Goal: Task Accomplishment & Management: Manage account settings

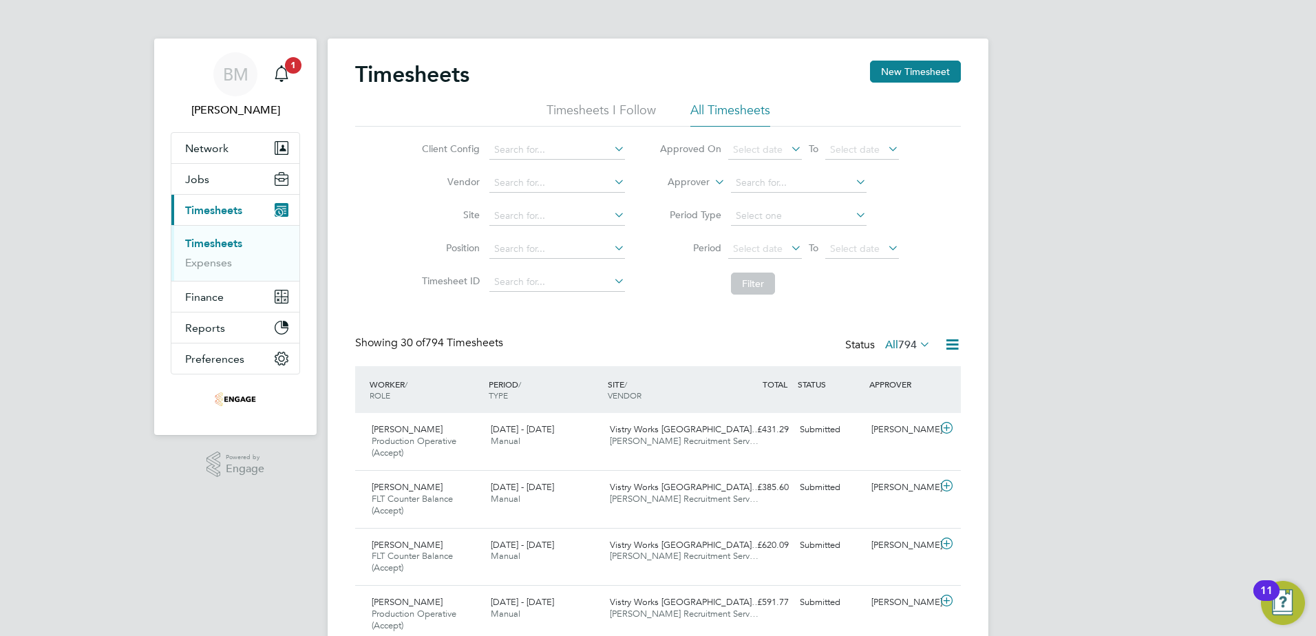
click at [788, 246] on icon at bounding box center [788, 247] width 0 height 19
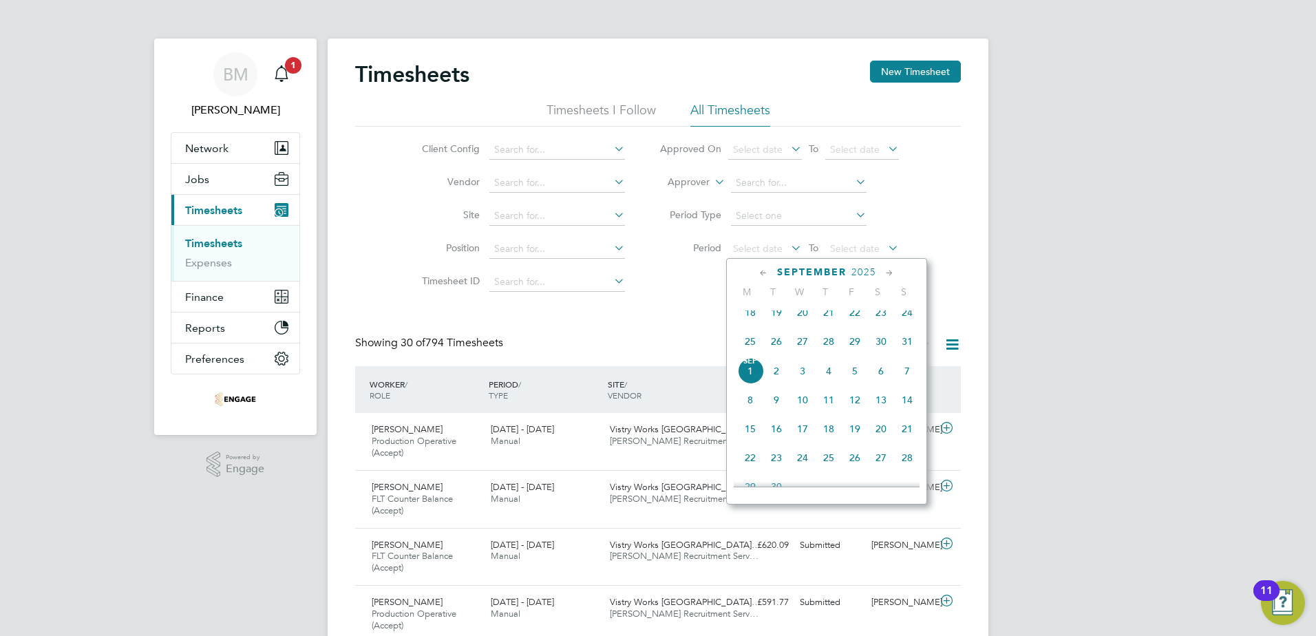
click at [747, 352] on span "25" at bounding box center [750, 341] width 26 height 26
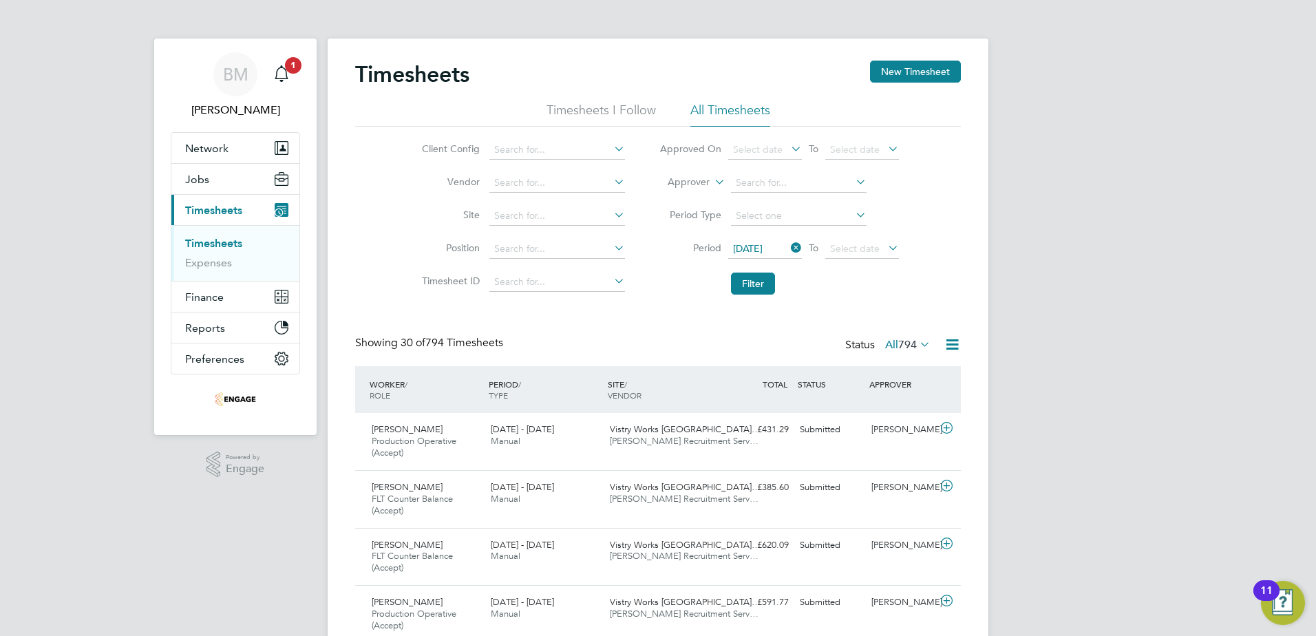
click at [885, 246] on icon at bounding box center [885, 247] width 0 height 19
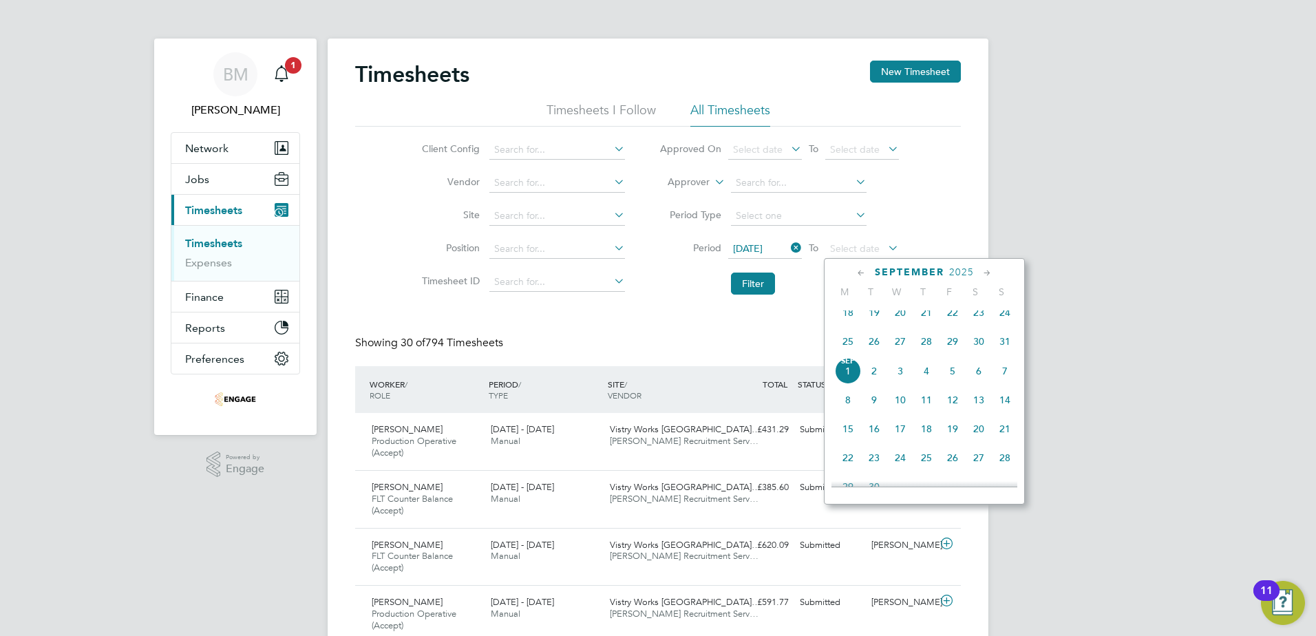
click at [1005, 350] on span "31" at bounding box center [1004, 341] width 26 height 26
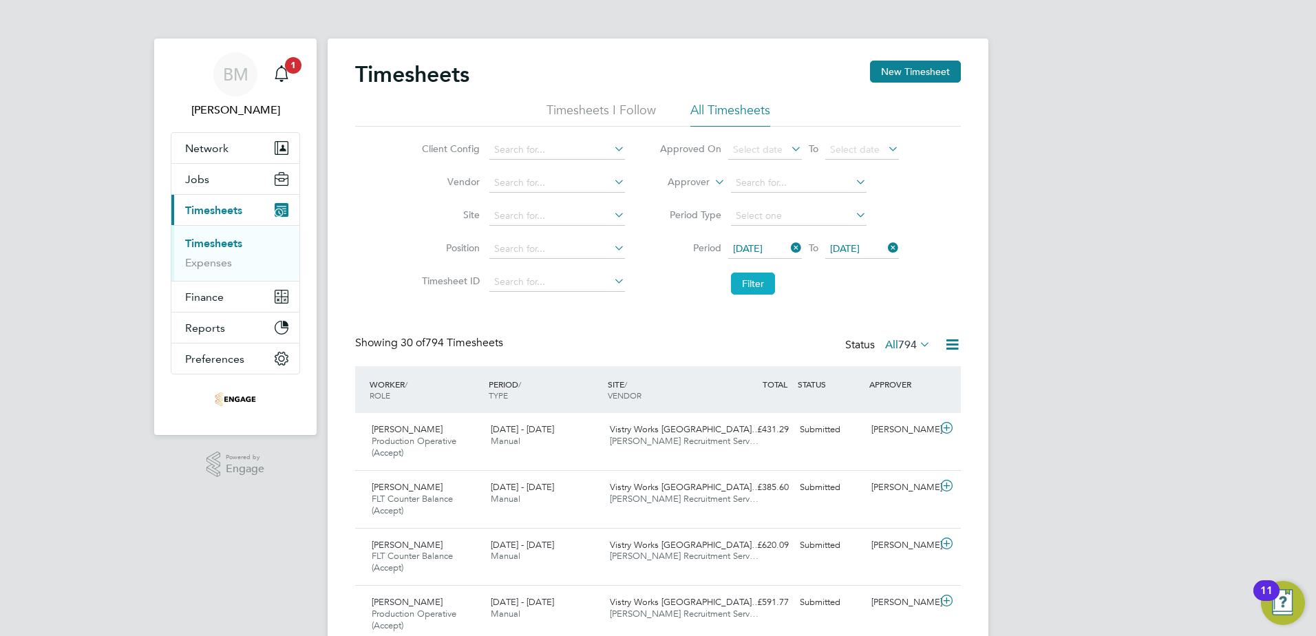
click at [743, 286] on button "Filter" at bounding box center [753, 283] width 44 height 22
click at [952, 345] on icon at bounding box center [951, 344] width 17 height 17
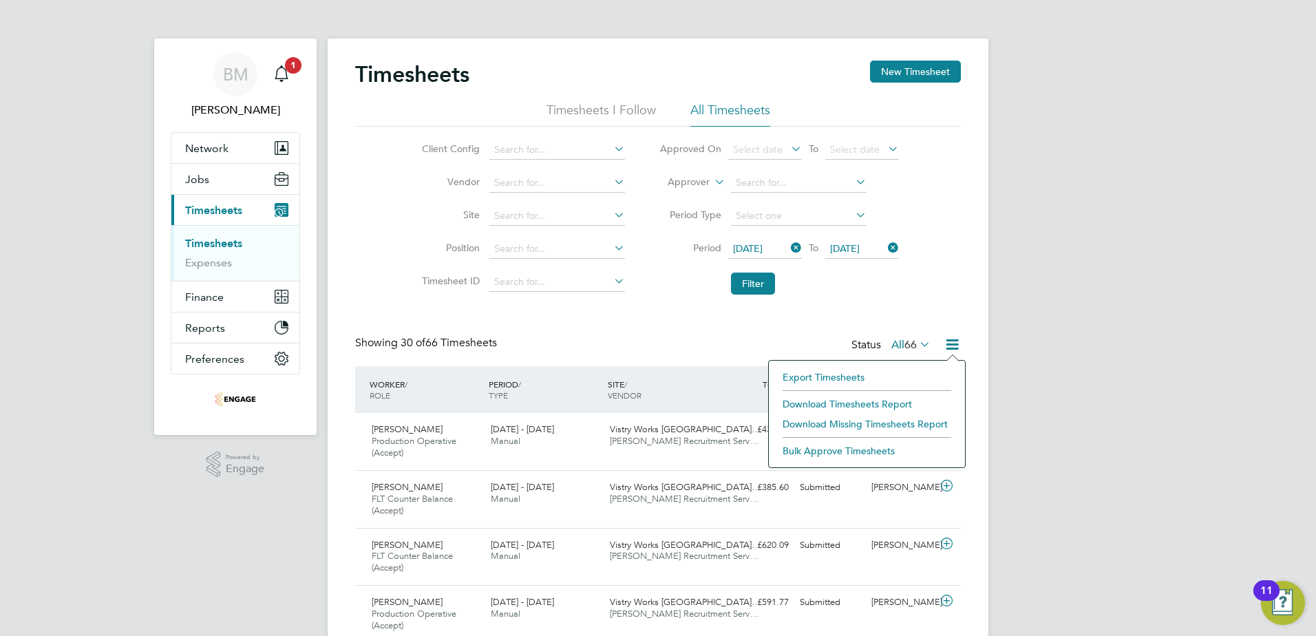
click at [826, 397] on li "Download Timesheets Report" at bounding box center [866, 403] width 182 height 19
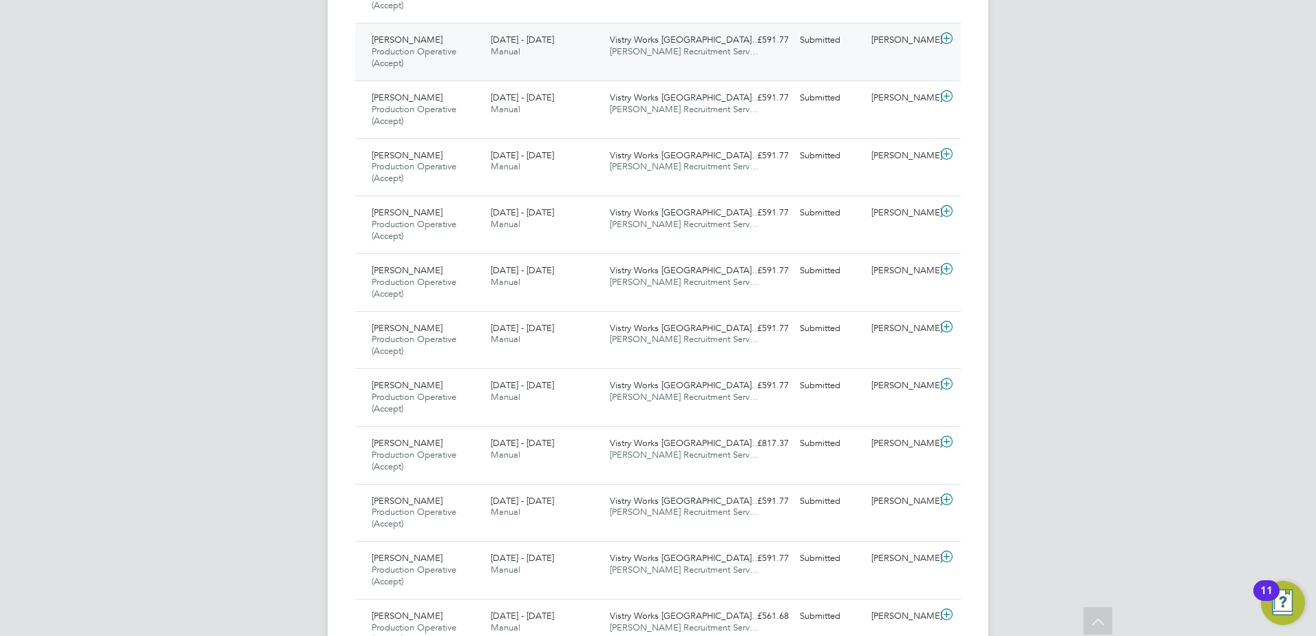
scroll to position [757, 0]
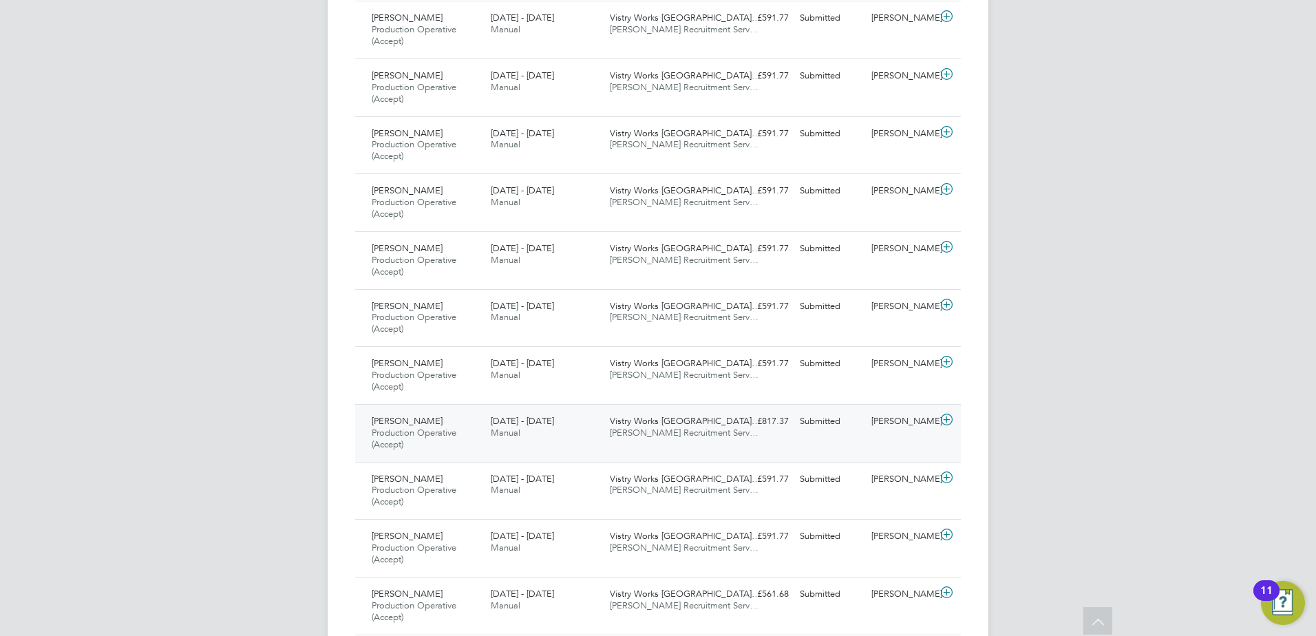
click at [399, 418] on span "Clive King" at bounding box center [407, 421] width 71 height 12
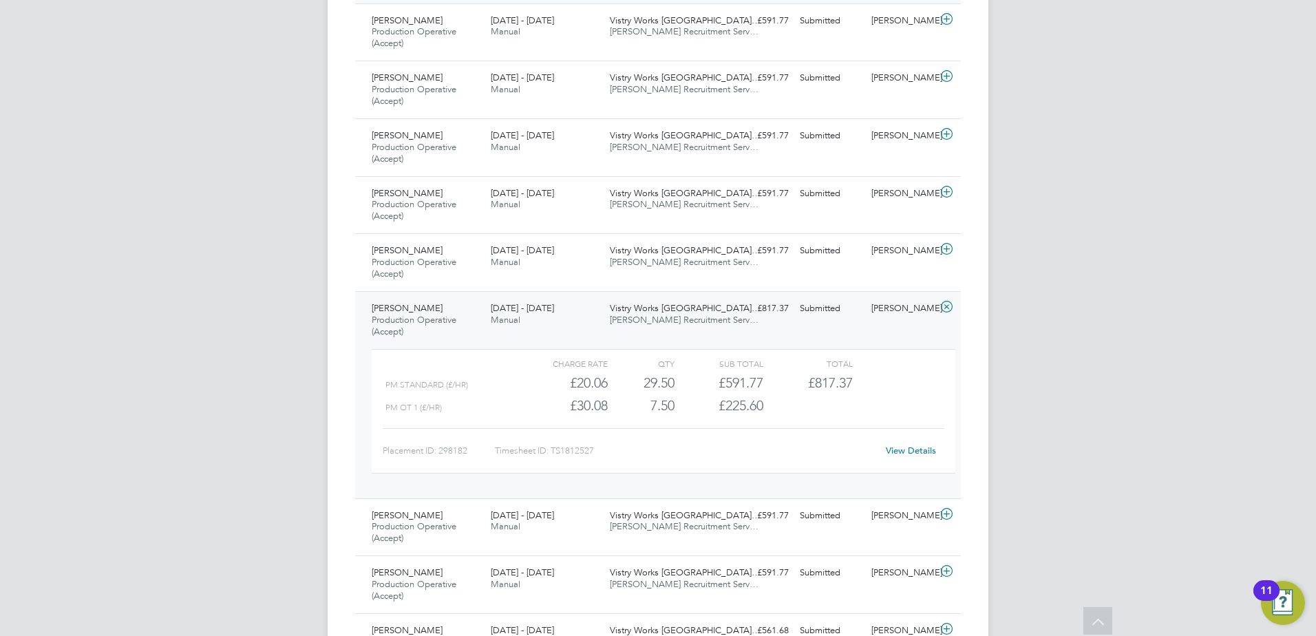
scroll to position [894, 0]
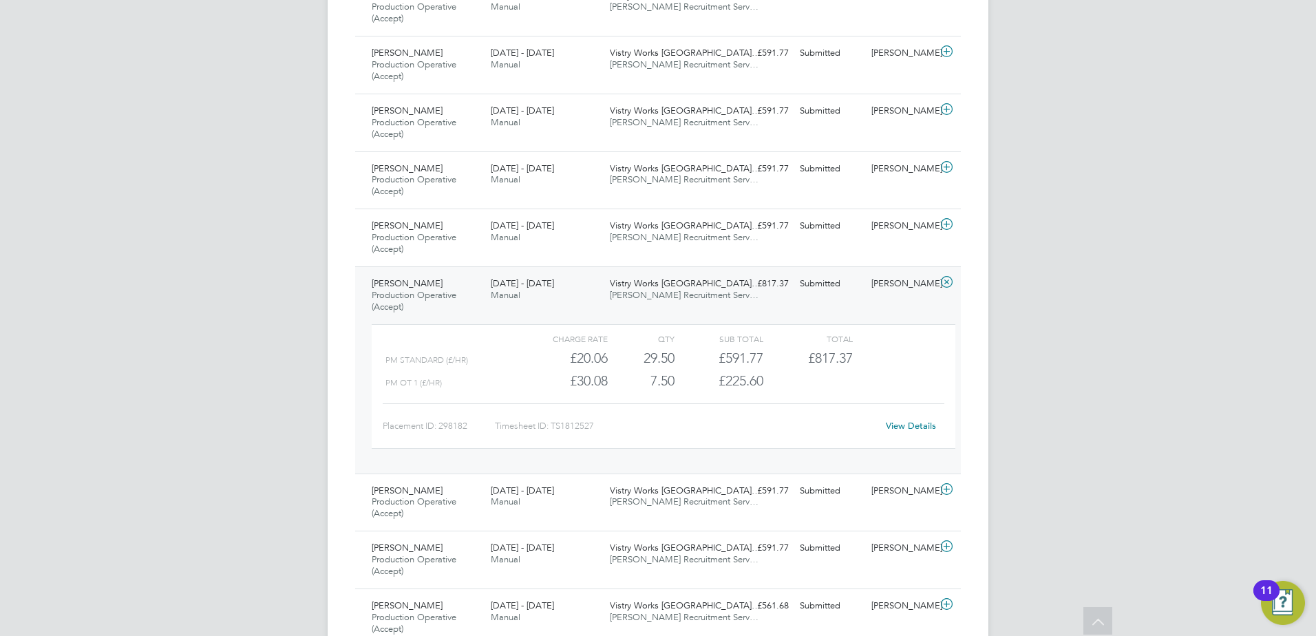
click at [919, 429] on link "View Details" at bounding box center [911, 426] width 50 height 12
click at [410, 300] on span "Production Operative (Accept)" at bounding box center [414, 300] width 85 height 23
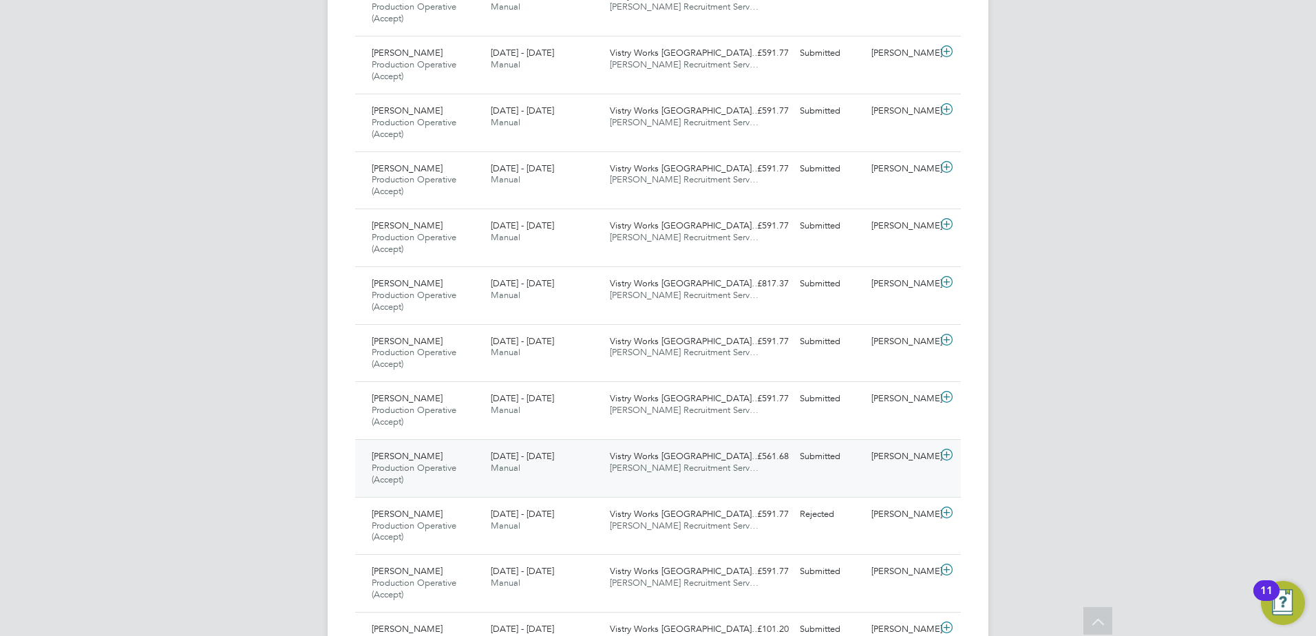
click at [430, 466] on span "Production Operative (Accept)" at bounding box center [414, 473] width 85 height 23
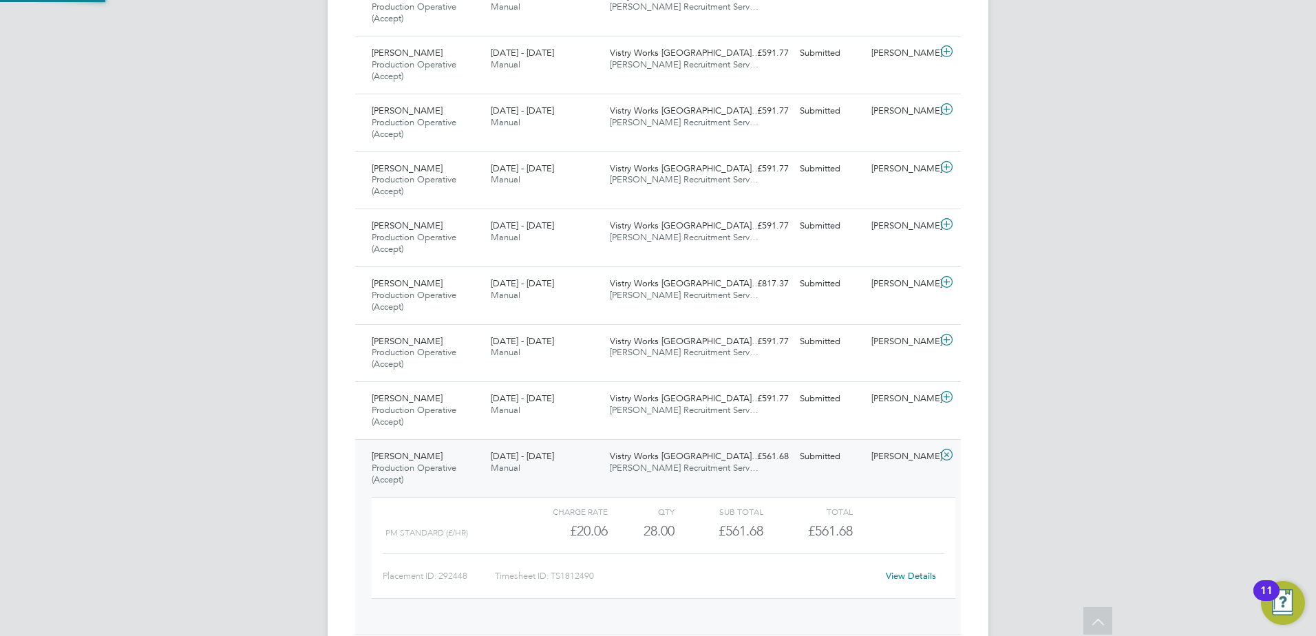
scroll to position [23, 134]
click at [905, 579] on link "View Details" at bounding box center [911, 576] width 50 height 12
click at [527, 394] on span "[DATE] - [DATE]" at bounding box center [522, 398] width 63 height 12
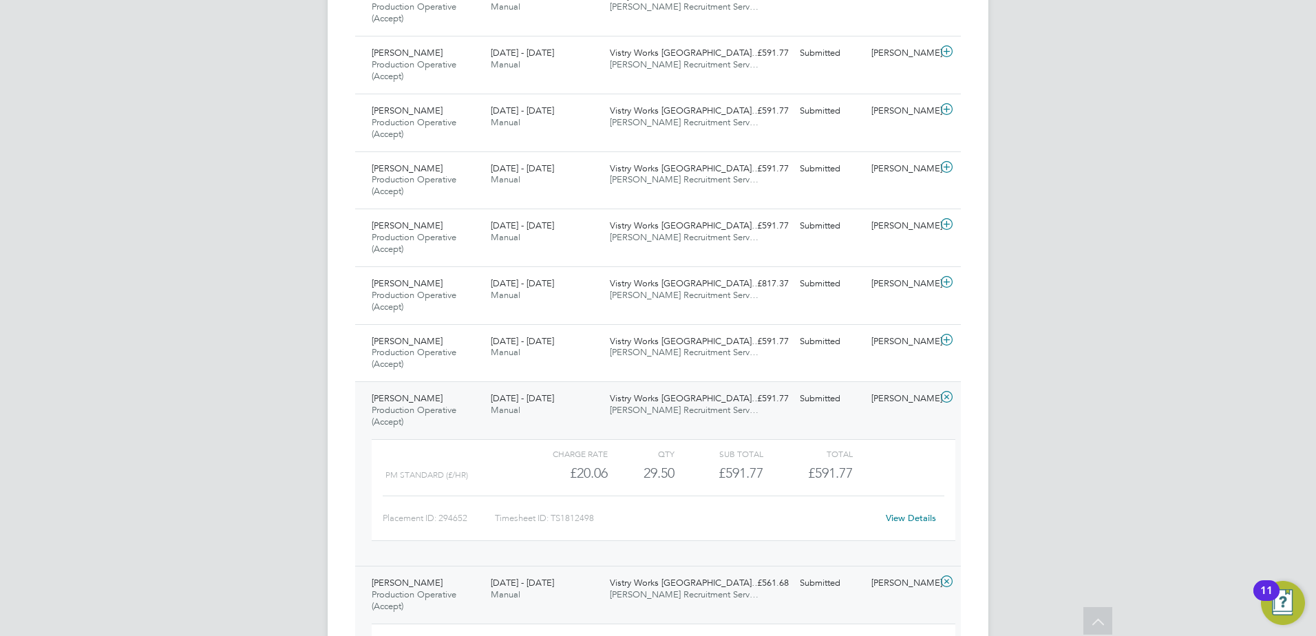
click at [904, 517] on link "View Details" at bounding box center [911, 518] width 50 height 12
click at [415, 416] on div "Daniel Cieminski Production Operative (Accept) 25 - 31 Aug 2025" at bounding box center [425, 410] width 119 height 46
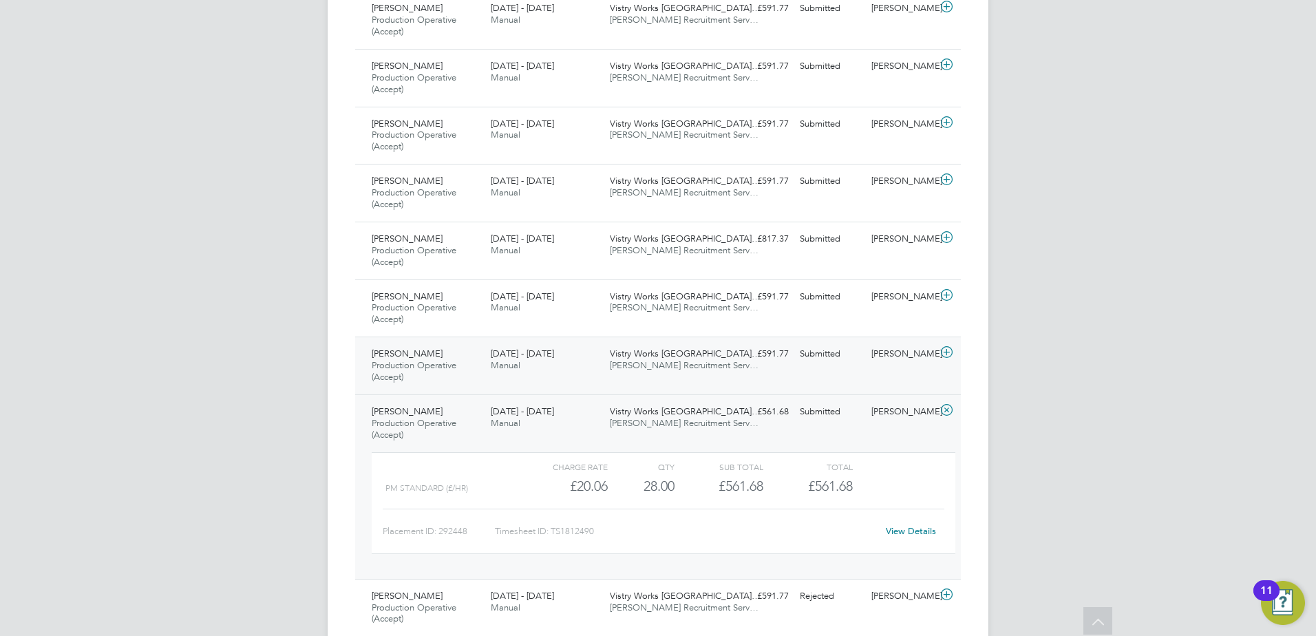
scroll to position [963, 0]
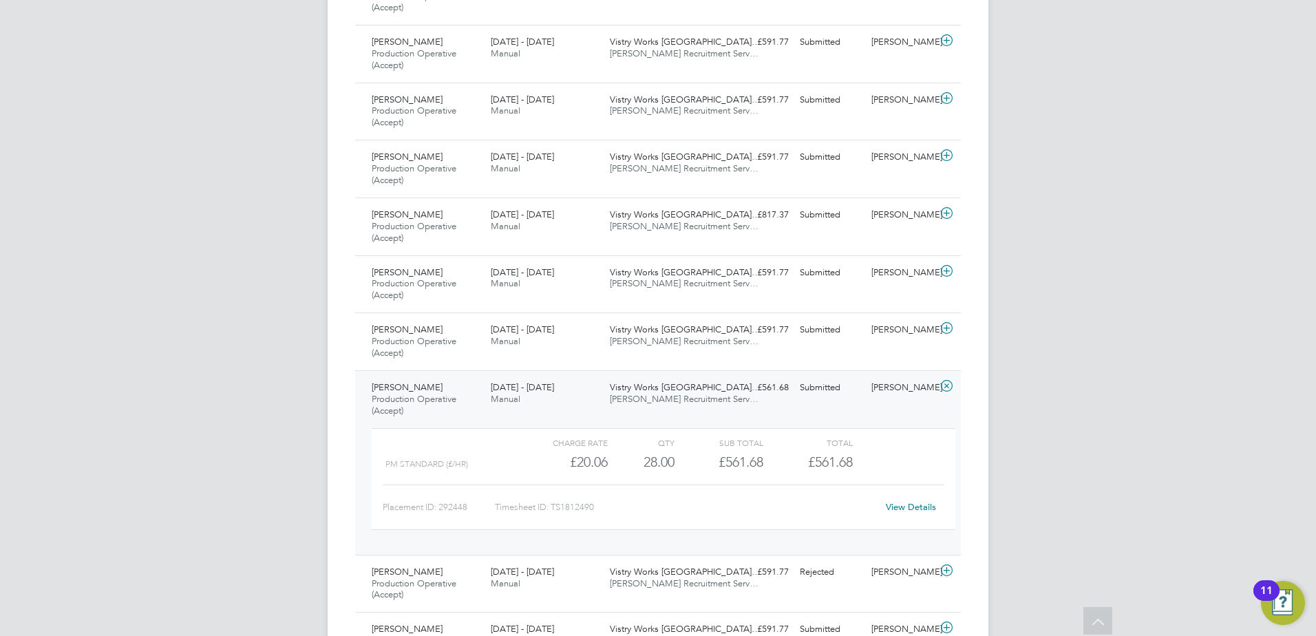
click at [430, 403] on span "Production Operative (Accept)" at bounding box center [414, 404] width 85 height 23
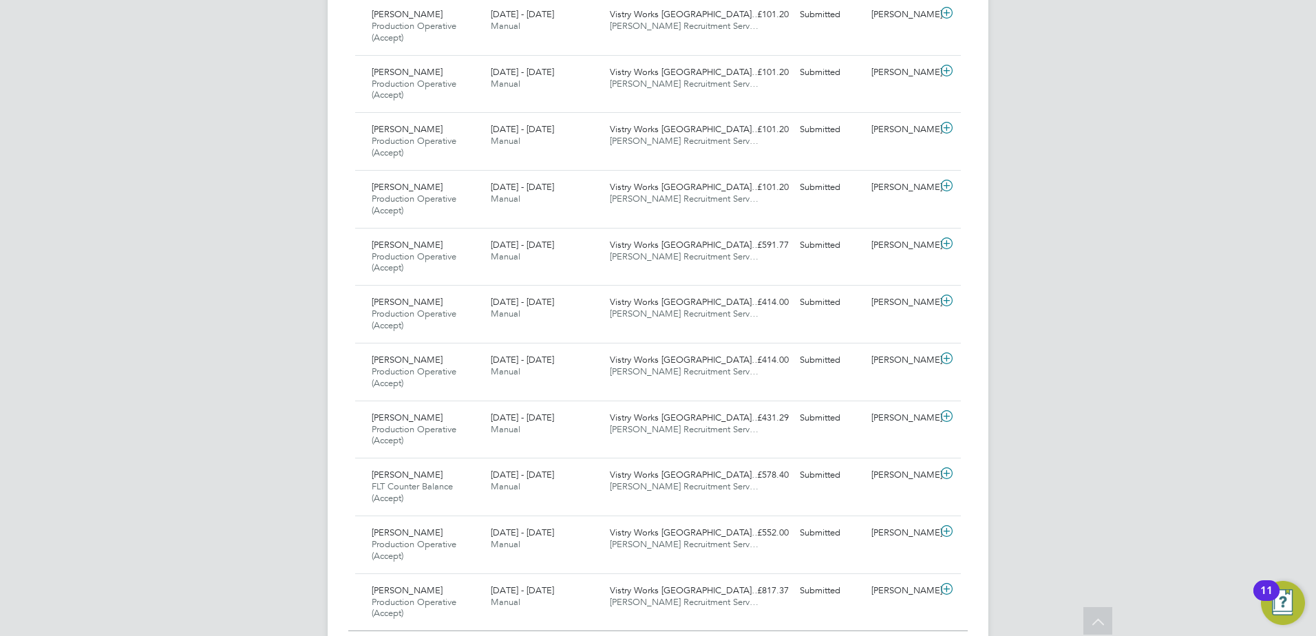
scroll to position [1595, 0]
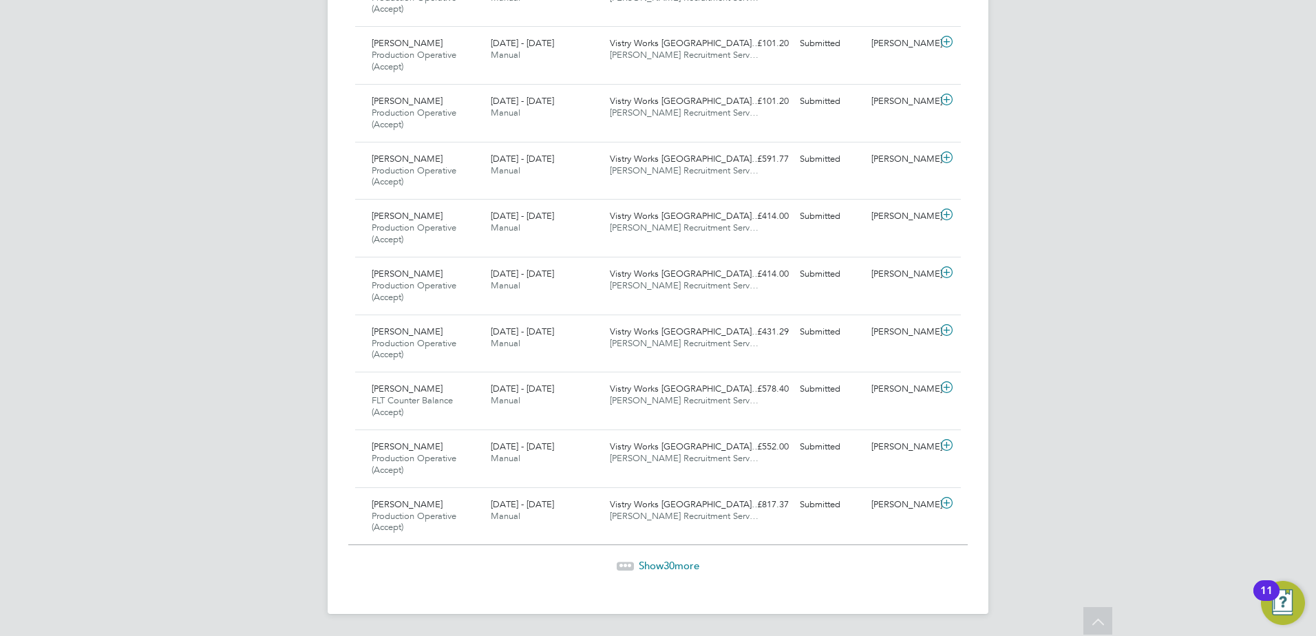
click at [667, 566] on span "30" at bounding box center [668, 565] width 11 height 13
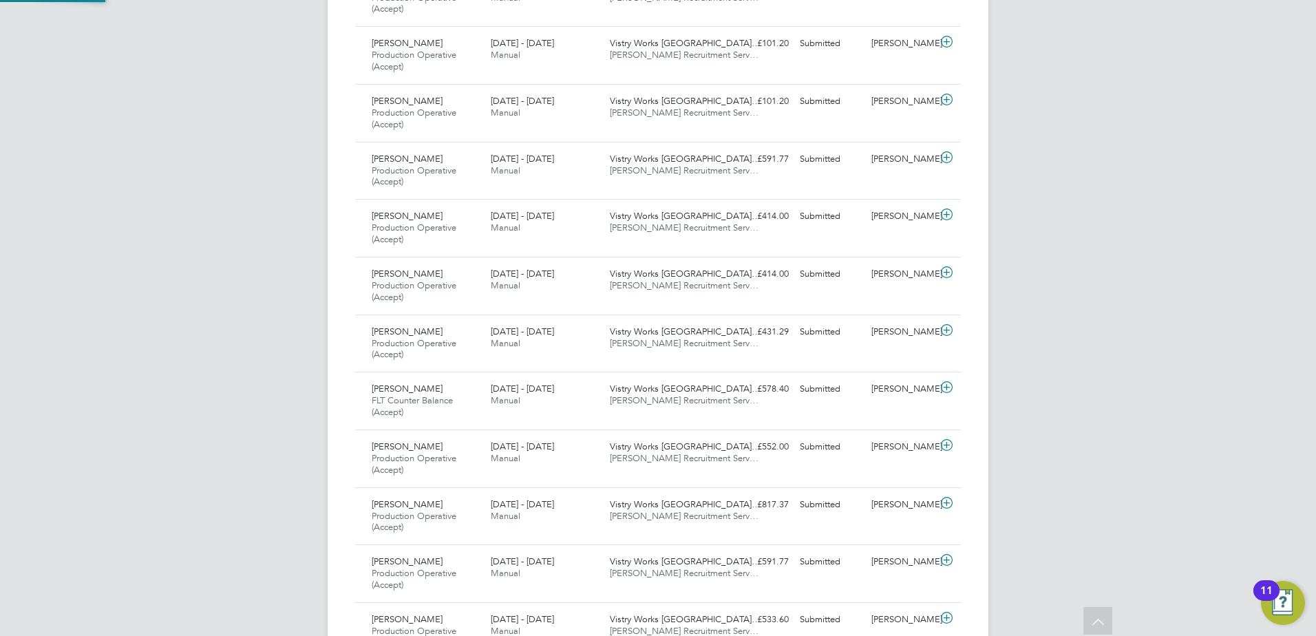
scroll to position [46, 120]
click at [433, 347] on span "Production Operative (Accept)" at bounding box center [414, 350] width 85 height 23
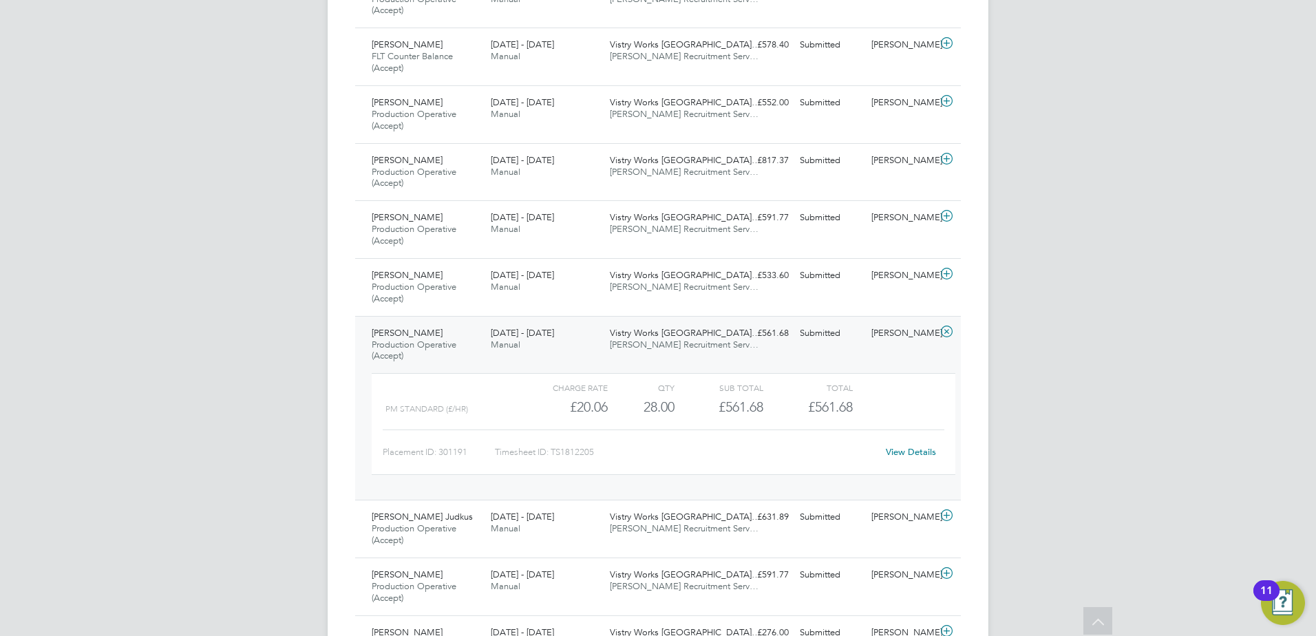
click at [903, 448] on link "View Details" at bounding box center [911, 452] width 50 height 12
click at [448, 354] on div "Teodor Dimov Production Operative (Accept) 25 - 31 Aug 2025" at bounding box center [425, 345] width 119 height 46
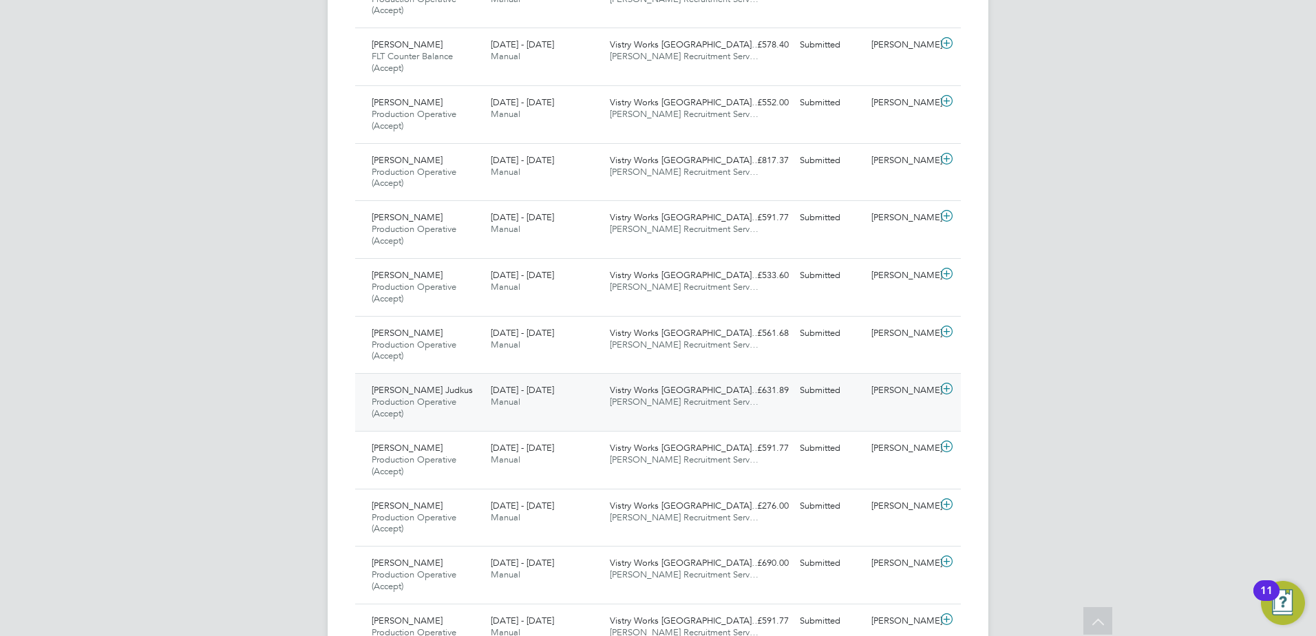
click at [422, 407] on span "Production Operative (Accept)" at bounding box center [414, 407] width 85 height 23
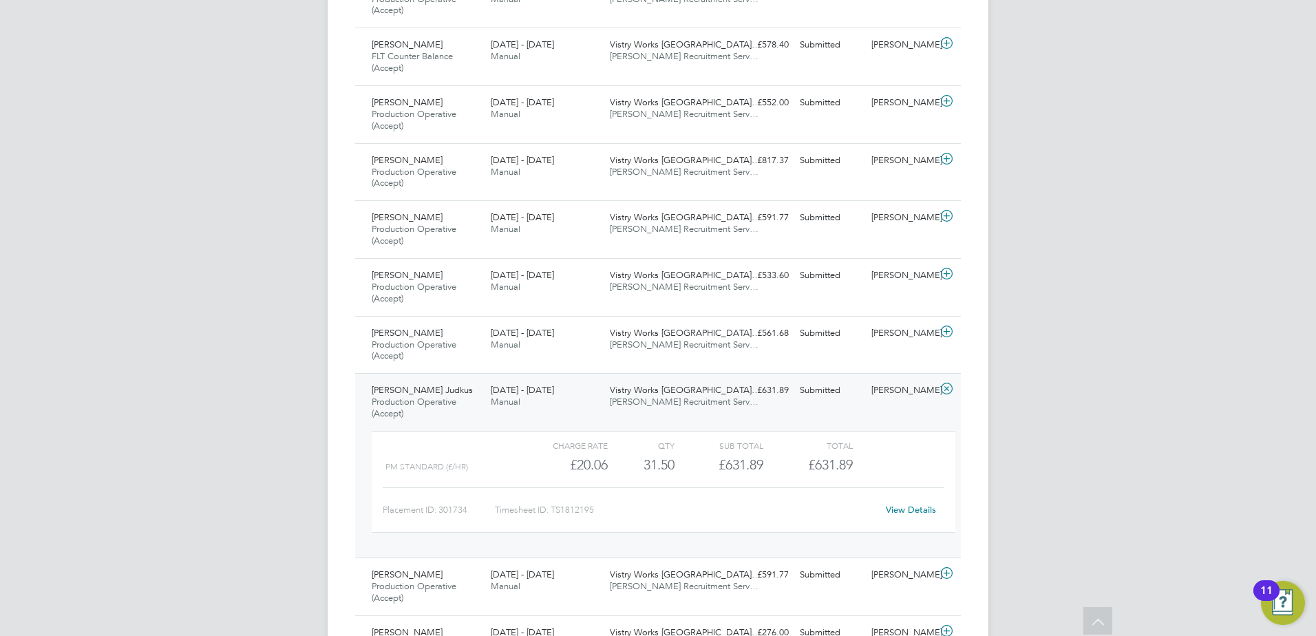
click at [881, 504] on div "View Details" at bounding box center [910, 510] width 67 height 22
click at [899, 513] on link "View Details" at bounding box center [911, 510] width 50 height 12
click at [429, 382] on div "Aldas Judkus Production Operative (Accept) 25 - 31 Aug 2025" at bounding box center [425, 402] width 119 height 46
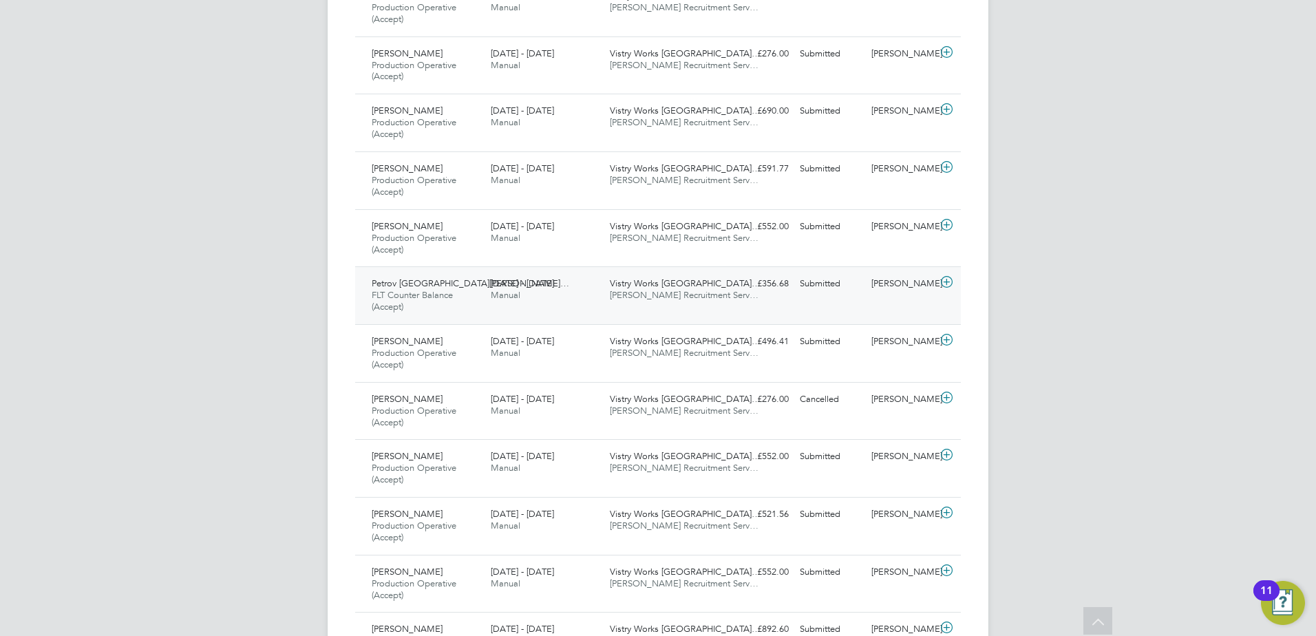
scroll to position [2421, 0]
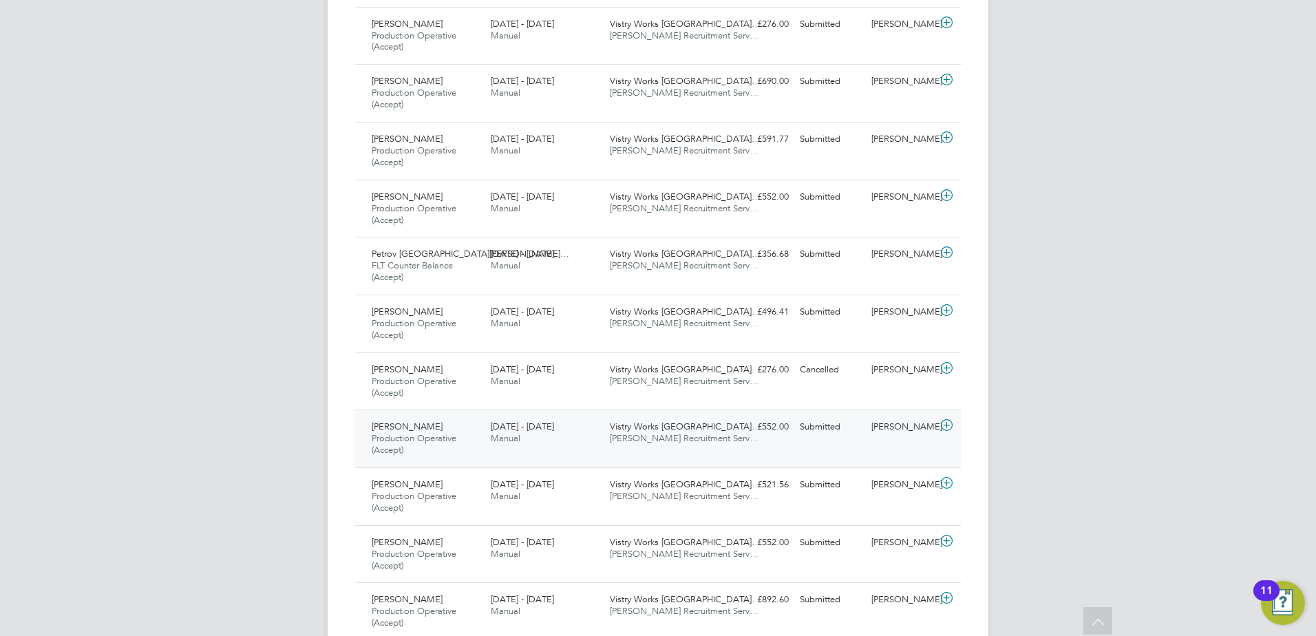
click at [415, 424] on span "Jakub Koczur" at bounding box center [407, 426] width 71 height 12
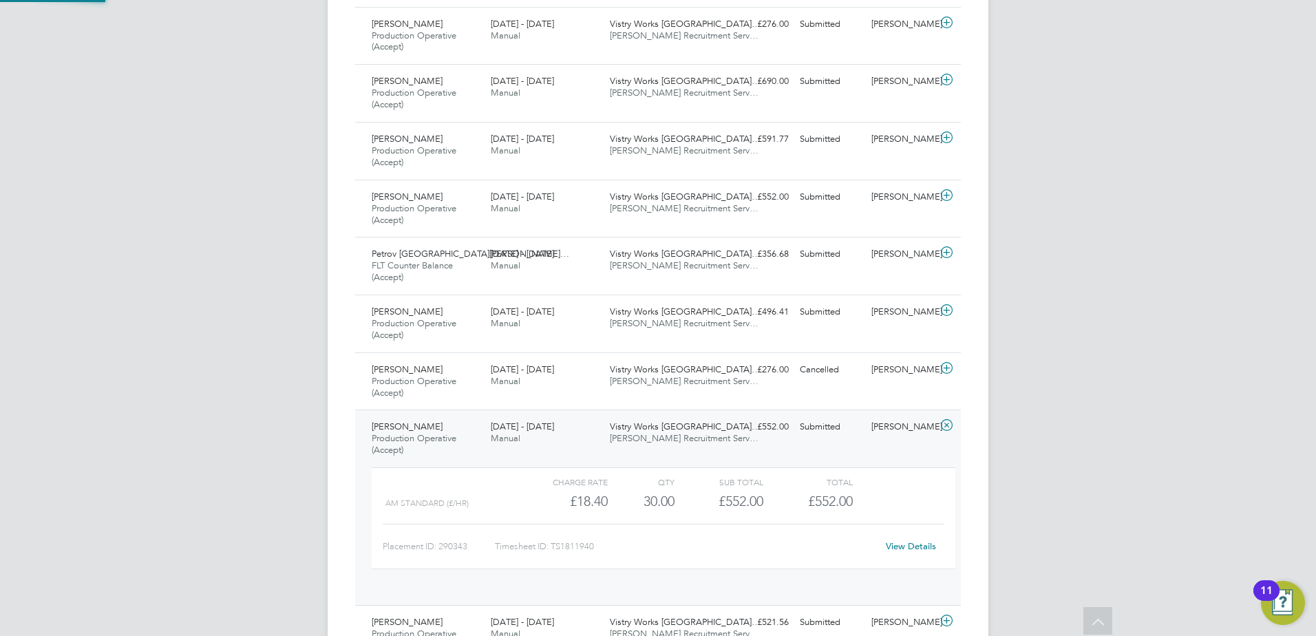
scroll to position [23, 134]
click at [921, 548] on link "View Details" at bounding box center [911, 546] width 50 height 12
click at [453, 442] on span "Production Operative (Accept)" at bounding box center [414, 443] width 85 height 23
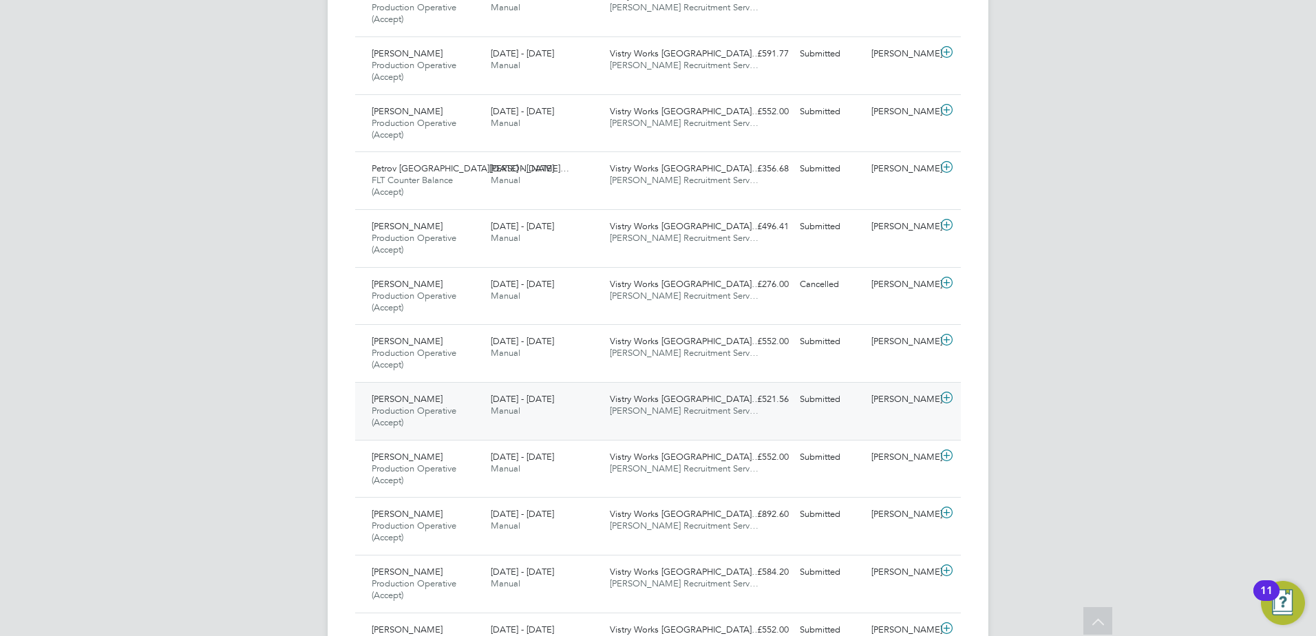
scroll to position [2558, 0]
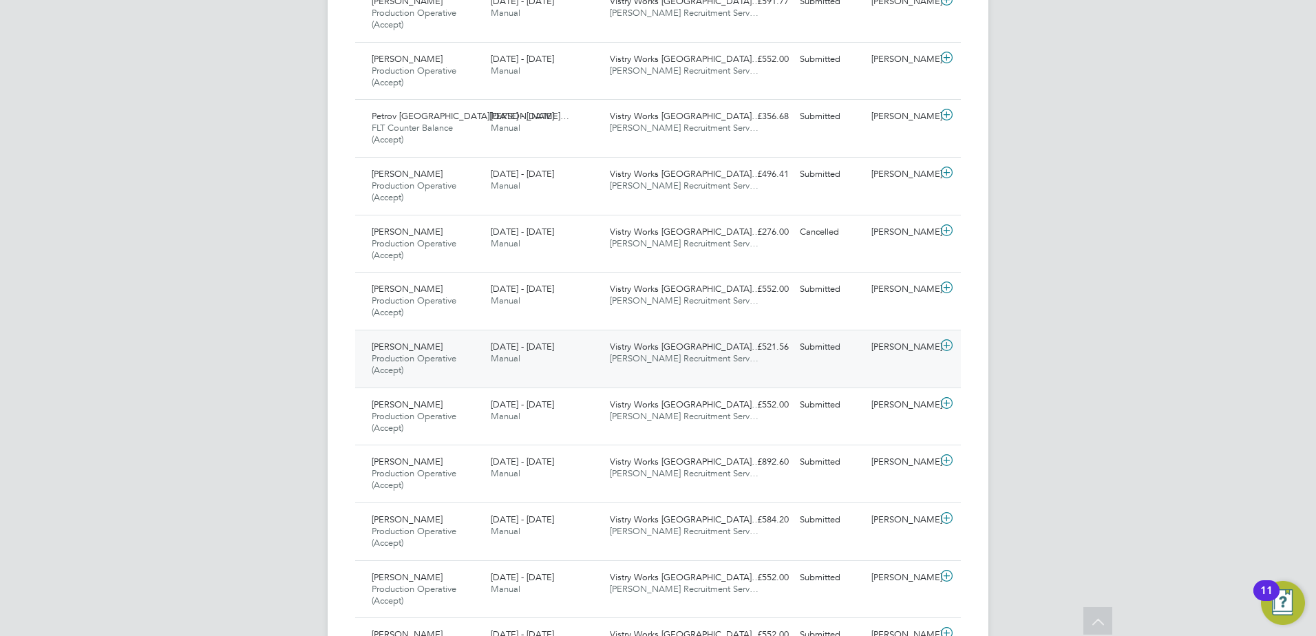
click at [422, 341] on div "Arturs Sultanovs Production Operative (Accept) 25 - 31 Aug 2025" at bounding box center [425, 359] width 119 height 46
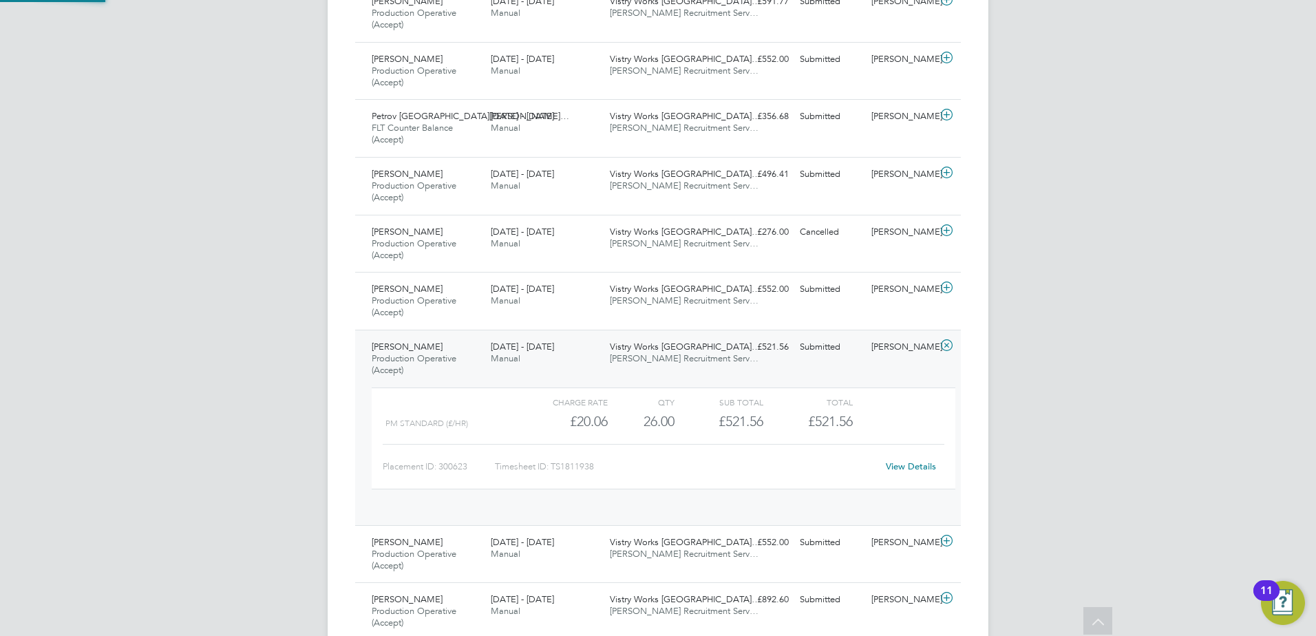
scroll to position [23, 134]
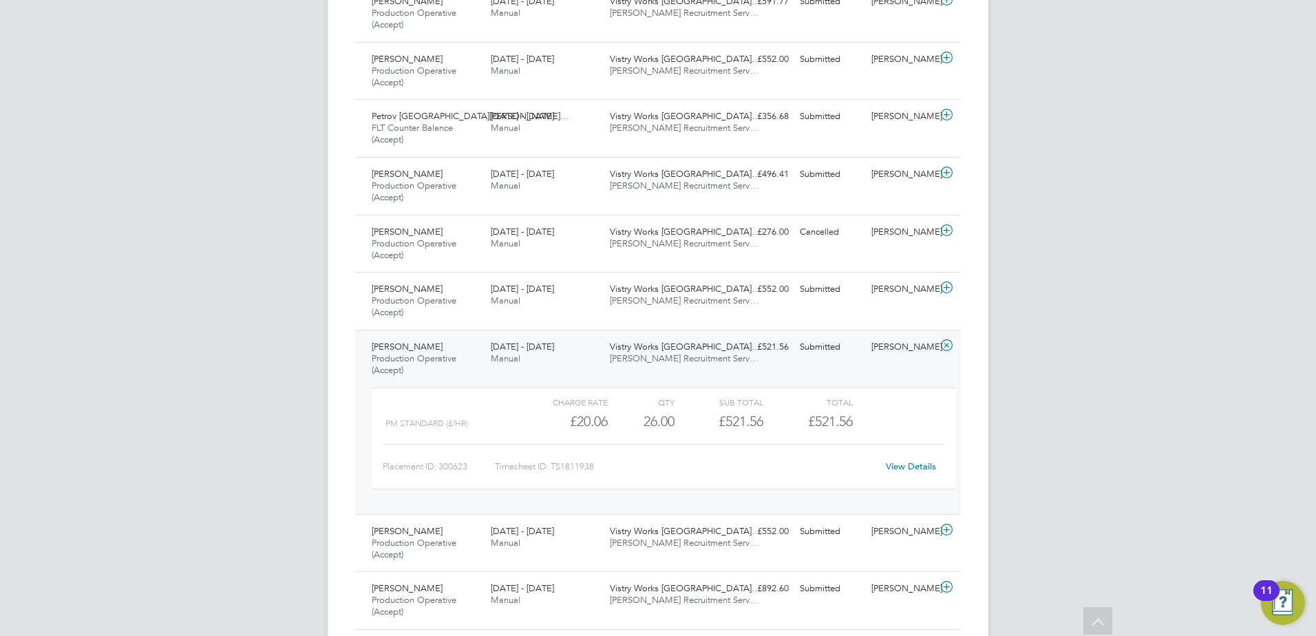
click at [894, 464] on link "View Details" at bounding box center [911, 466] width 50 height 12
click at [410, 354] on span "Production Operative (Accept)" at bounding box center [414, 363] width 85 height 23
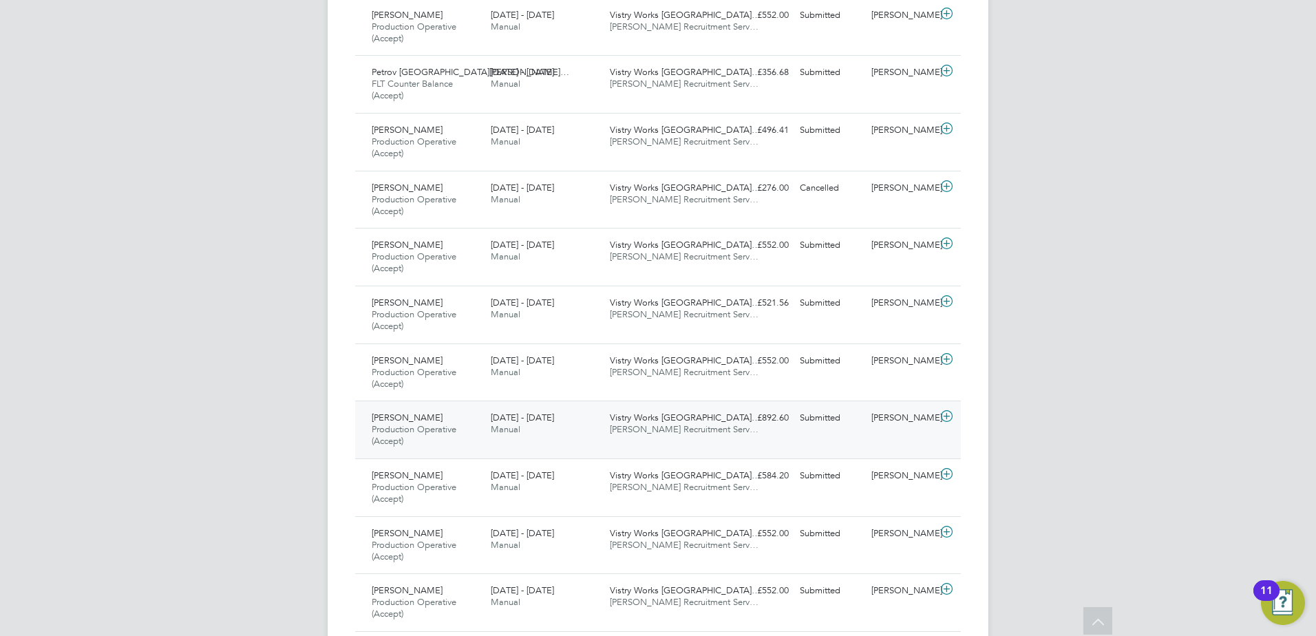
scroll to position [2627, 0]
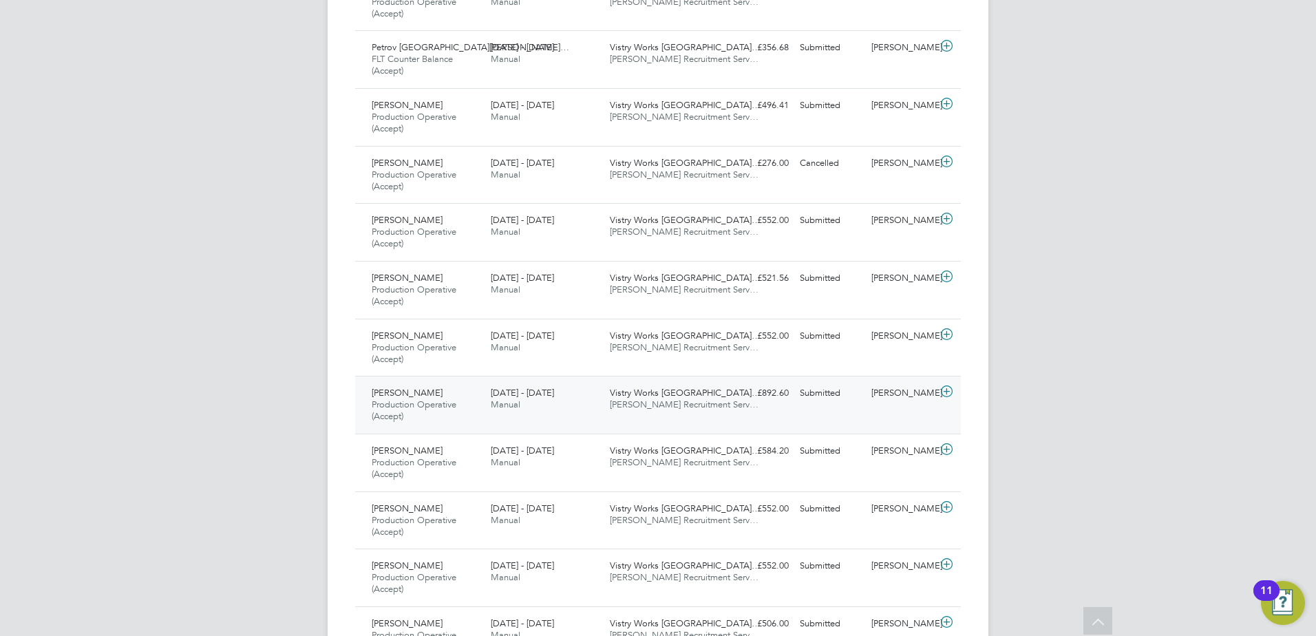
click at [400, 402] on span "Production Operative (Accept)" at bounding box center [414, 409] width 85 height 23
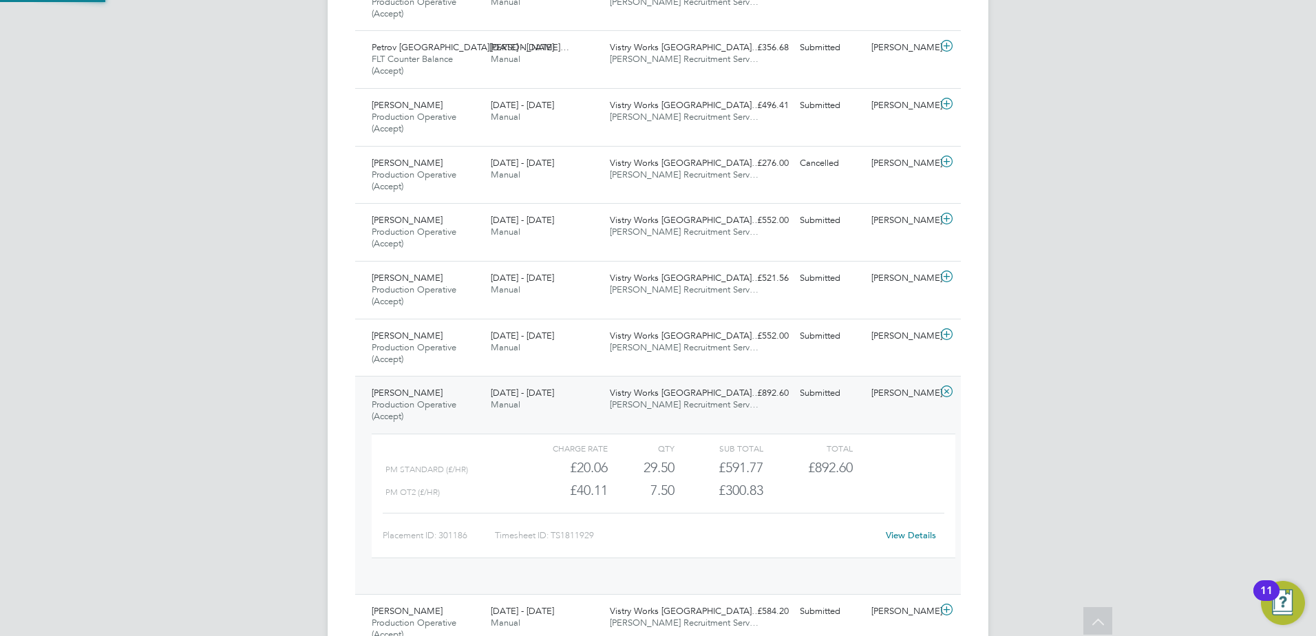
scroll to position [23, 134]
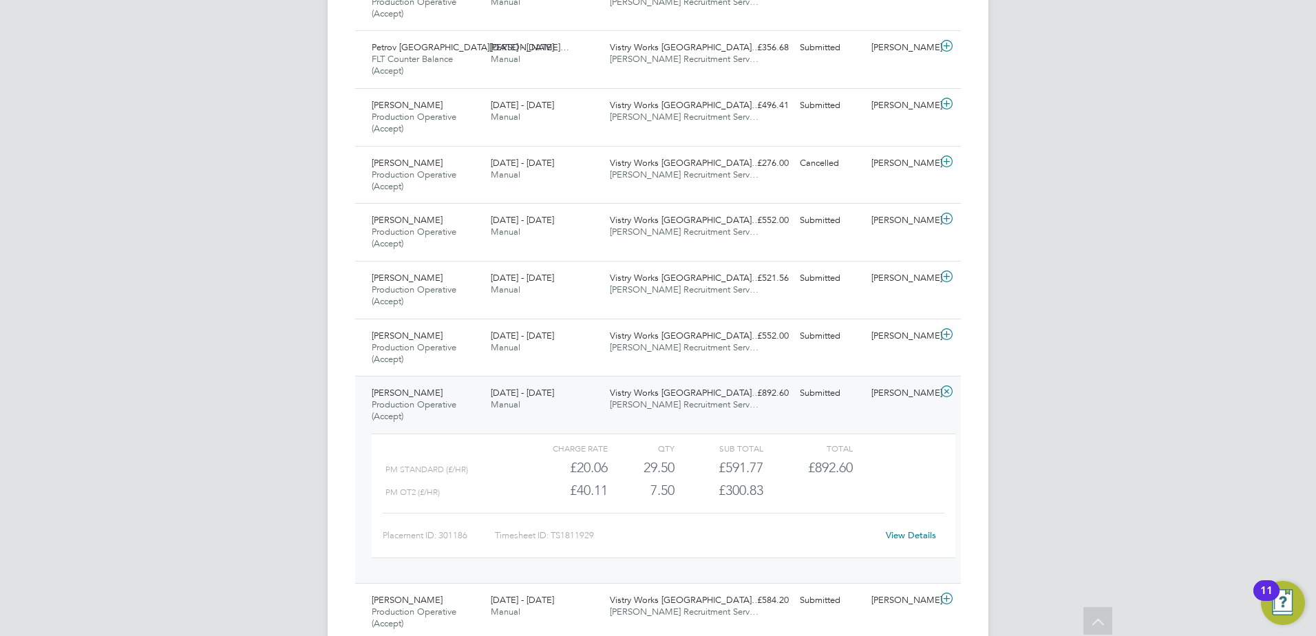
click at [436, 391] on div "Coby Lewis Production Operative (Accept) 25 - 31 Aug 2025" at bounding box center [425, 405] width 119 height 46
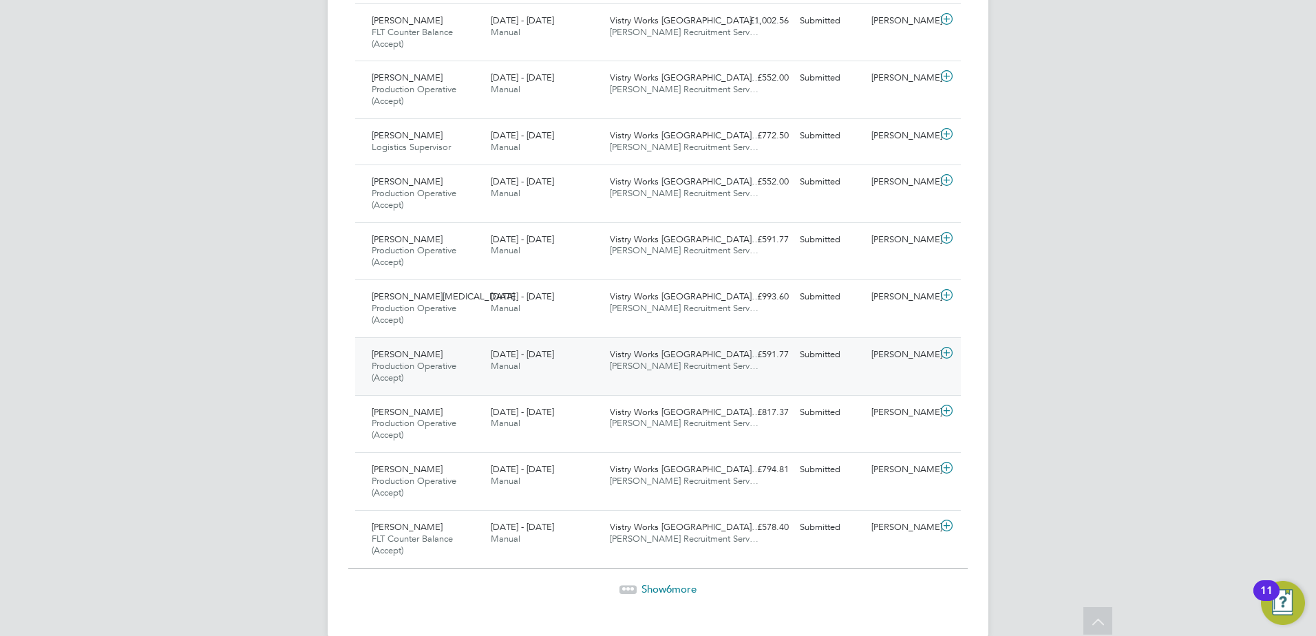
scroll to position [3310, 0]
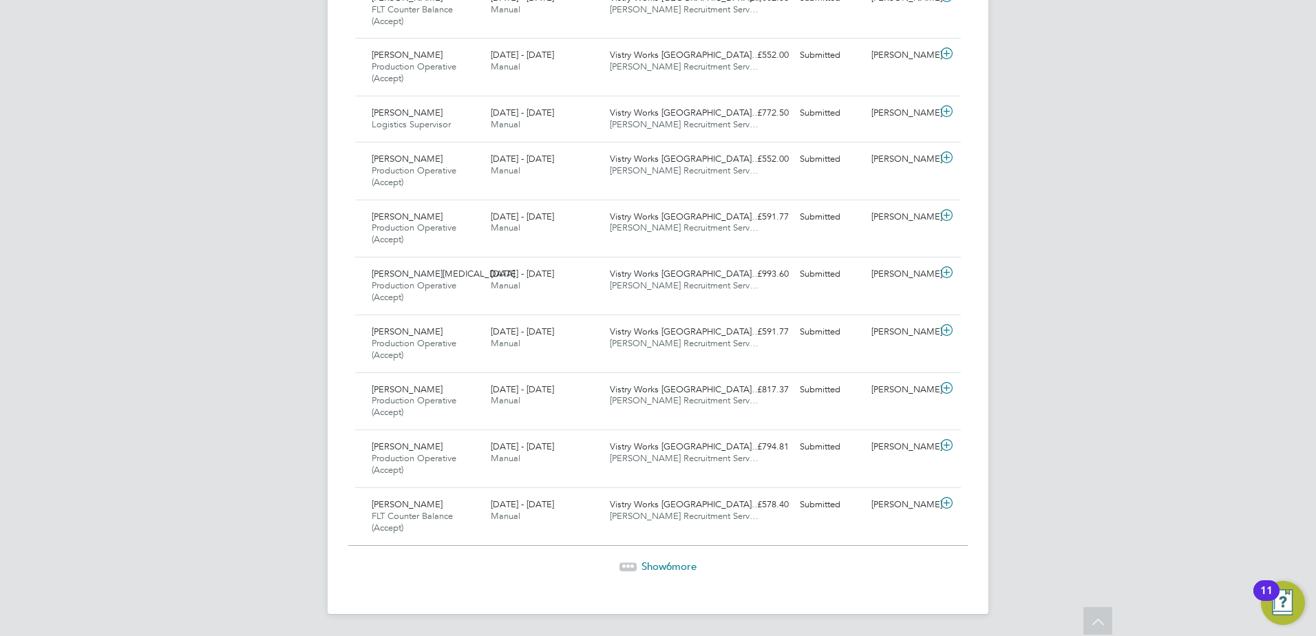
click at [696, 561] on span "Show 6 more" at bounding box center [668, 565] width 55 height 13
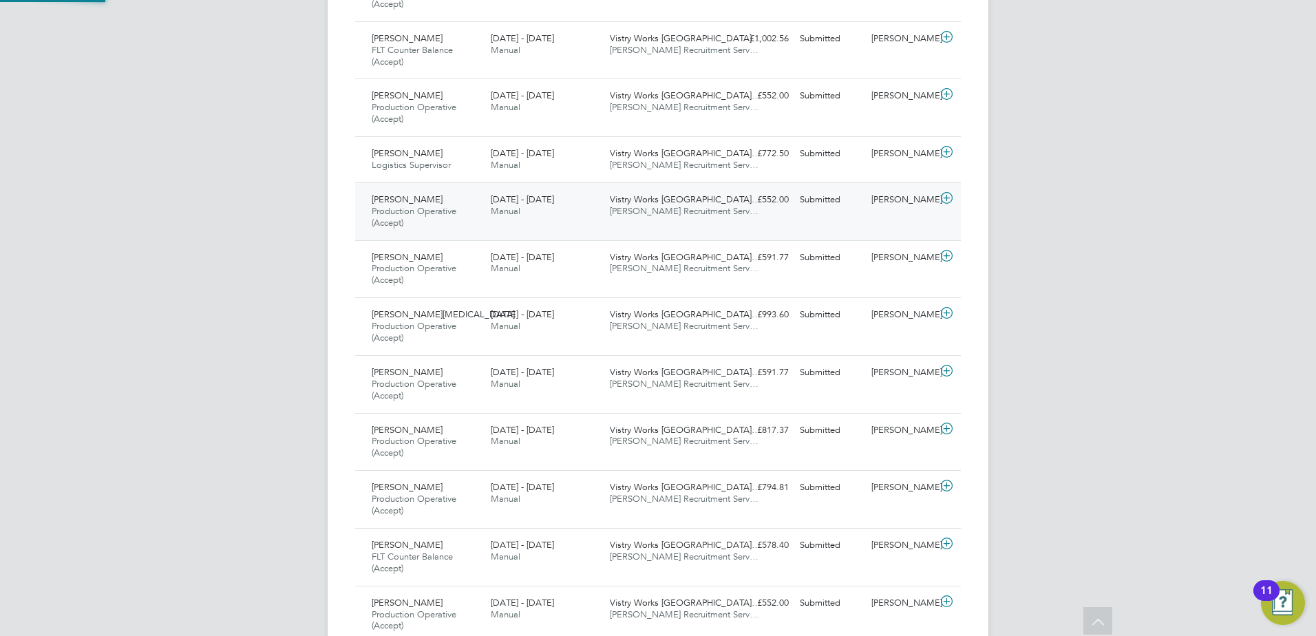
scroll to position [7, 7]
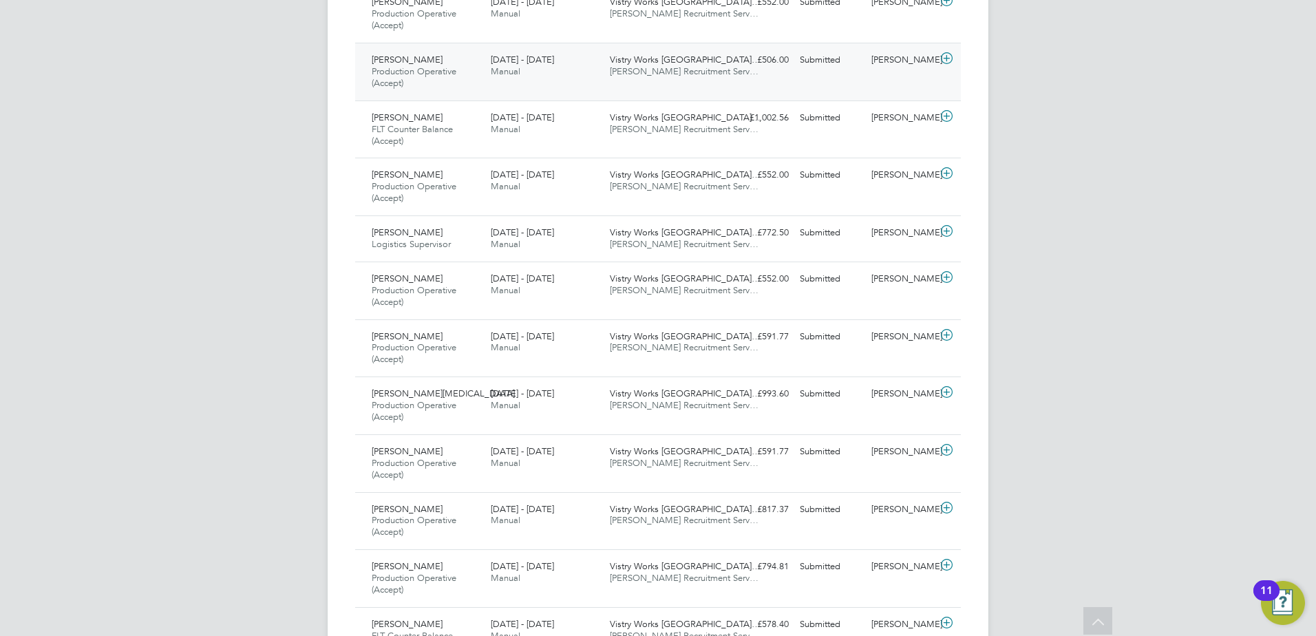
click at [457, 52] on div "Daniel Wroblewski Production Operative (Accept) 25 - 31 Aug 2025" at bounding box center [425, 72] width 119 height 46
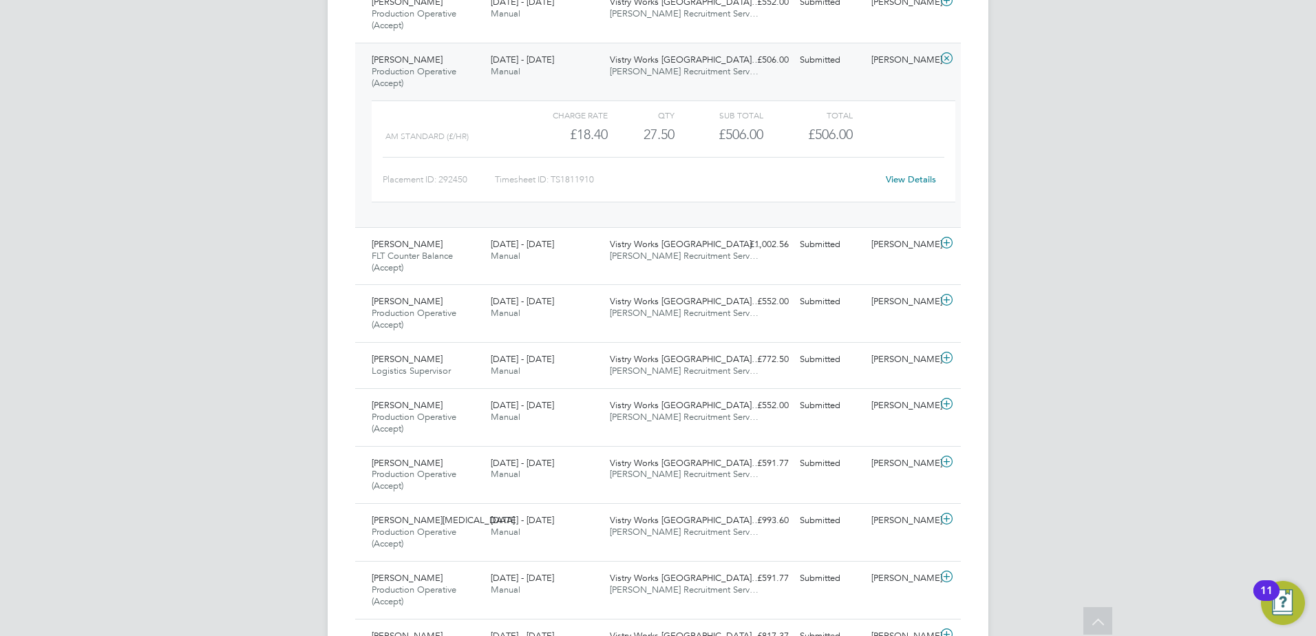
click at [903, 178] on link "View Details" at bounding box center [911, 179] width 50 height 12
click at [404, 59] on span "Daniel Wroblewski" at bounding box center [407, 60] width 71 height 12
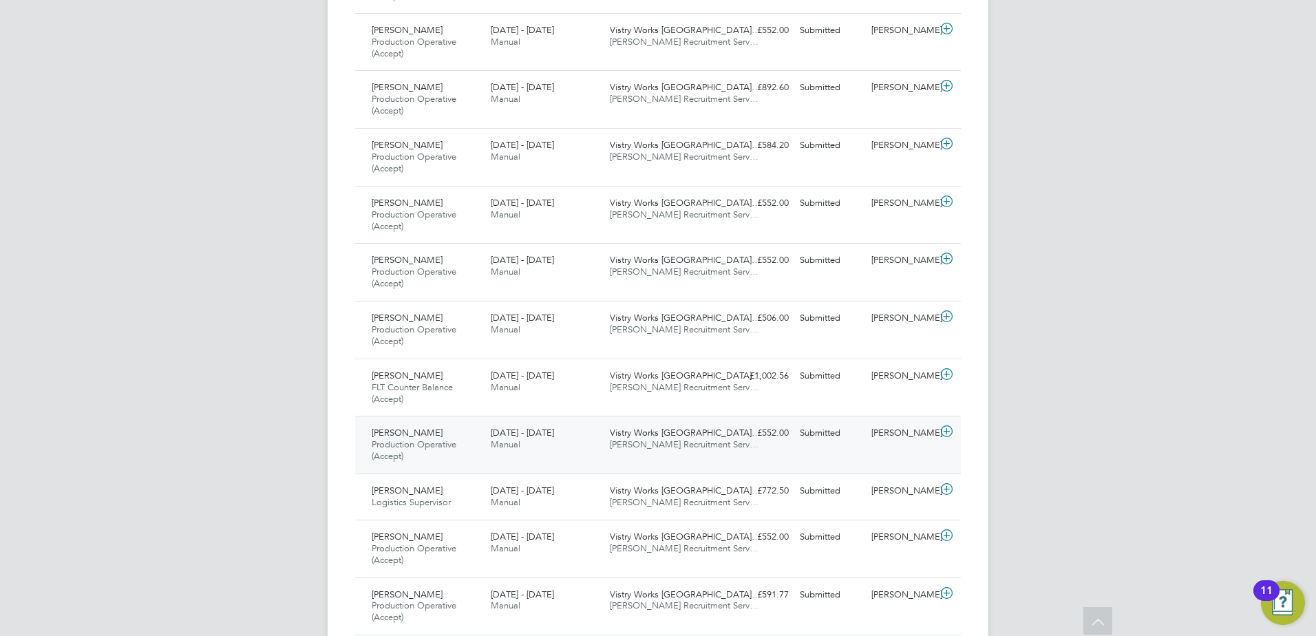
scroll to position [2915, 0]
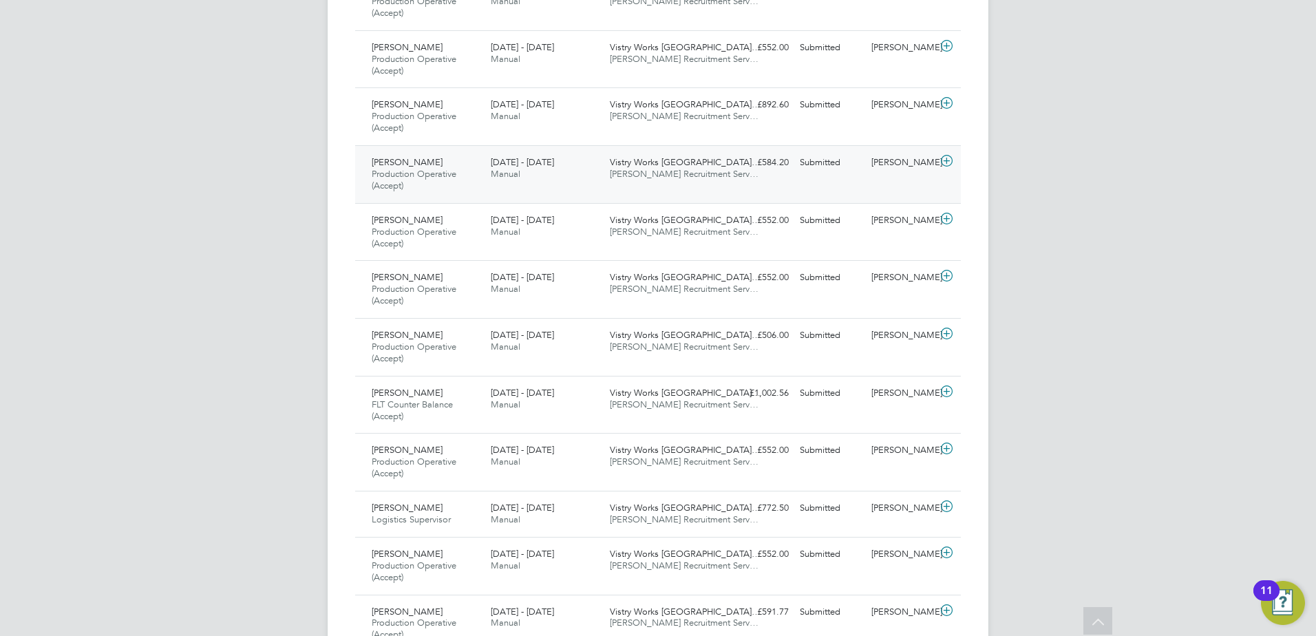
click at [455, 180] on div "Andrzej Walkowski Production Operative (Accept) 25 - 31 Aug 2025" at bounding box center [425, 174] width 119 height 46
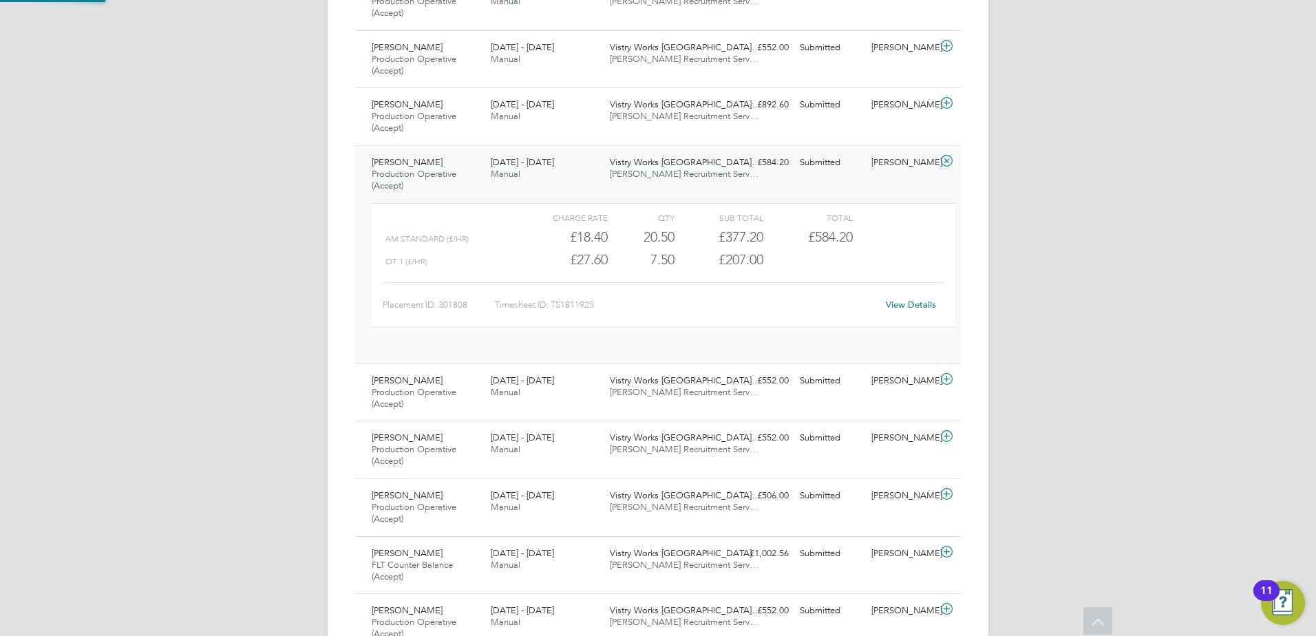
scroll to position [23, 134]
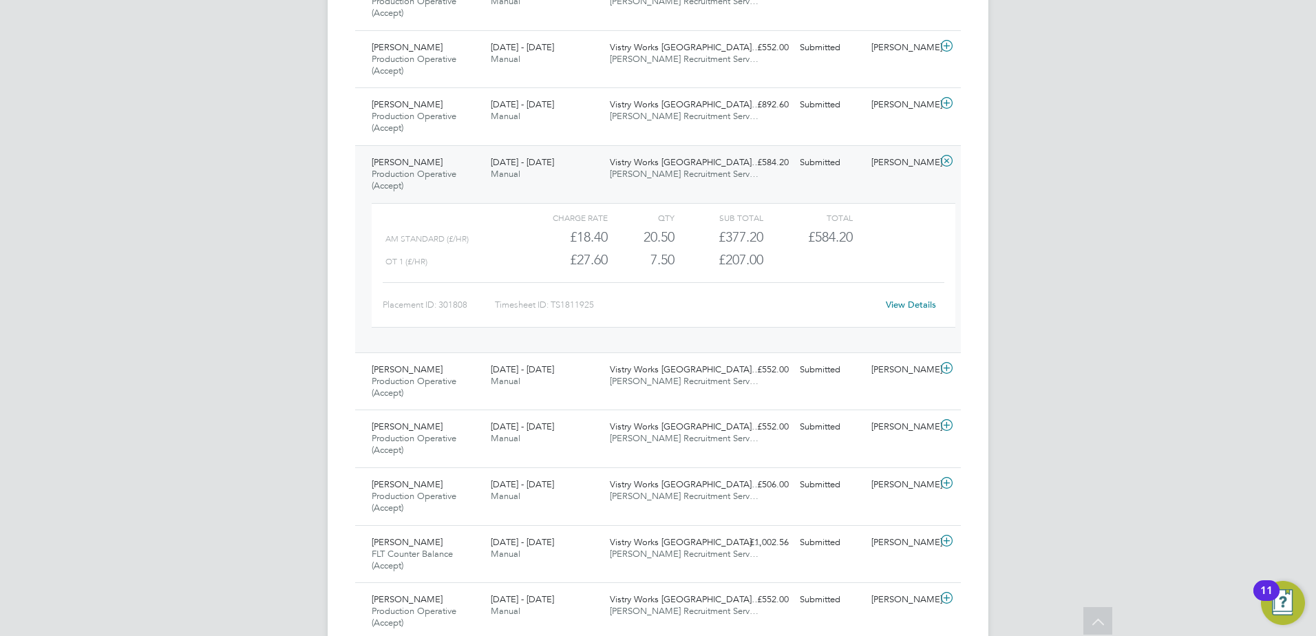
click at [922, 298] on div "View Details" at bounding box center [910, 305] width 67 height 22
click at [919, 301] on link "View Details" at bounding box center [911, 305] width 50 height 12
drag, startPoint x: 432, startPoint y: 166, endPoint x: 426, endPoint y: 171, distance: 8.3
click at [430, 166] on span "Andrzej Walkowski" at bounding box center [407, 162] width 71 height 12
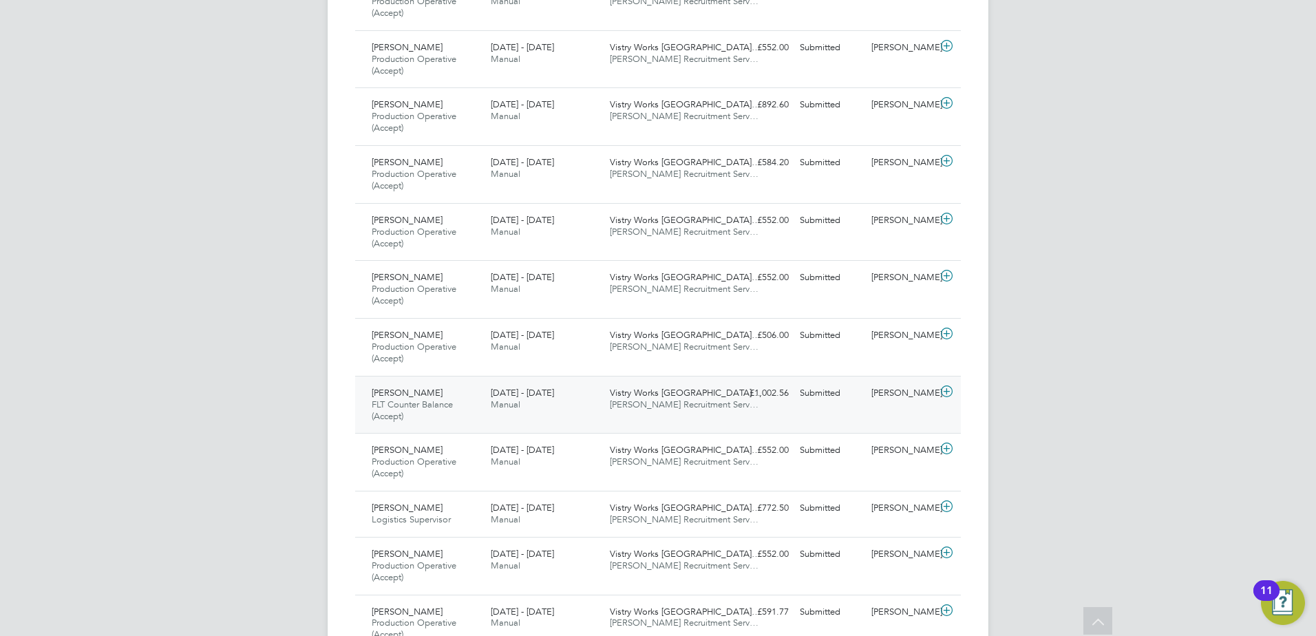
click at [438, 397] on span "Pawel Gredzinski" at bounding box center [407, 393] width 71 height 12
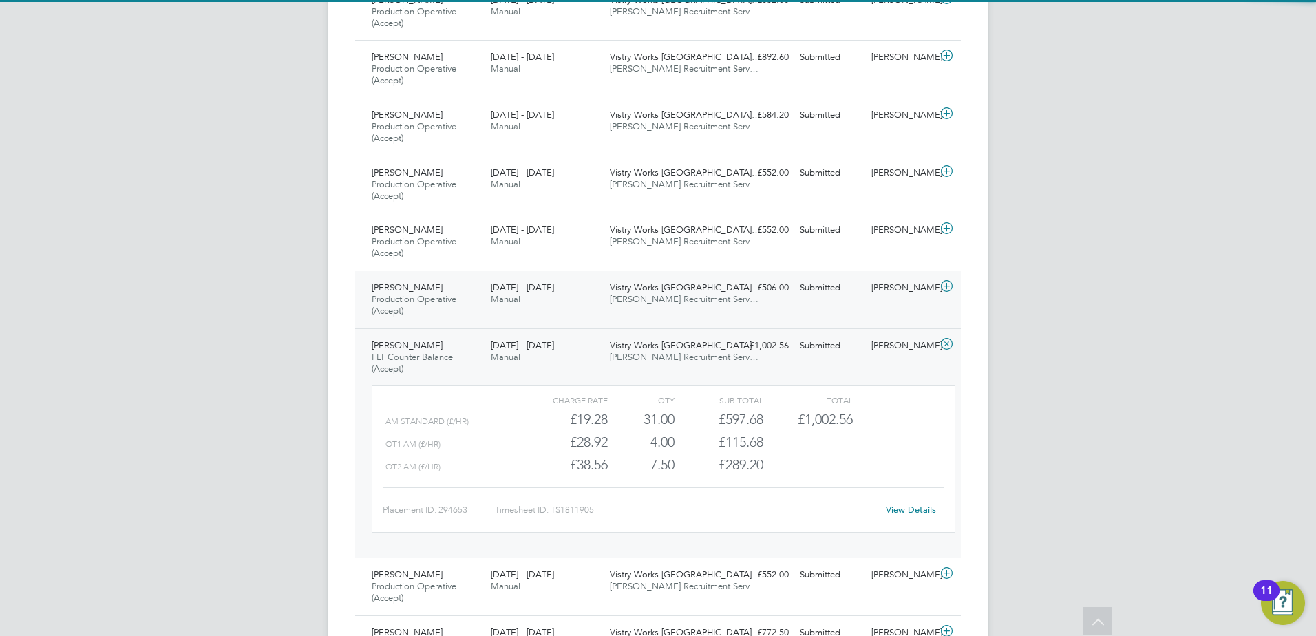
scroll to position [3053, 0]
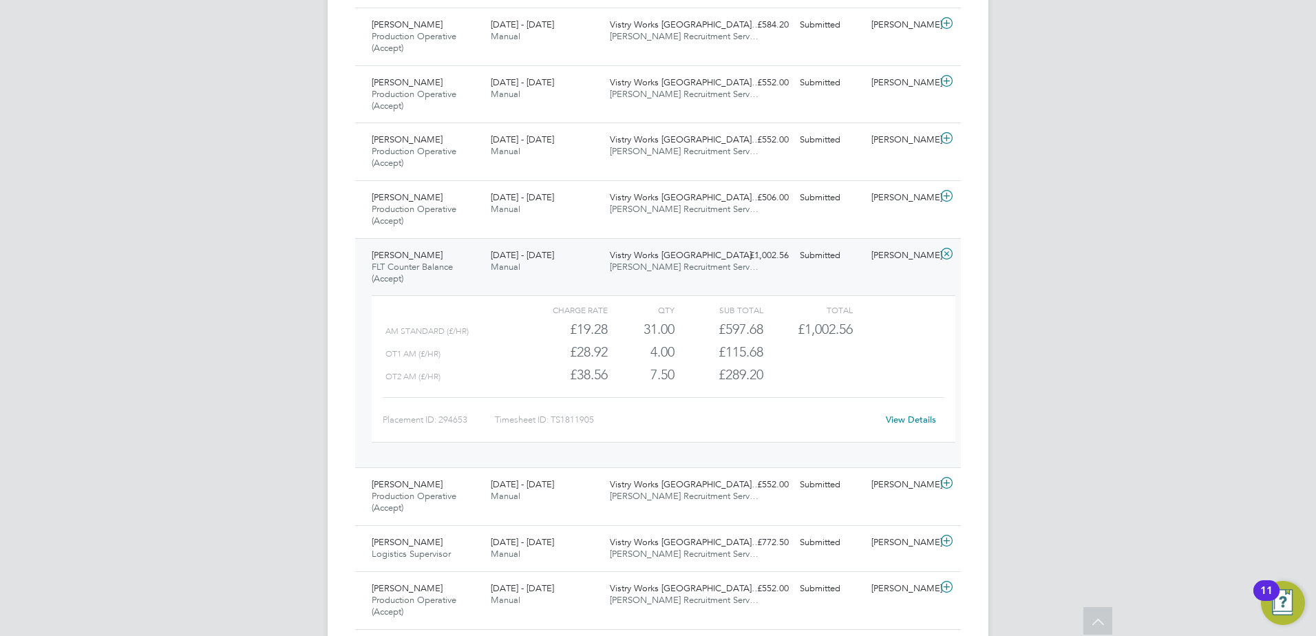
click at [912, 411] on div "View Details" at bounding box center [910, 420] width 67 height 22
click at [919, 414] on link "View Details" at bounding box center [911, 420] width 50 height 12
click at [415, 263] on span "FLT Counter Balance (Accept)" at bounding box center [412, 272] width 81 height 23
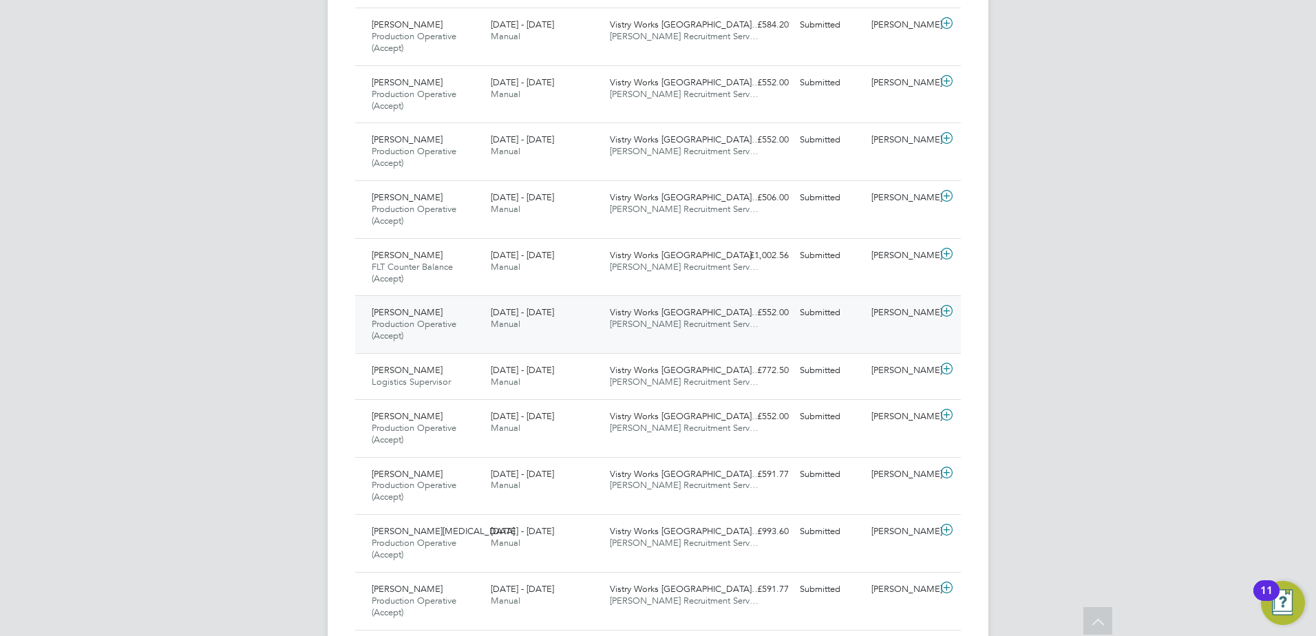
click at [409, 312] on span "Abdul Jeffrey" at bounding box center [407, 312] width 71 height 12
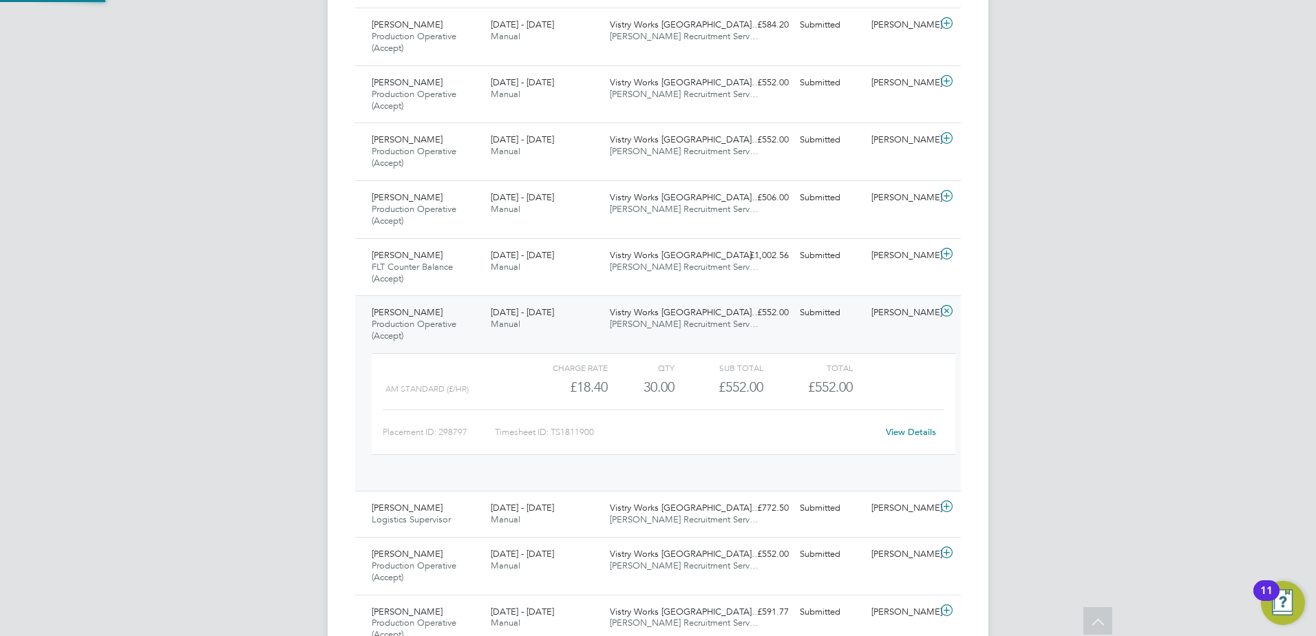
scroll to position [23, 134]
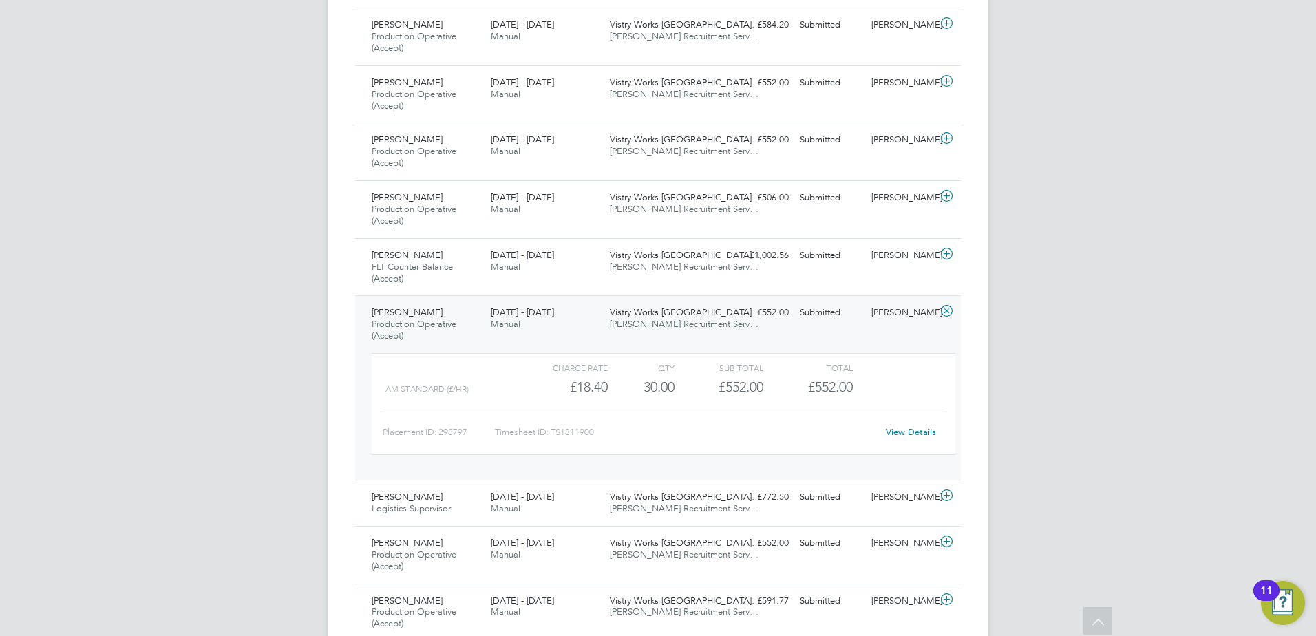
click at [895, 431] on link "View Details" at bounding box center [911, 432] width 50 height 12
click at [423, 315] on span "Abdul Jeffrey" at bounding box center [407, 312] width 71 height 12
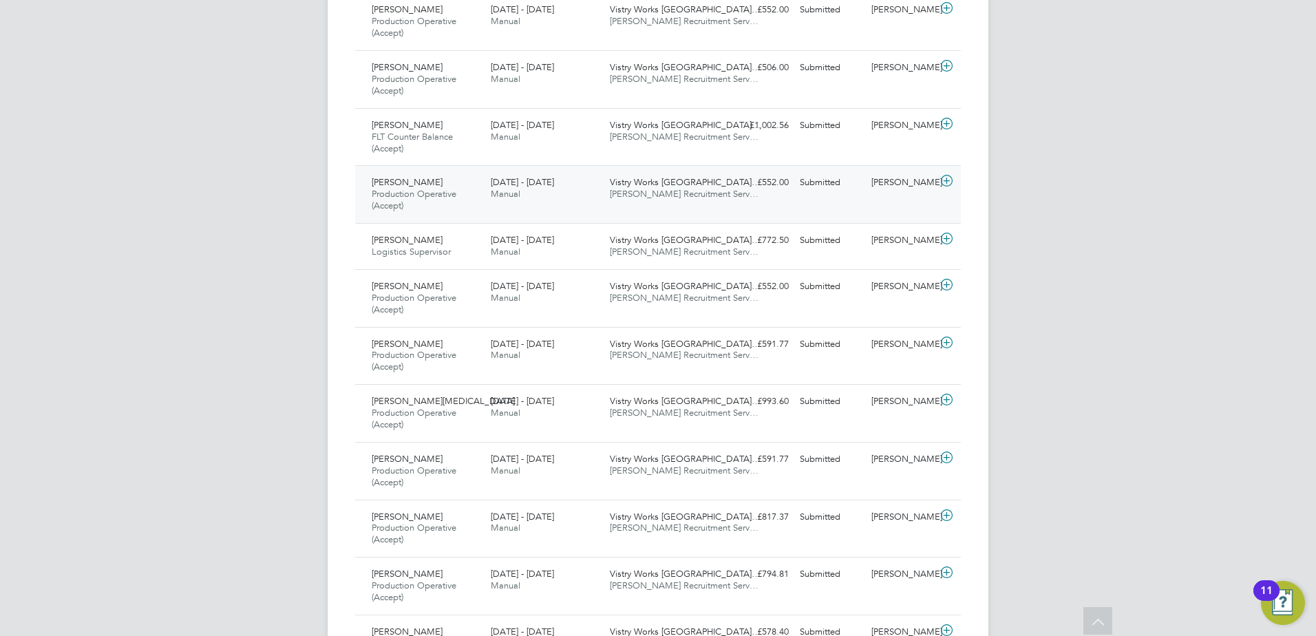
scroll to position [3190, 0]
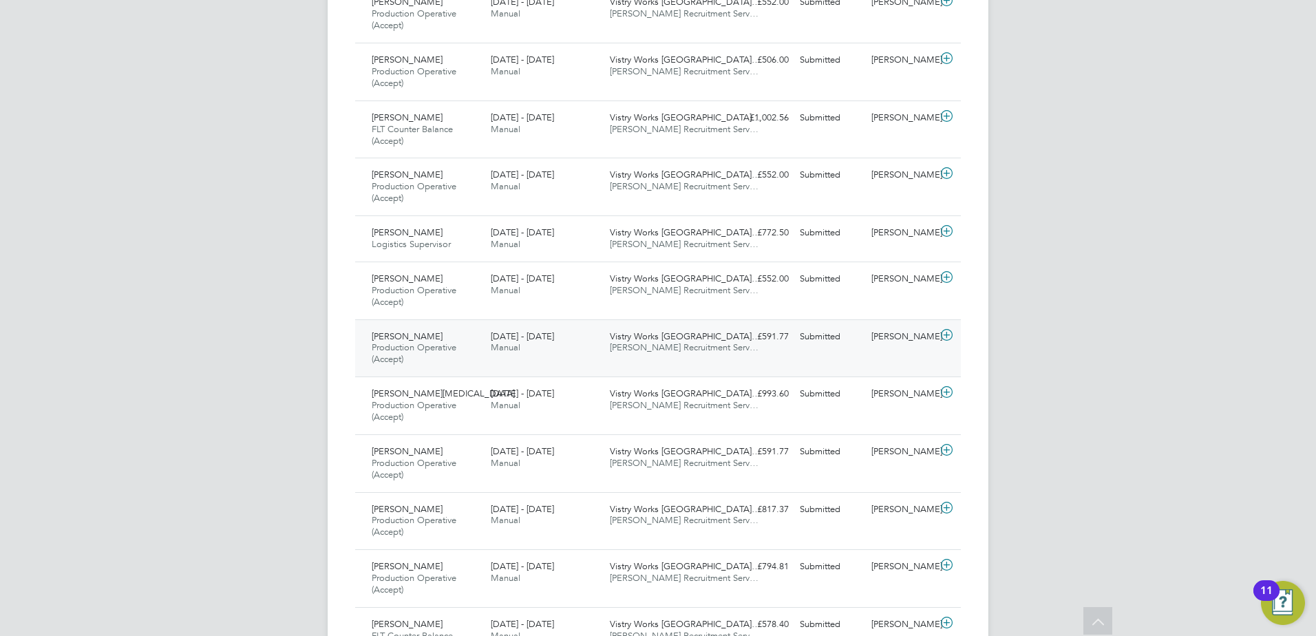
drag, startPoint x: 424, startPoint y: 332, endPoint x: 552, endPoint y: 339, distance: 128.1
click at [425, 332] on div "Nizam Omar Production Operative (Accept) 25 - 31 Aug 2025" at bounding box center [425, 348] width 119 height 46
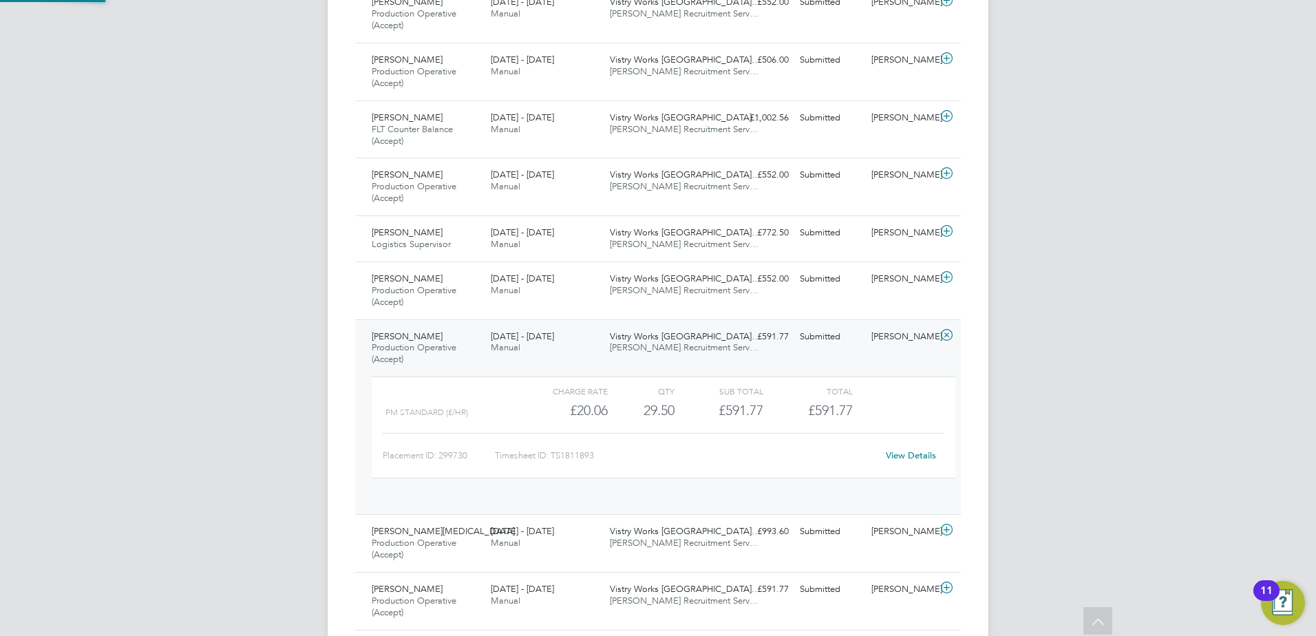
scroll to position [23, 134]
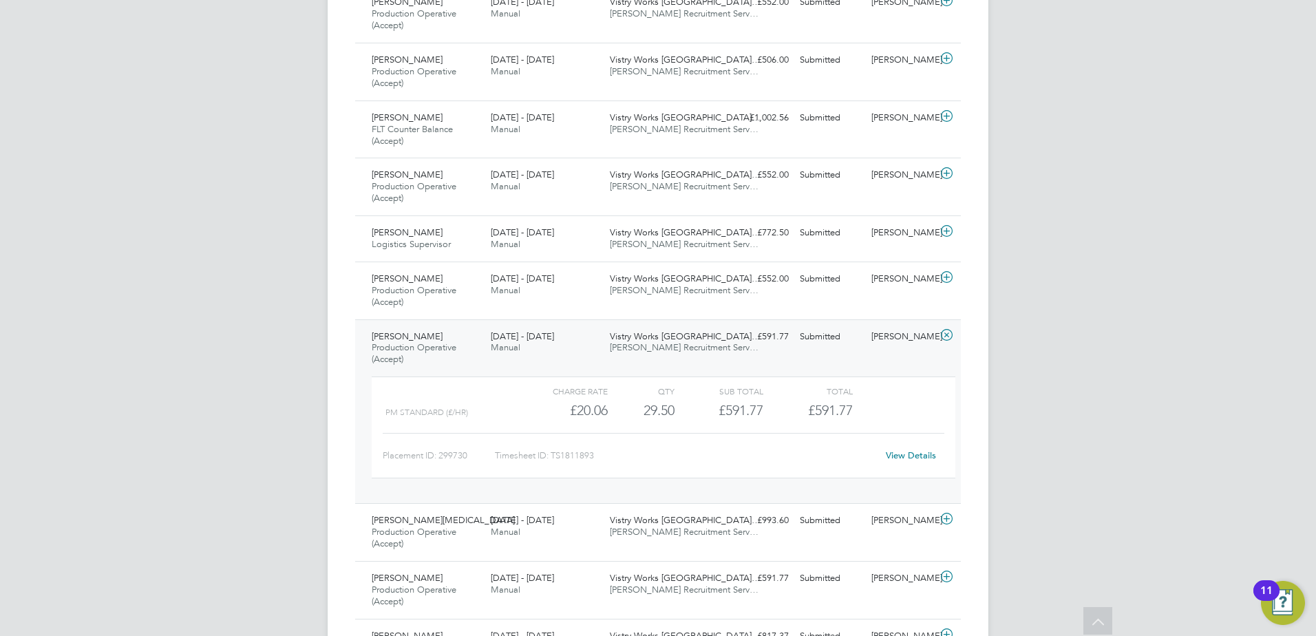
click at [925, 456] on link "View Details" at bounding box center [911, 455] width 50 height 12
drag, startPoint x: 412, startPoint y: 329, endPoint x: 425, endPoint y: 367, distance: 40.5
click at [414, 328] on div "Nizam Omar Production Operative (Accept) 25 - 31 Aug 2025" at bounding box center [425, 348] width 119 height 46
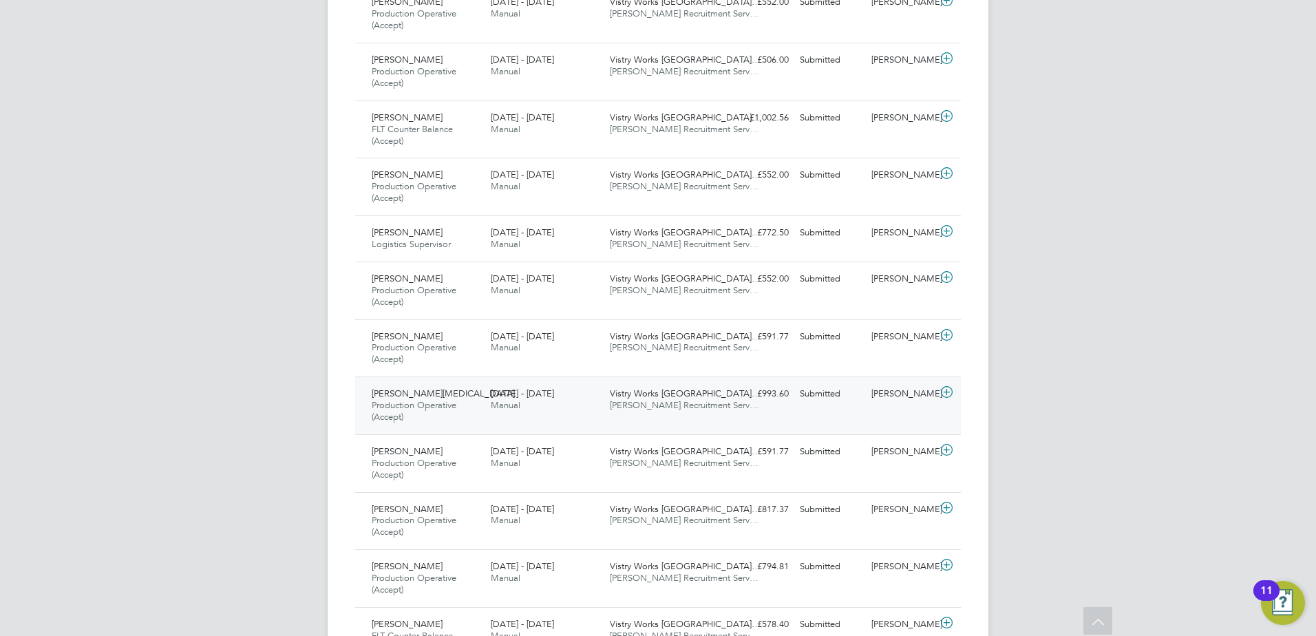
click at [424, 385] on div "Oladimeji Alli Production Operative (Accept) 25 - 31 Aug 2025" at bounding box center [425, 406] width 119 height 46
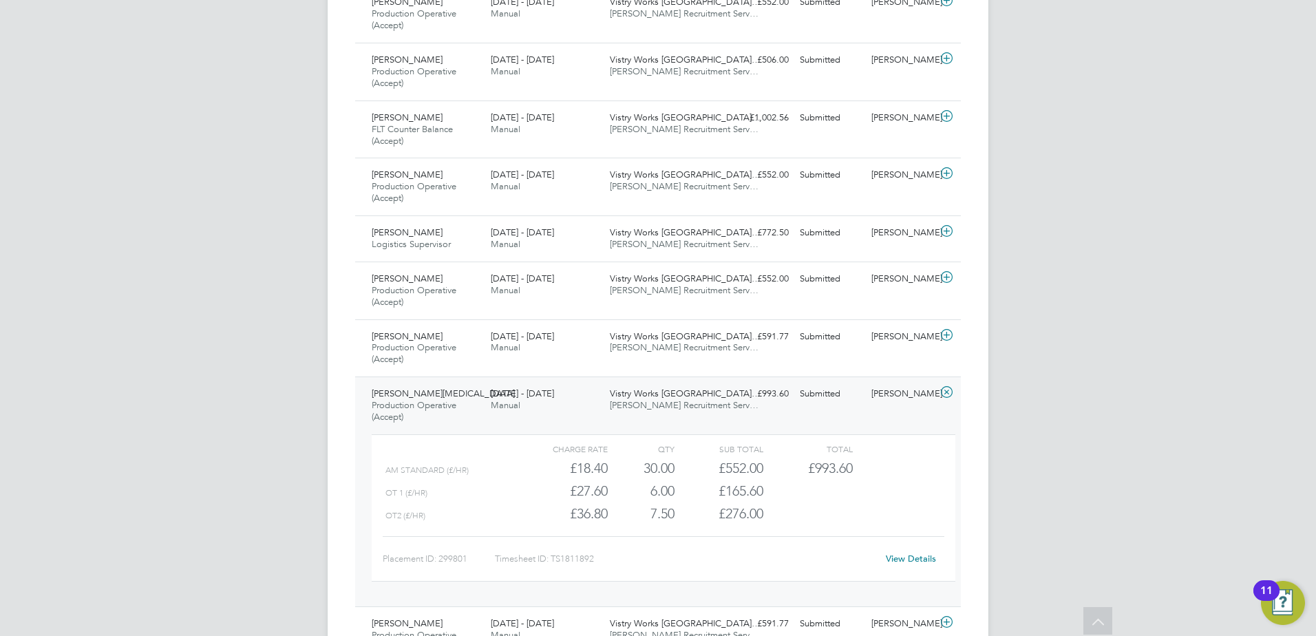
click at [412, 396] on span "Oladimeji Alli" at bounding box center [443, 393] width 143 height 12
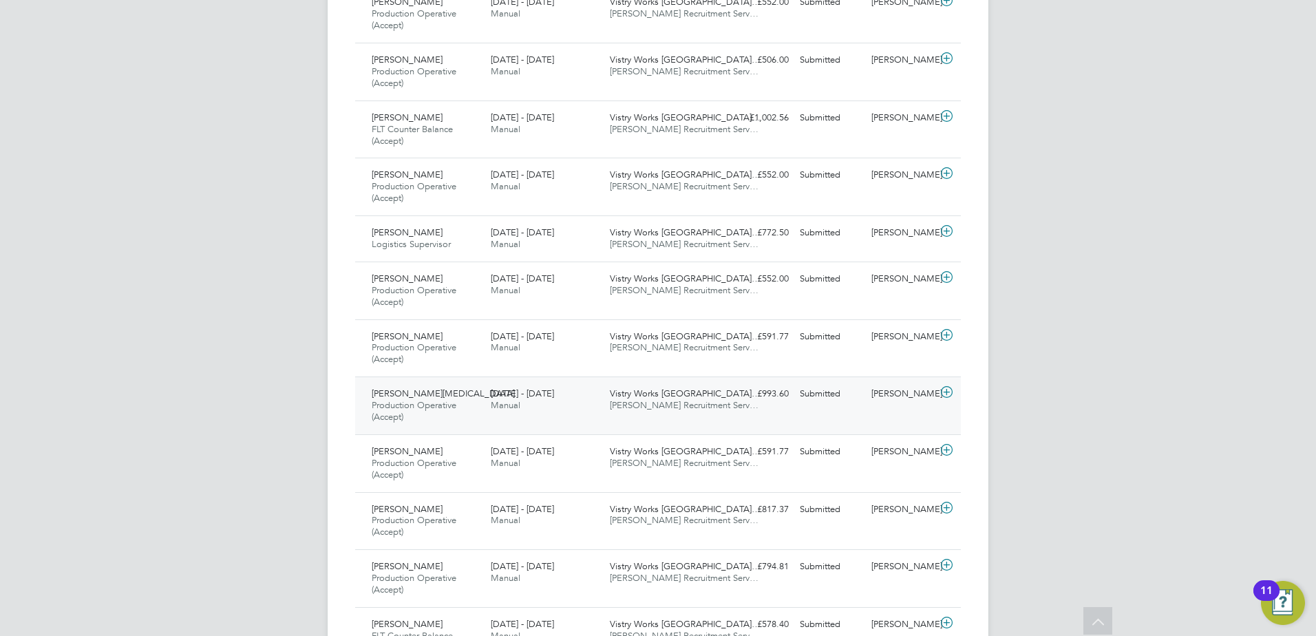
scroll to position [3259, 0]
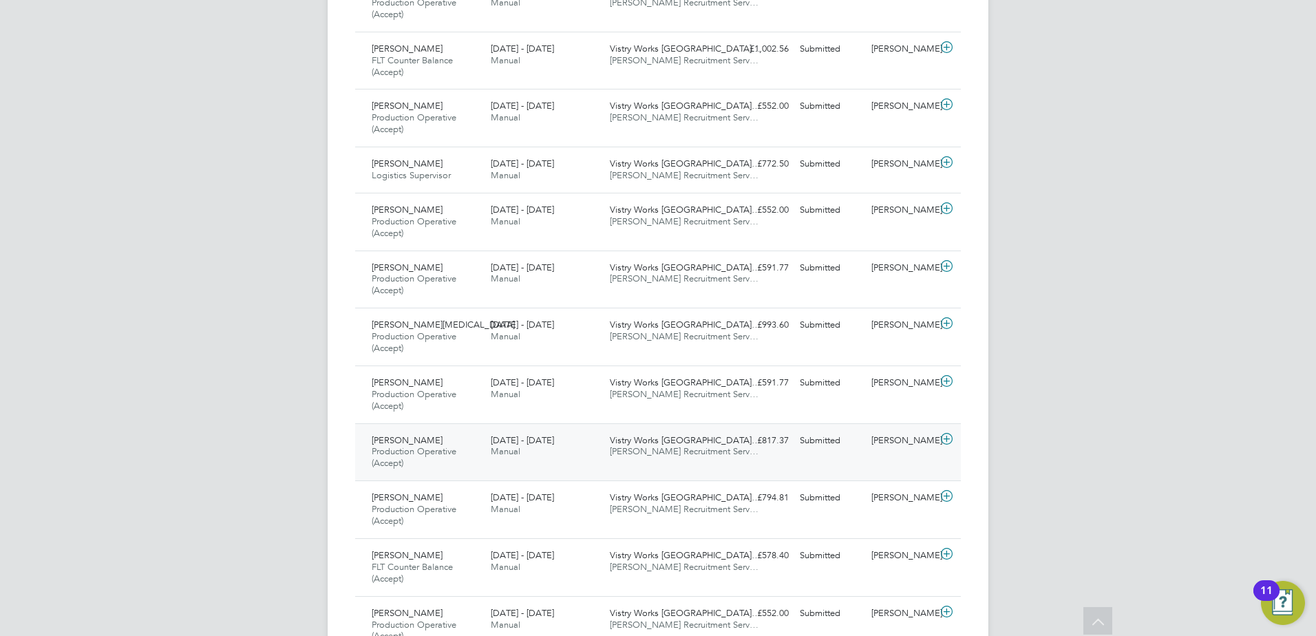
click at [411, 442] on span "Ewan Kirkby" at bounding box center [407, 440] width 71 height 12
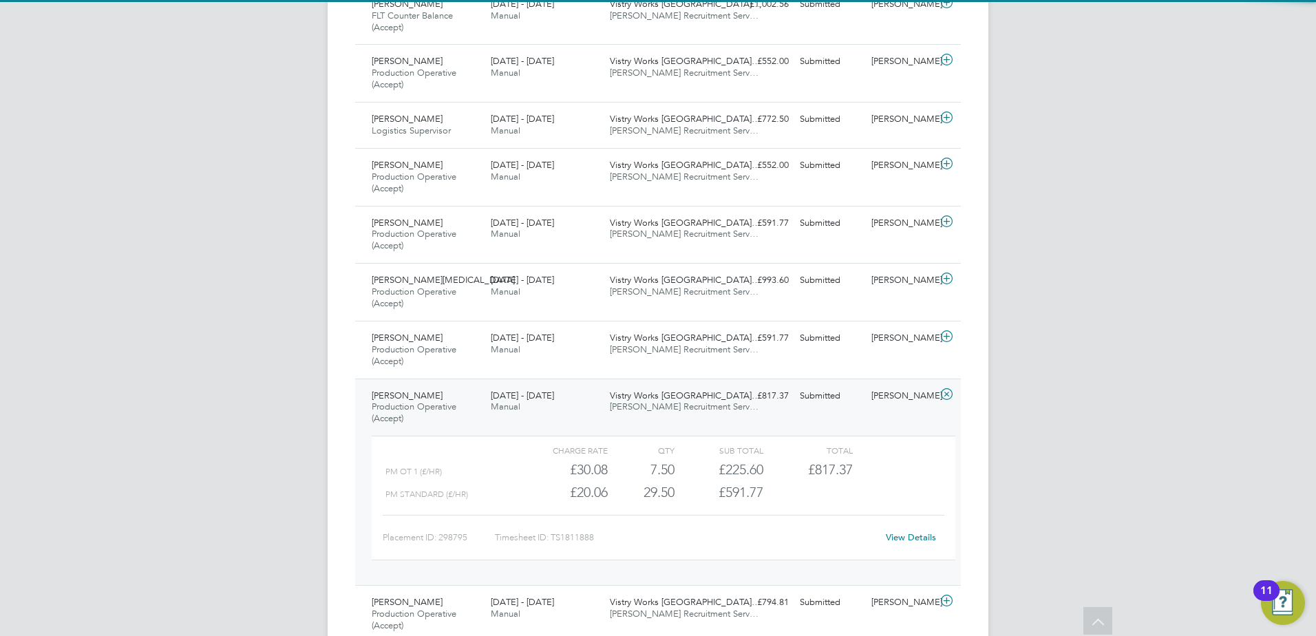
scroll to position [3328, 0]
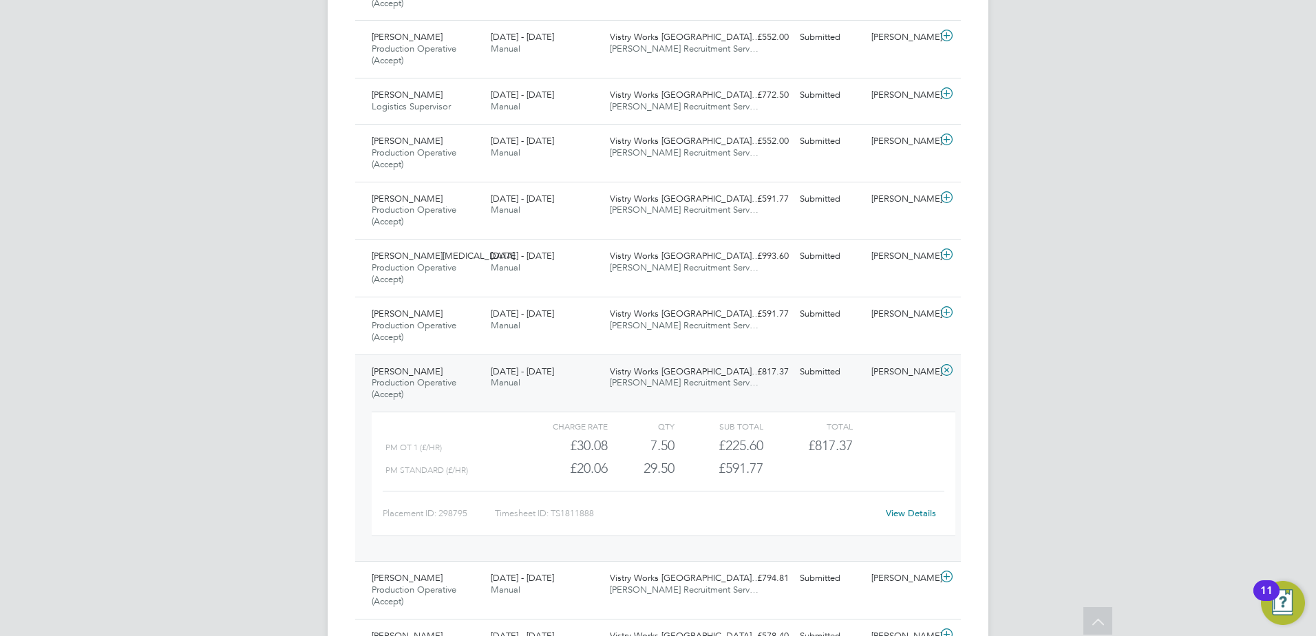
click at [888, 516] on link "View Details" at bounding box center [911, 513] width 50 height 12
click at [438, 391] on div "Ewan Kirkby Production Operative (Accept) 25 - 31 Aug 2025" at bounding box center [425, 384] width 119 height 46
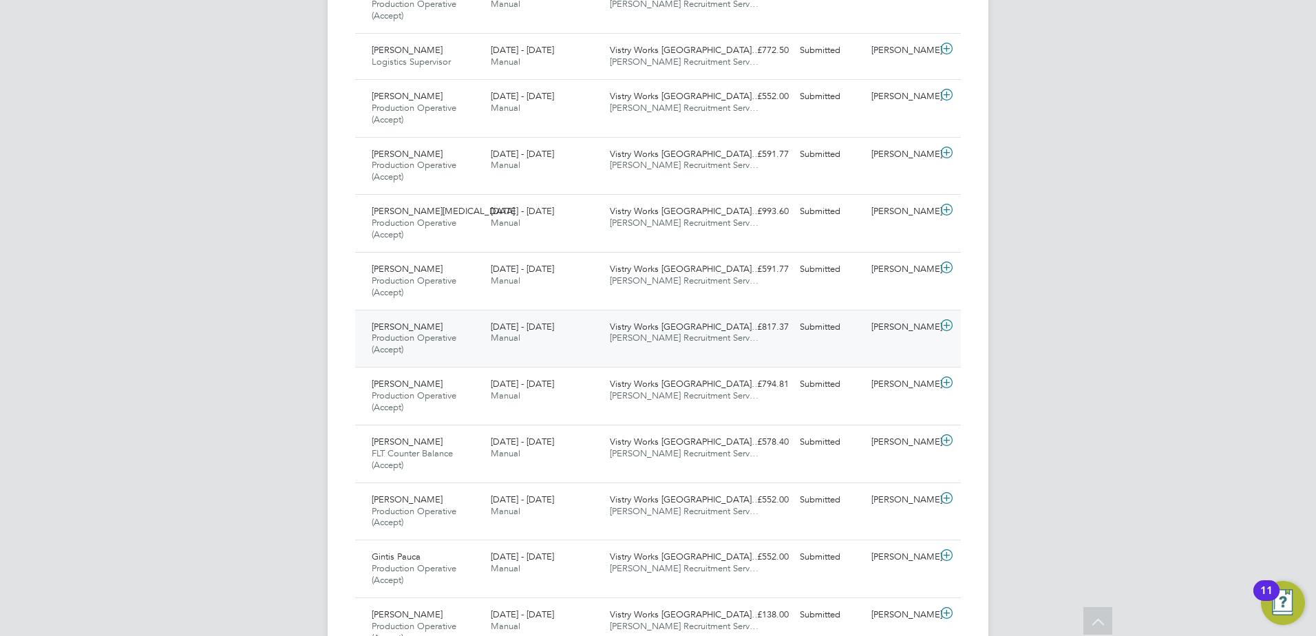
scroll to position [3397, 0]
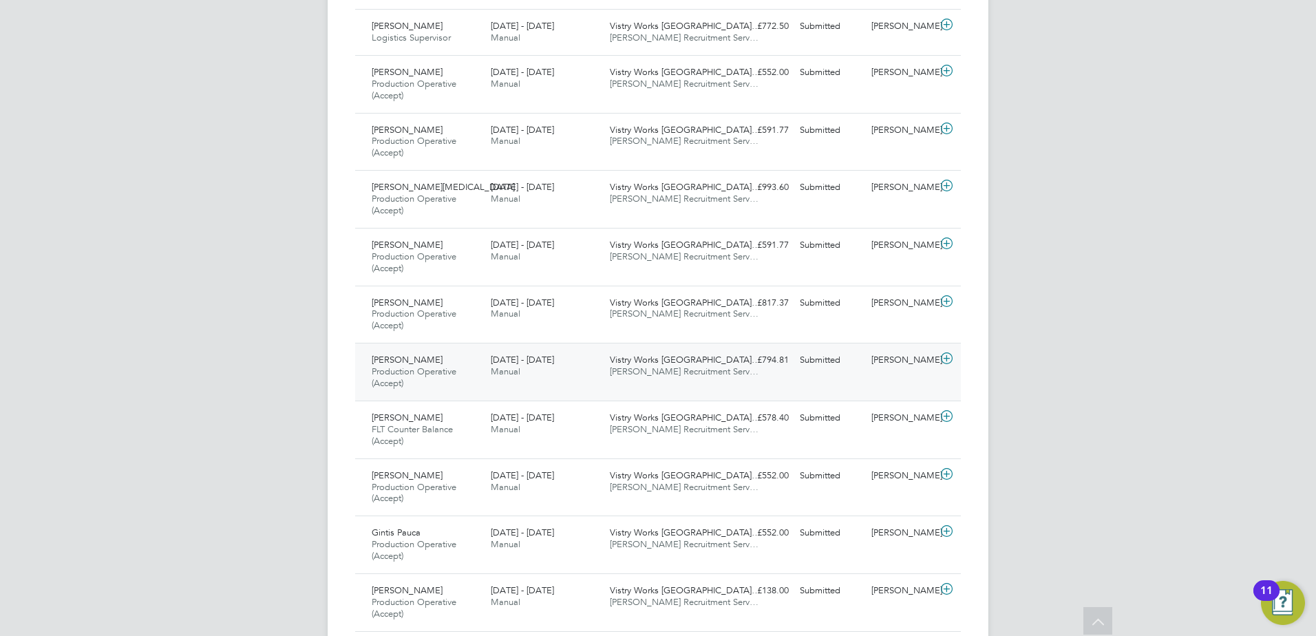
click at [442, 369] on span "Production Operative (Accept)" at bounding box center [414, 376] width 85 height 23
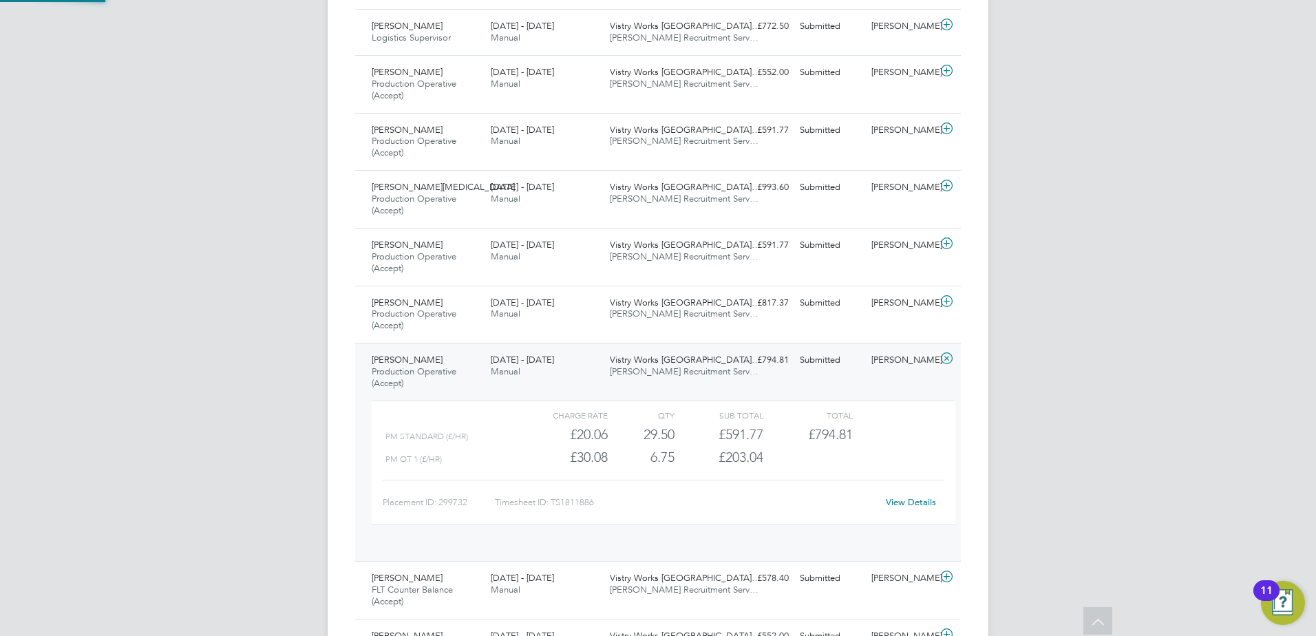
scroll to position [23, 134]
click at [910, 501] on link "View Details" at bounding box center [911, 502] width 50 height 12
click at [417, 365] on div "Shwetak Tandel Production Operative (Accept) 25 - 31 Aug 2025" at bounding box center [425, 372] width 119 height 46
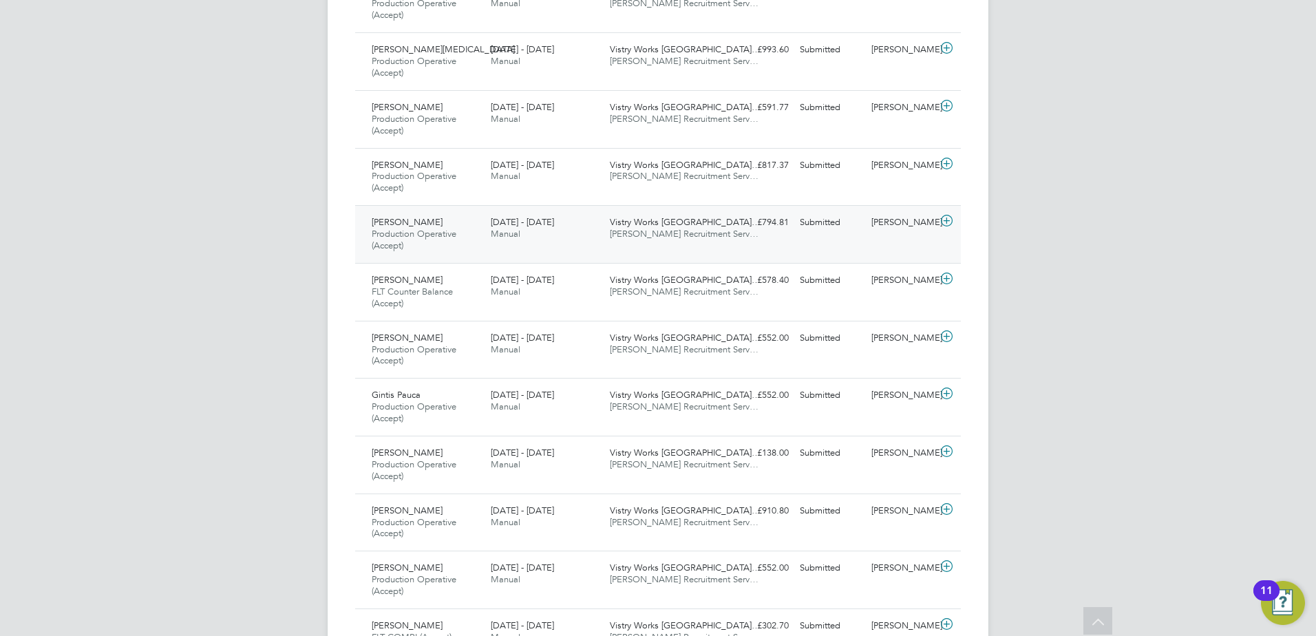
scroll to position [3603, 0]
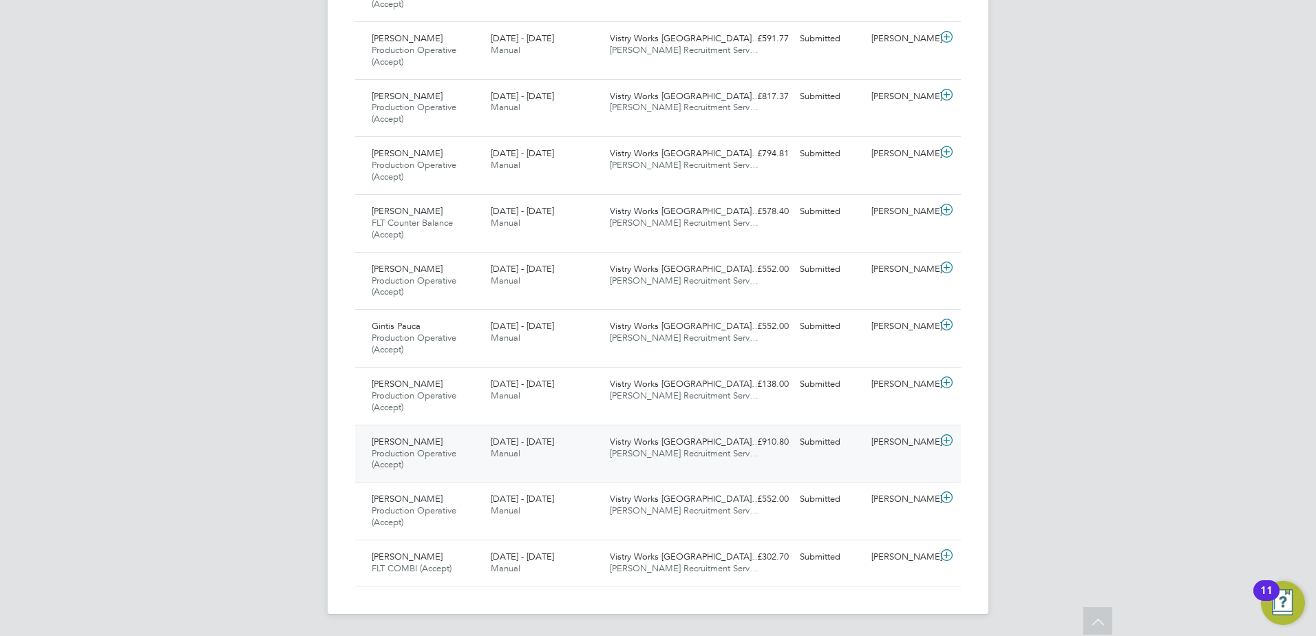
click at [425, 442] on span "Agnieszka Borun" at bounding box center [407, 442] width 71 height 12
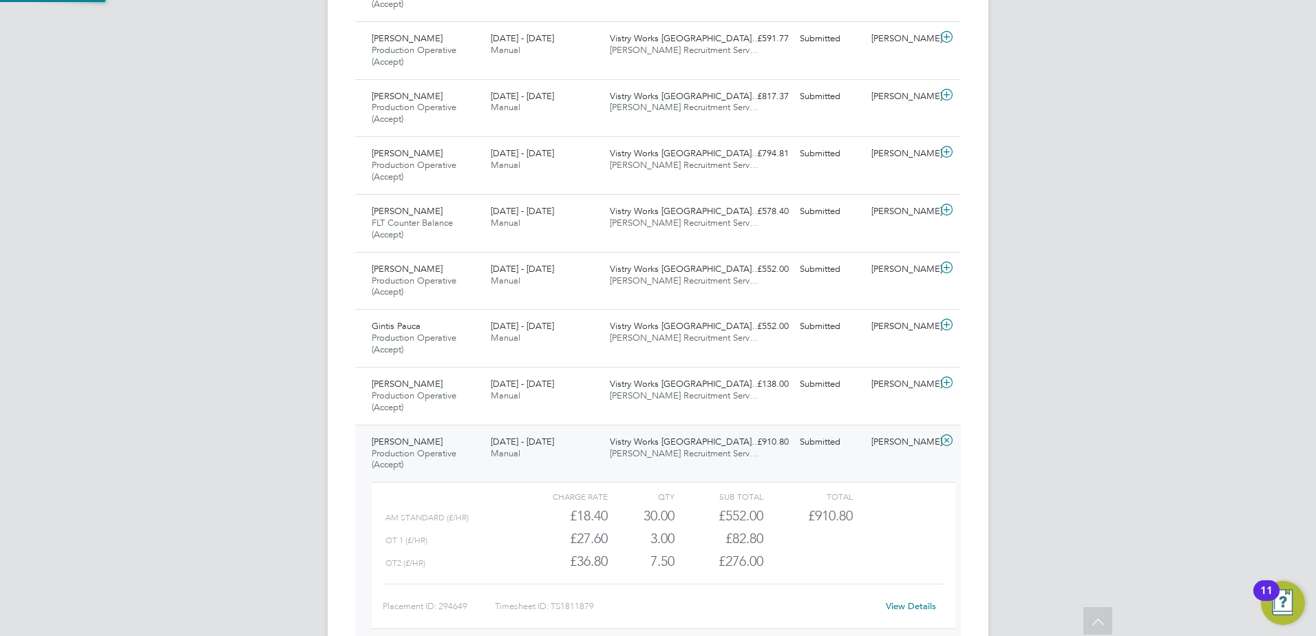
scroll to position [23, 134]
click at [414, 442] on span "Agnieszka Borun" at bounding box center [407, 442] width 71 height 12
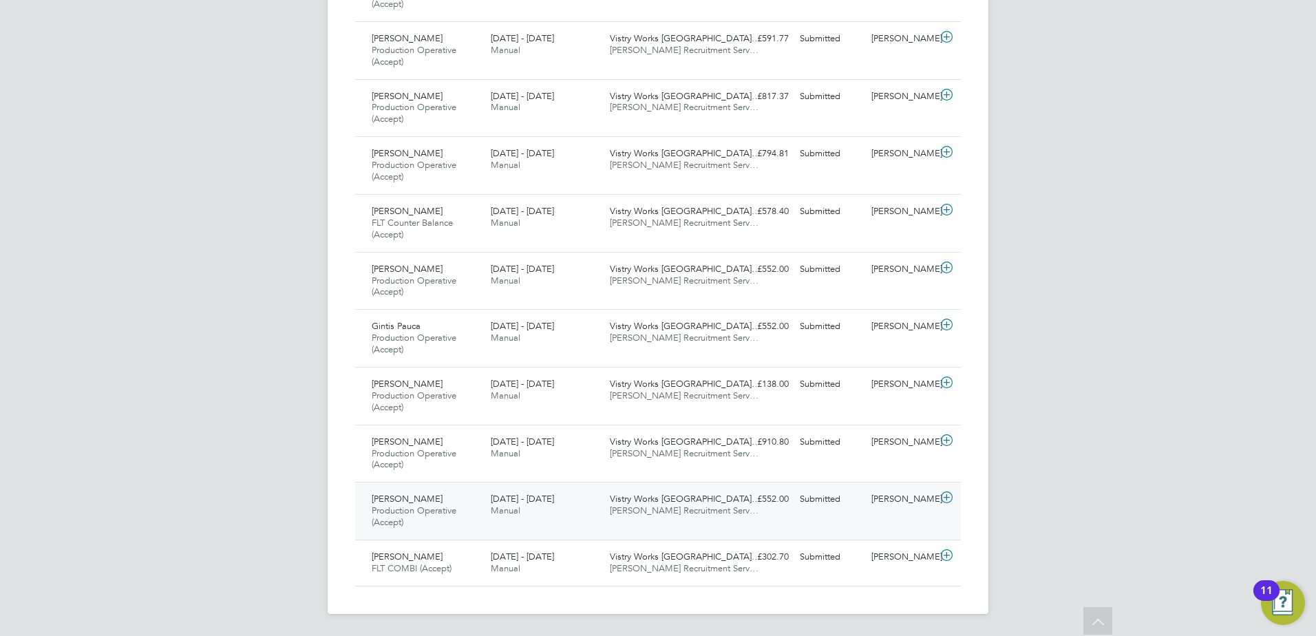
click at [422, 503] on span "Patryk Hassek" at bounding box center [407, 499] width 71 height 12
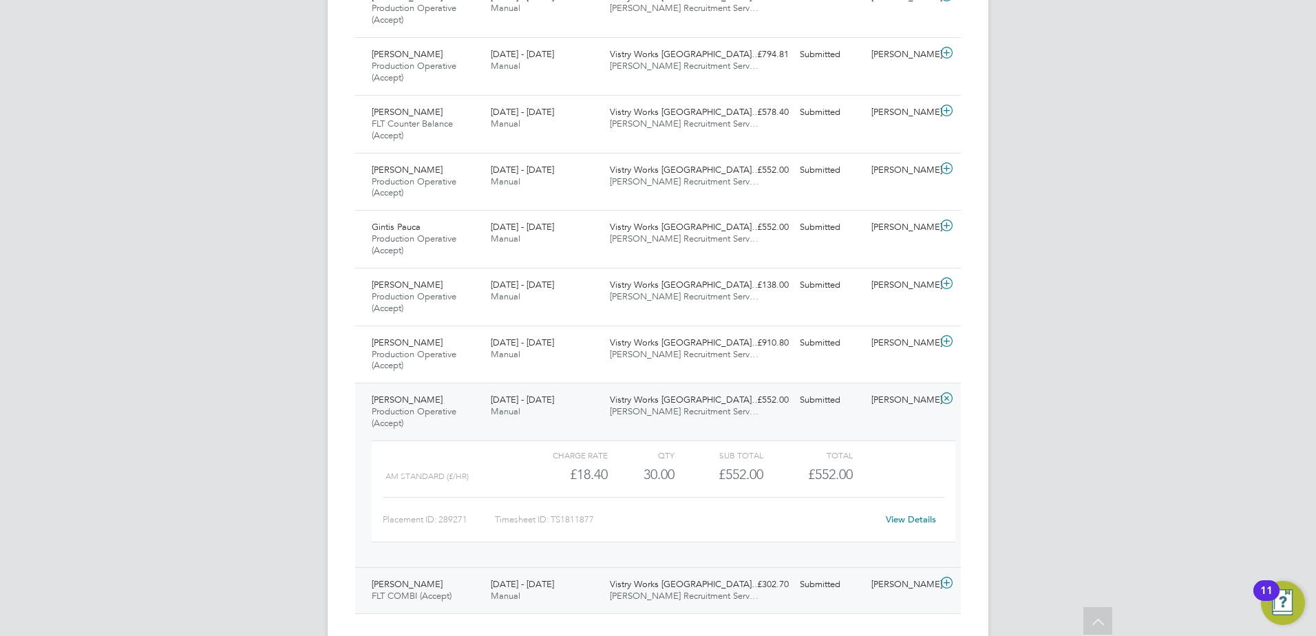
scroll to position [3730, 0]
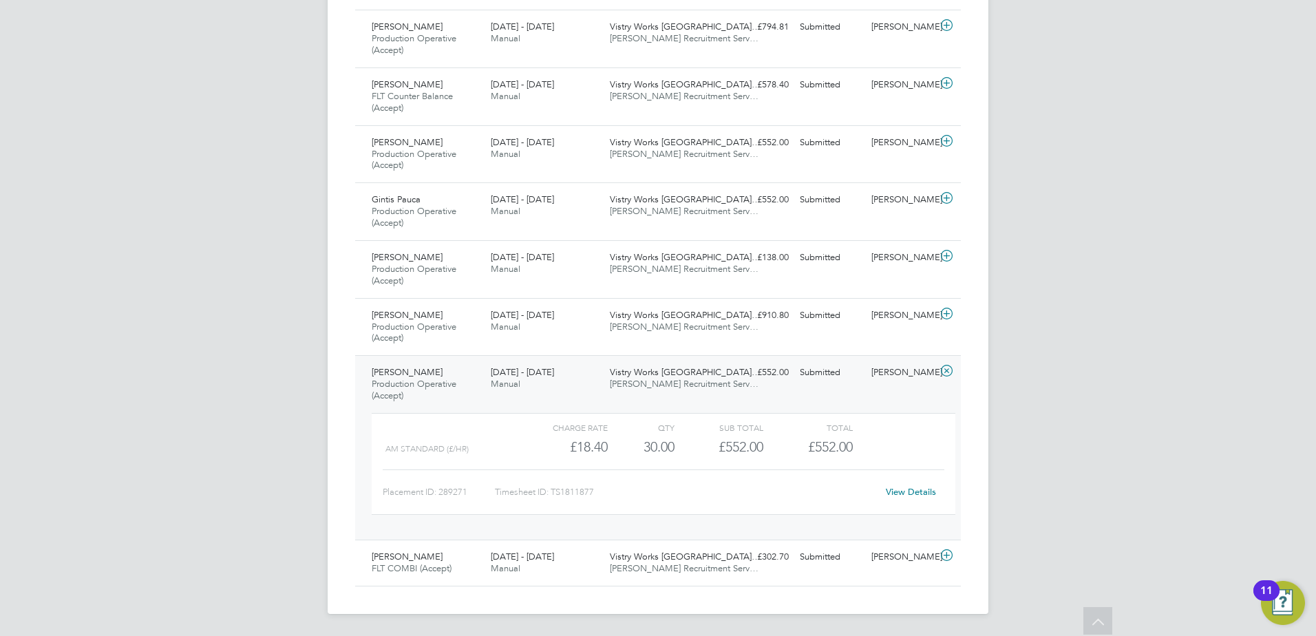
click at [929, 489] on link "View Details" at bounding box center [911, 492] width 50 height 12
click at [433, 366] on div "Patryk Hassek Production Operative (Accept) 25 - 31 Aug 2025" at bounding box center [425, 384] width 119 height 46
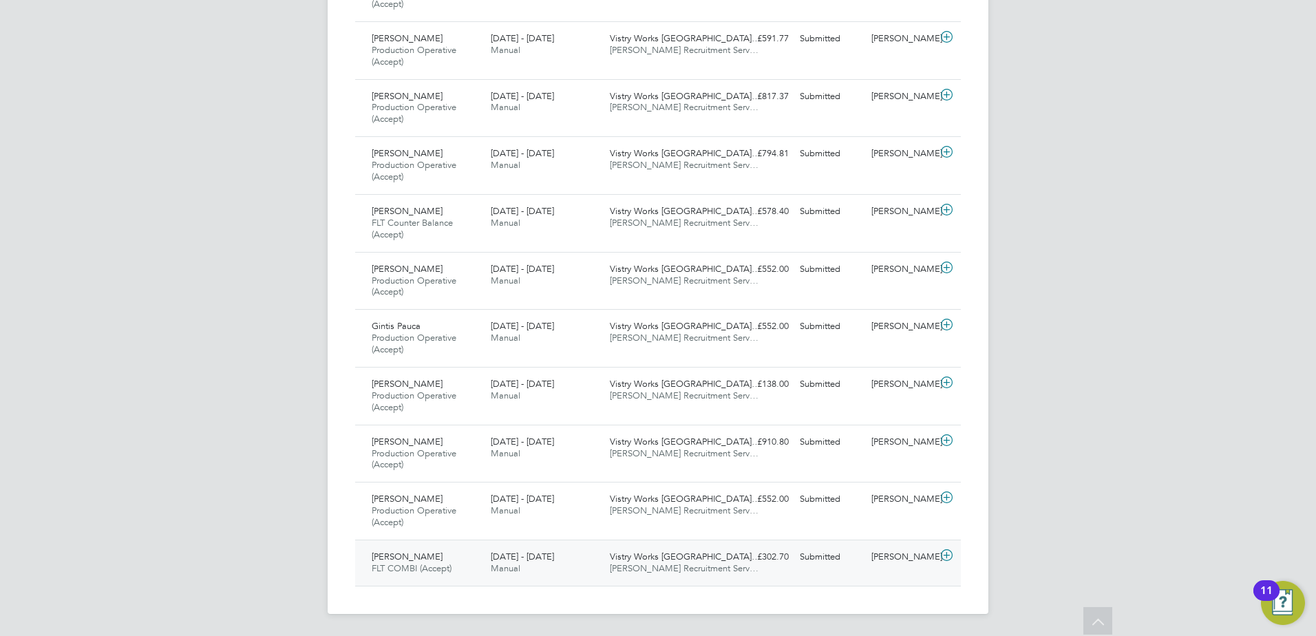
click at [438, 558] on div "George Marsh FLT COMBI (Accept) 25 - 31 Aug 2025" at bounding box center [425, 563] width 119 height 34
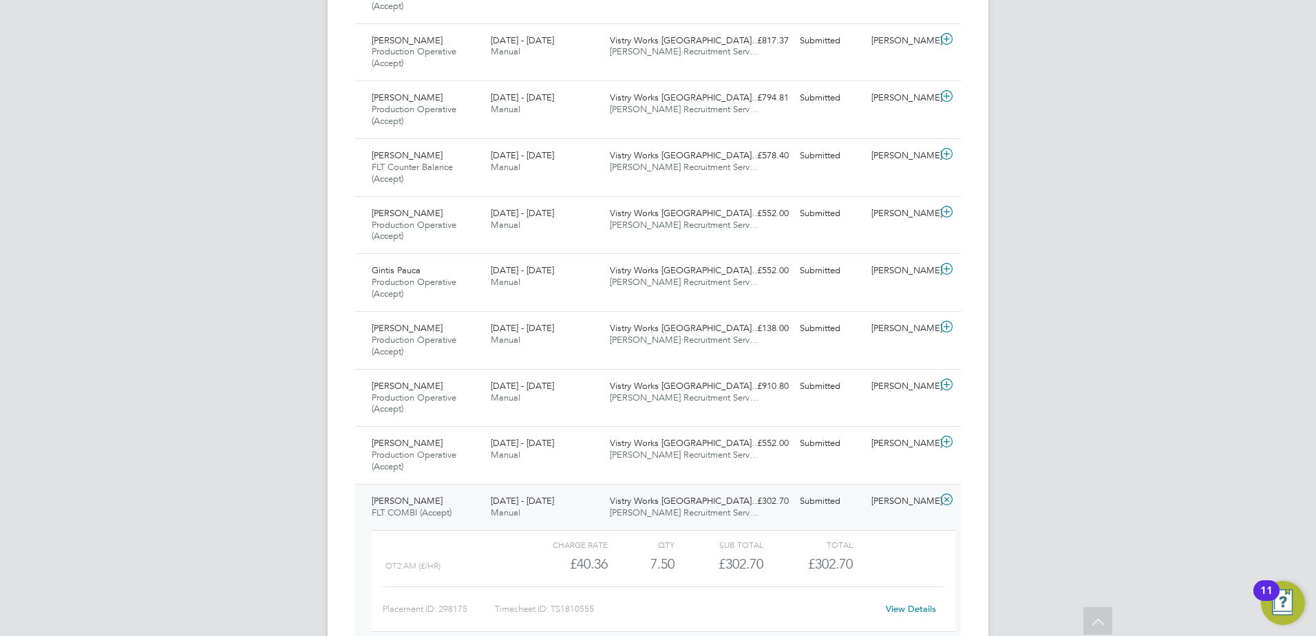
scroll to position [3683, 0]
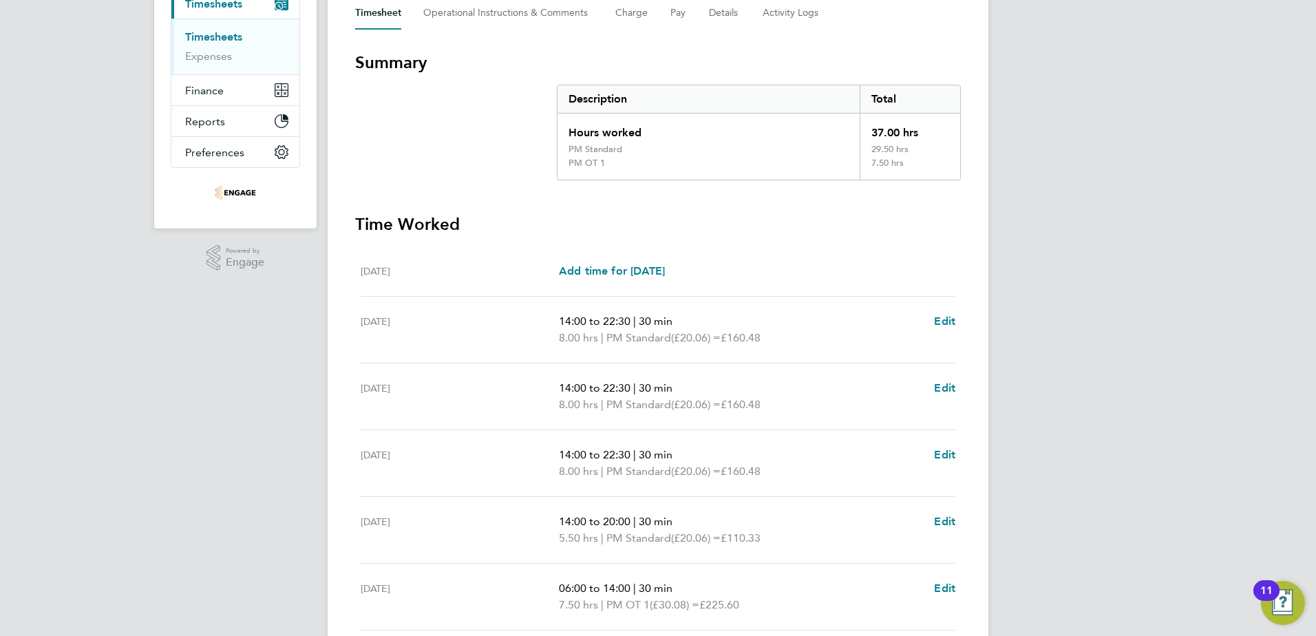
scroll to position [195, 0]
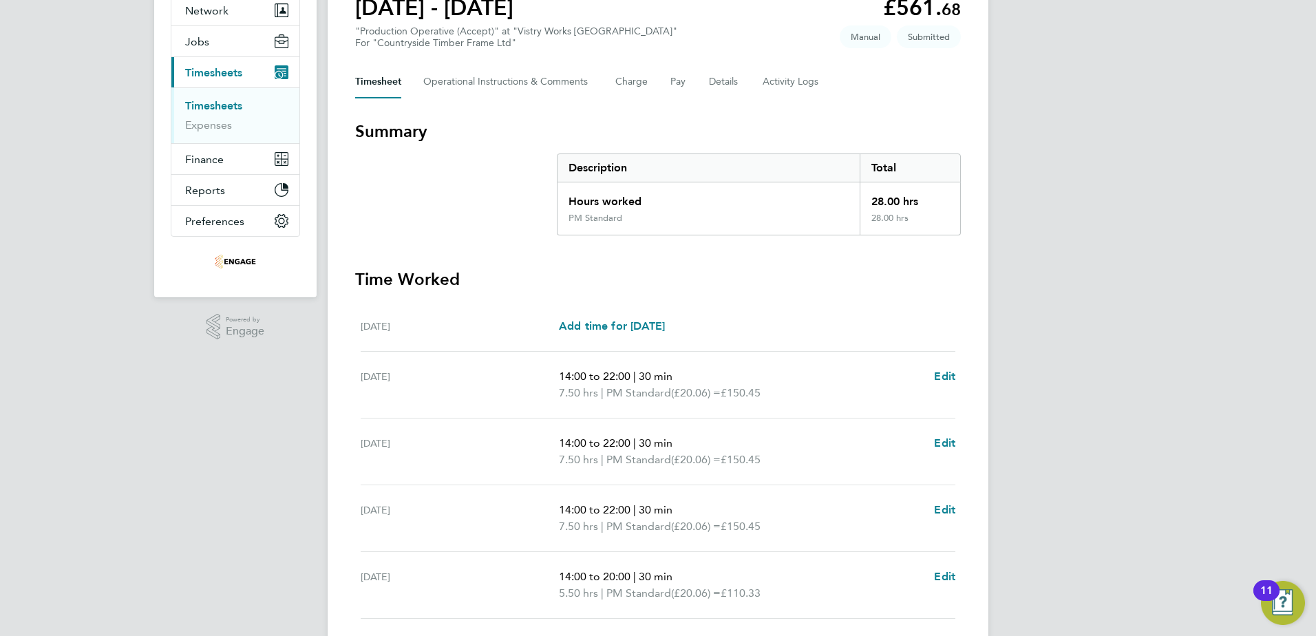
scroll to position [206, 0]
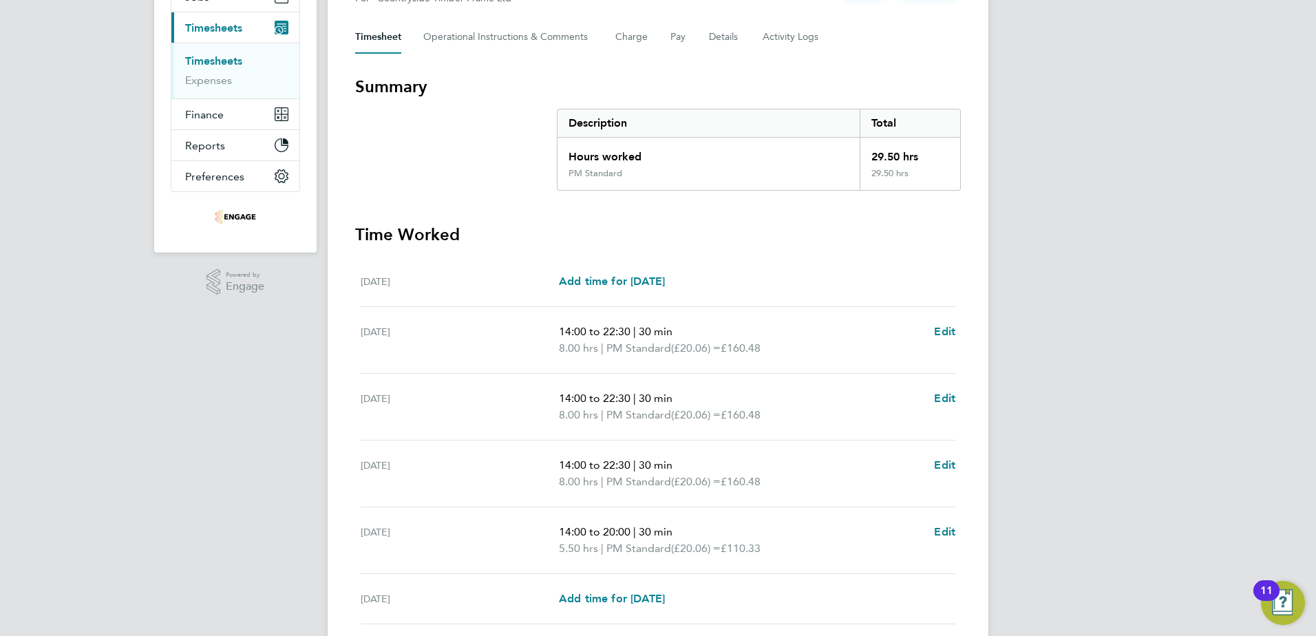
scroll to position [206, 0]
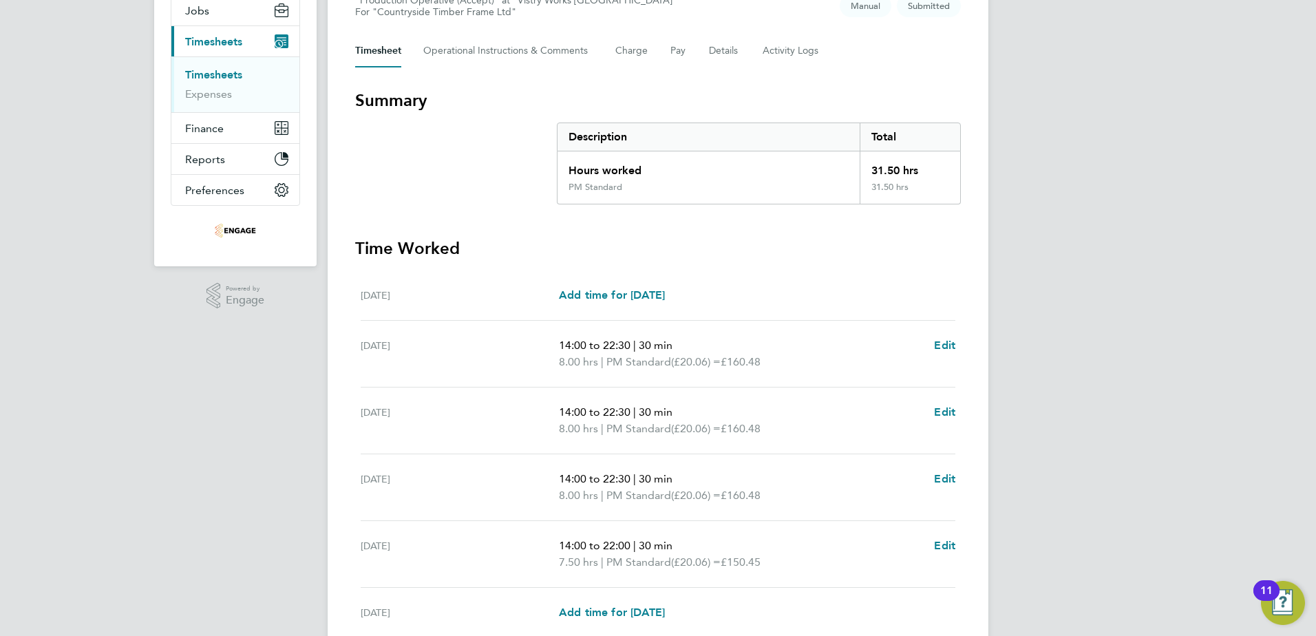
scroll to position [206, 0]
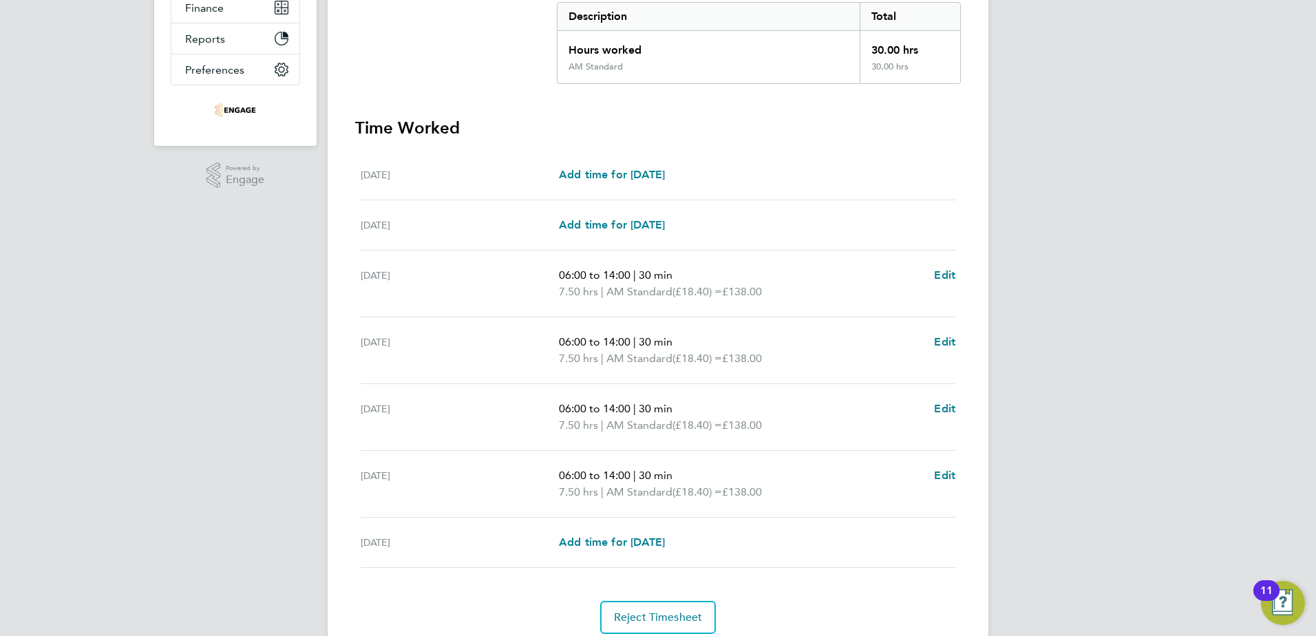
scroll to position [342, 0]
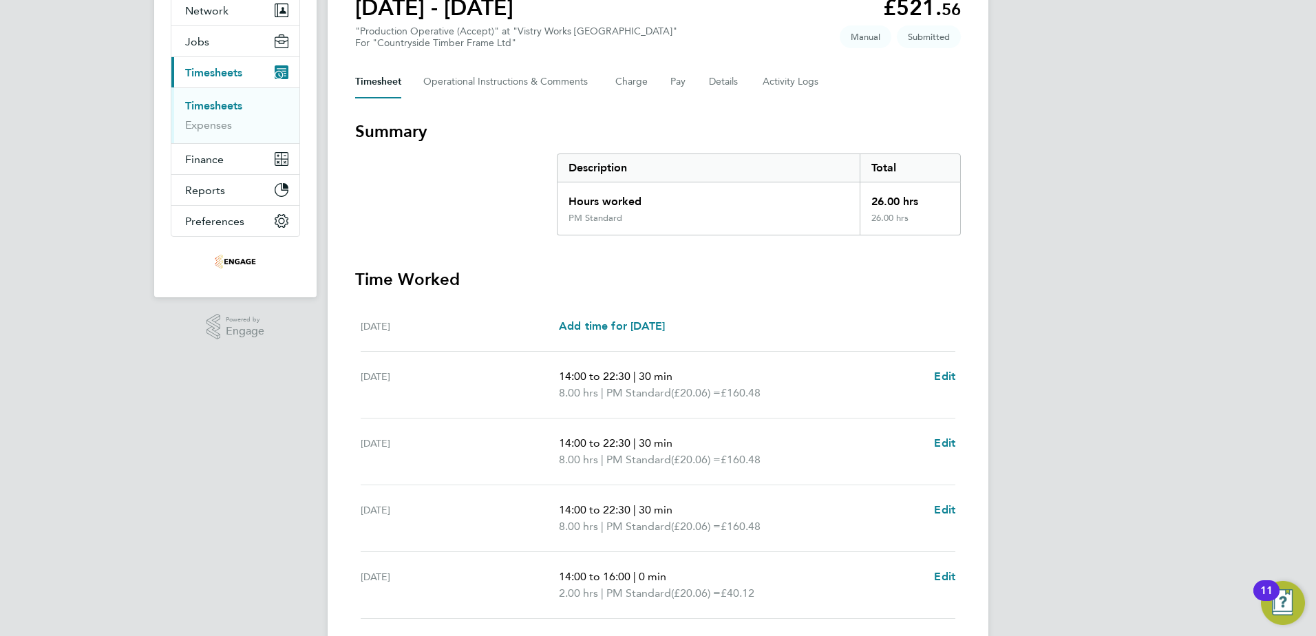
scroll to position [206, 0]
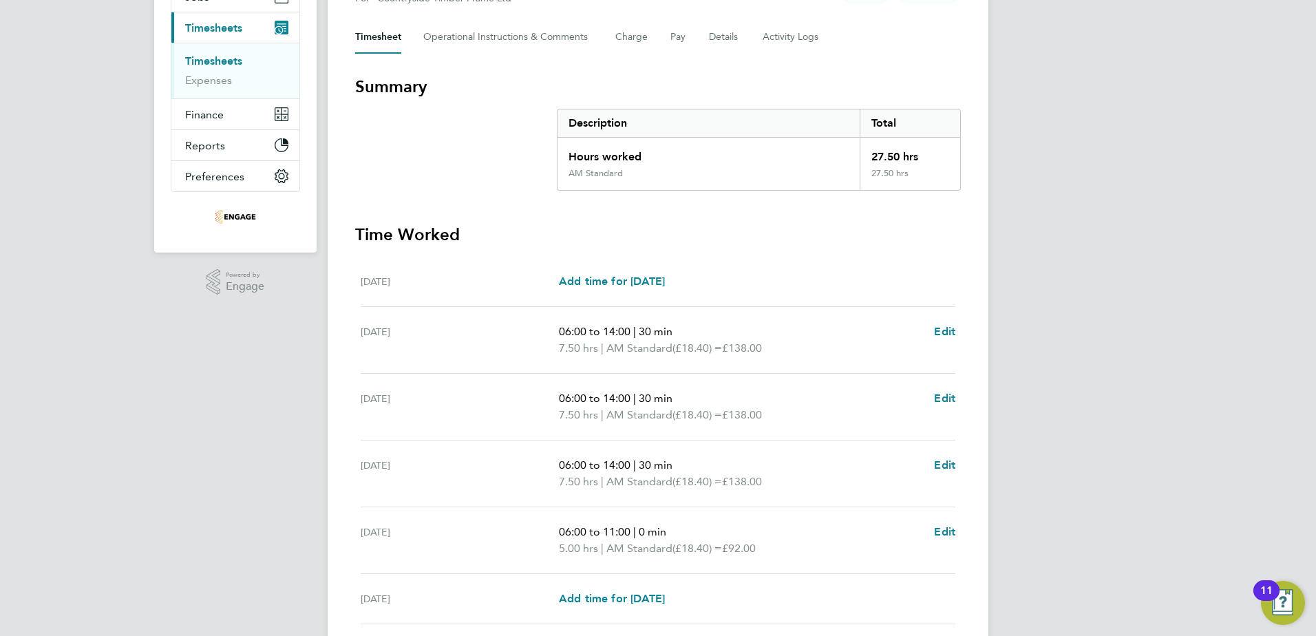
scroll to position [206, 0]
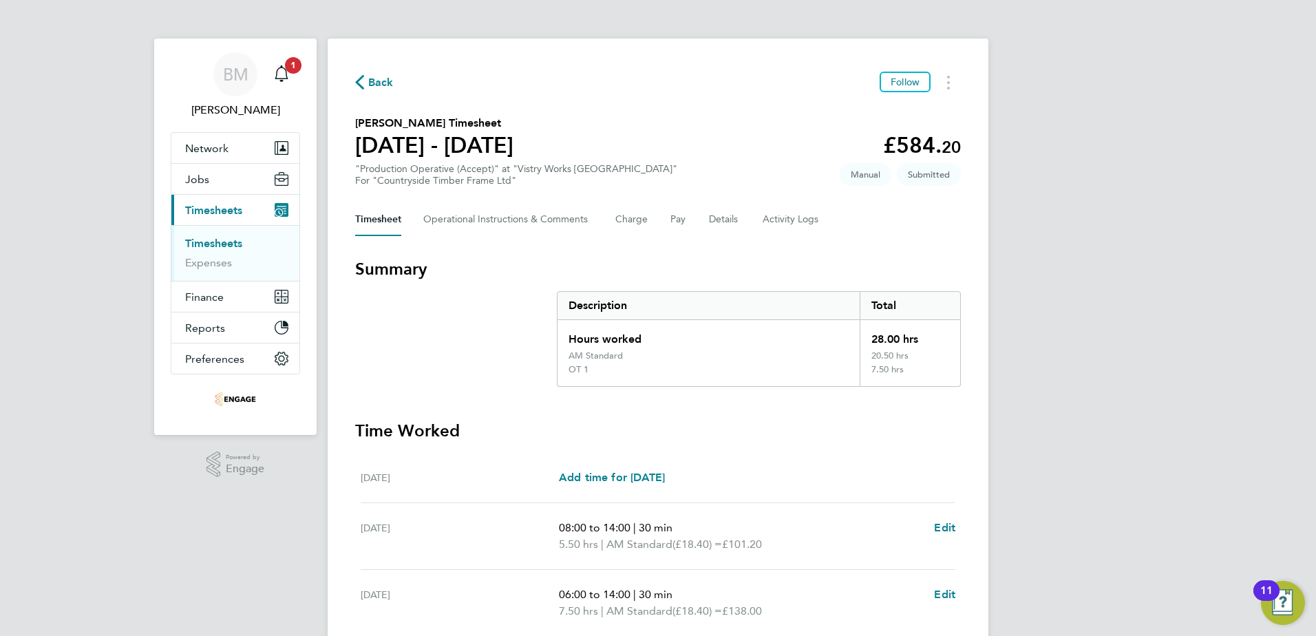
click at [756, 453] on div "Tue 26 Aug Add time for Tue 26 Aug Add time for Tue 26 Aug" at bounding box center [658, 478] width 594 height 50
click at [365, 81] on span "Back" at bounding box center [374, 81] width 39 height 13
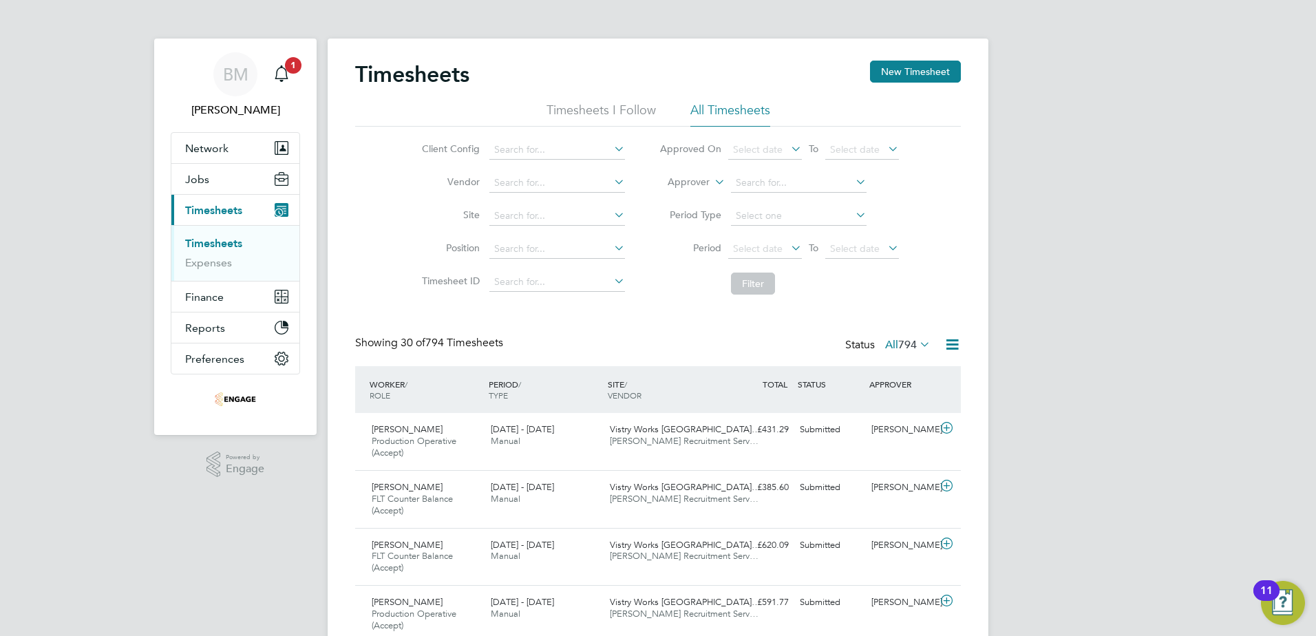
click at [788, 249] on icon at bounding box center [788, 247] width 0 height 19
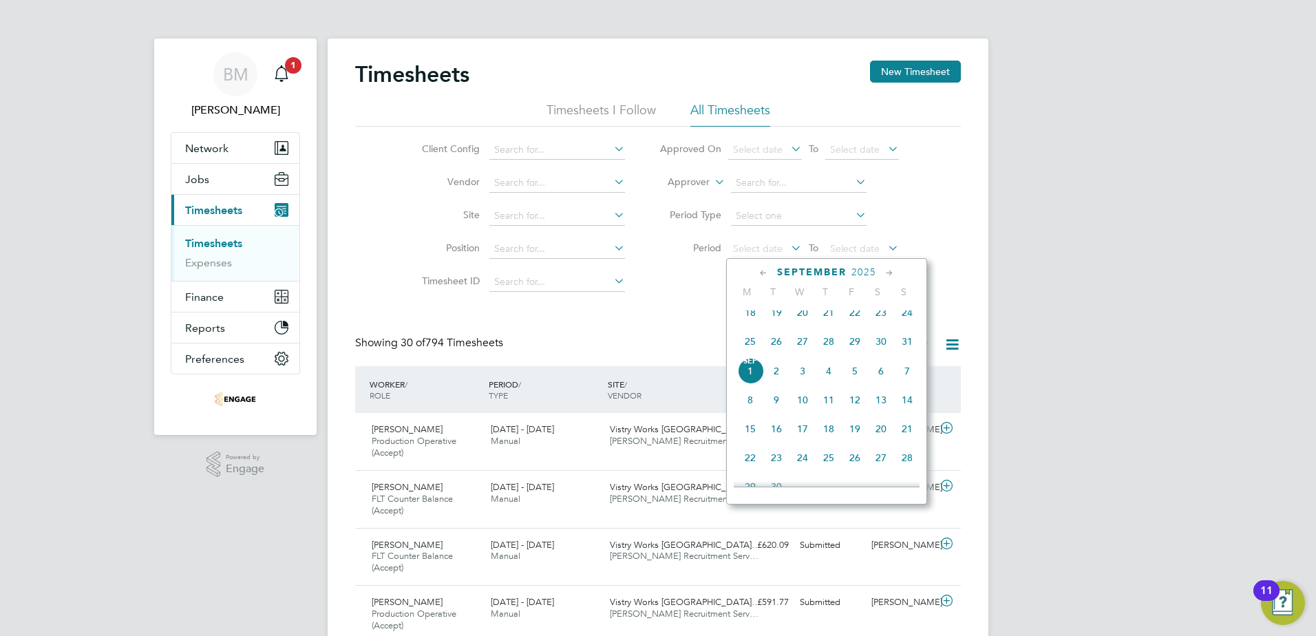
click at [750, 349] on span "25" at bounding box center [750, 341] width 26 height 26
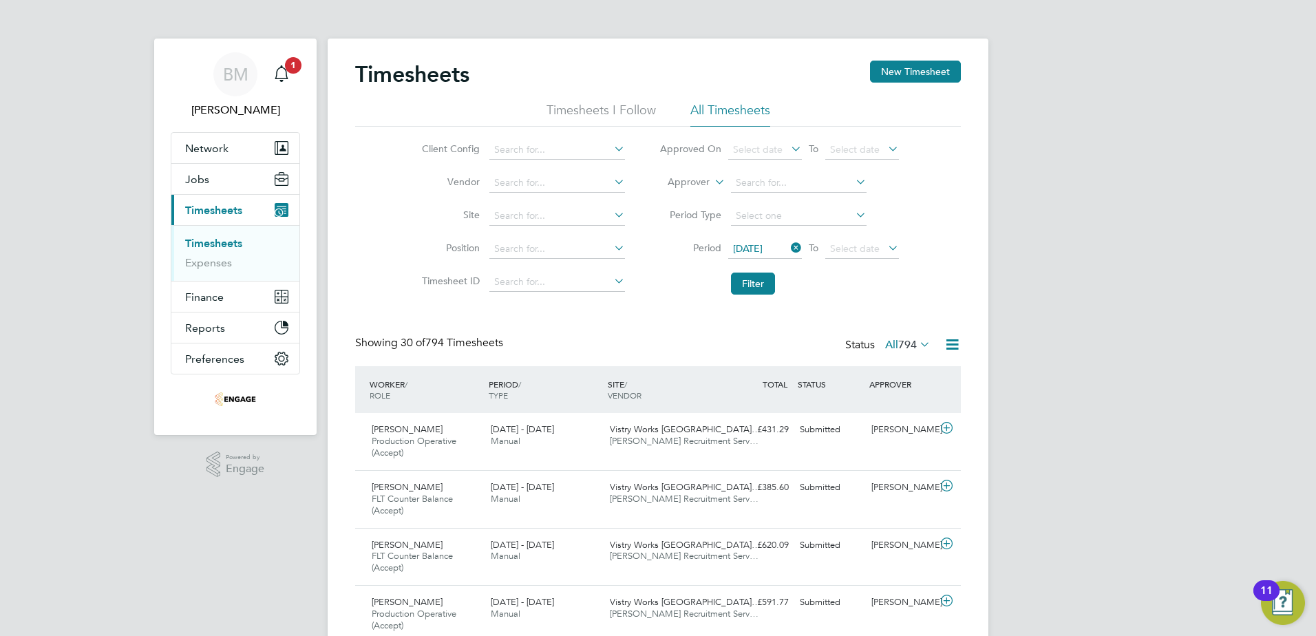
click at [885, 252] on icon at bounding box center [885, 247] width 0 height 19
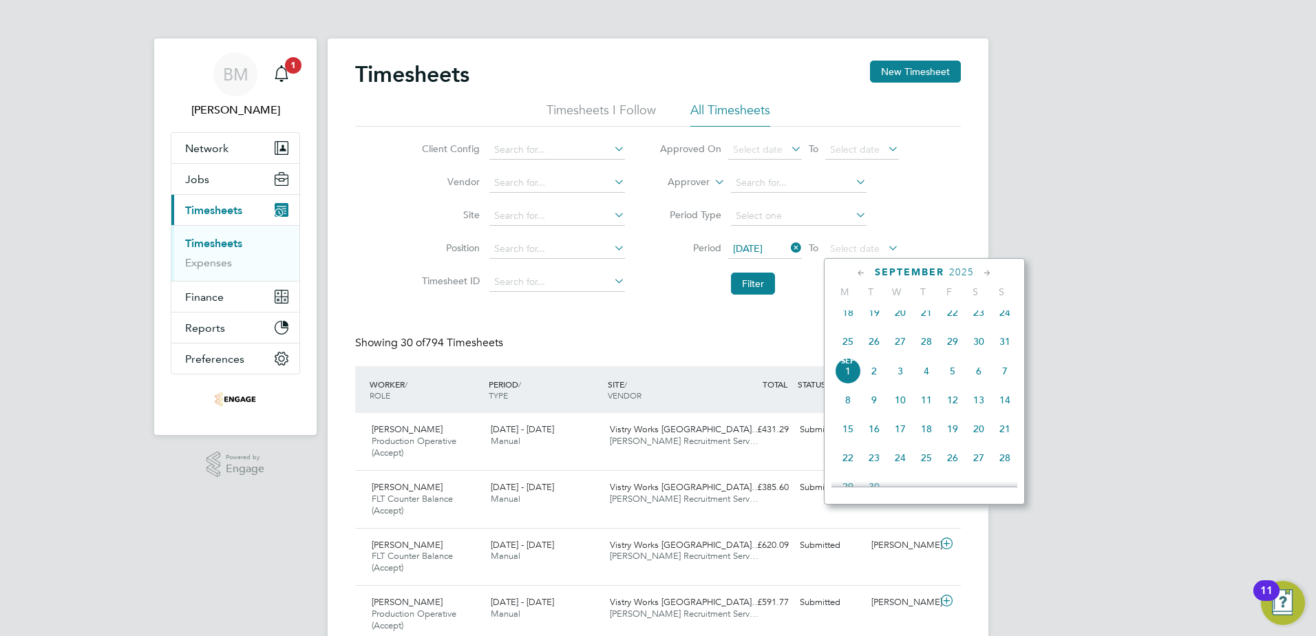
drag, startPoint x: 1009, startPoint y: 352, endPoint x: 945, endPoint y: 332, distance: 66.4
click at [1009, 351] on span "31" at bounding box center [1004, 341] width 26 height 26
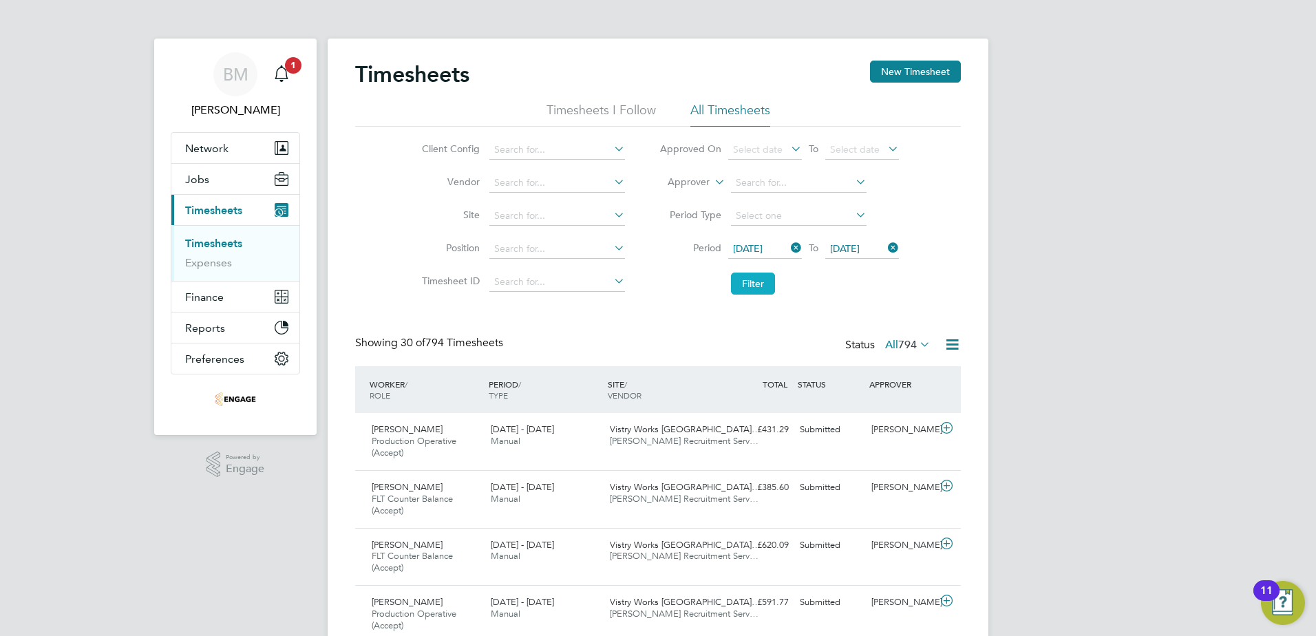
click at [765, 288] on button "Filter" at bounding box center [753, 283] width 44 height 22
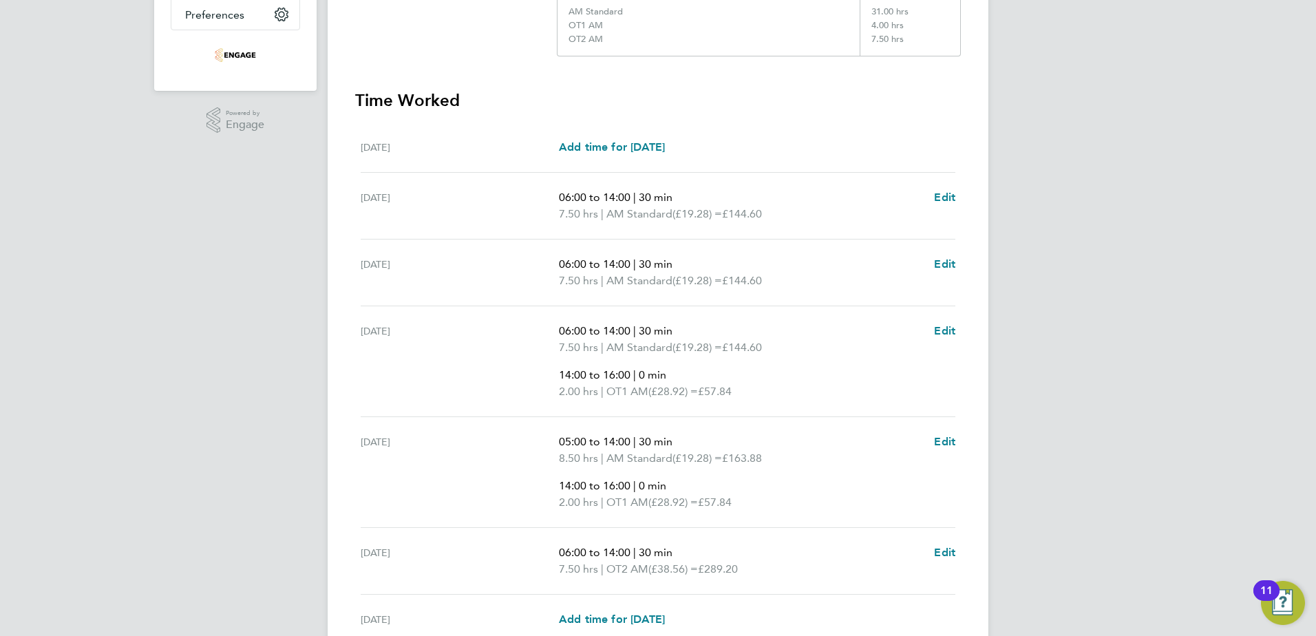
scroll to position [413, 0]
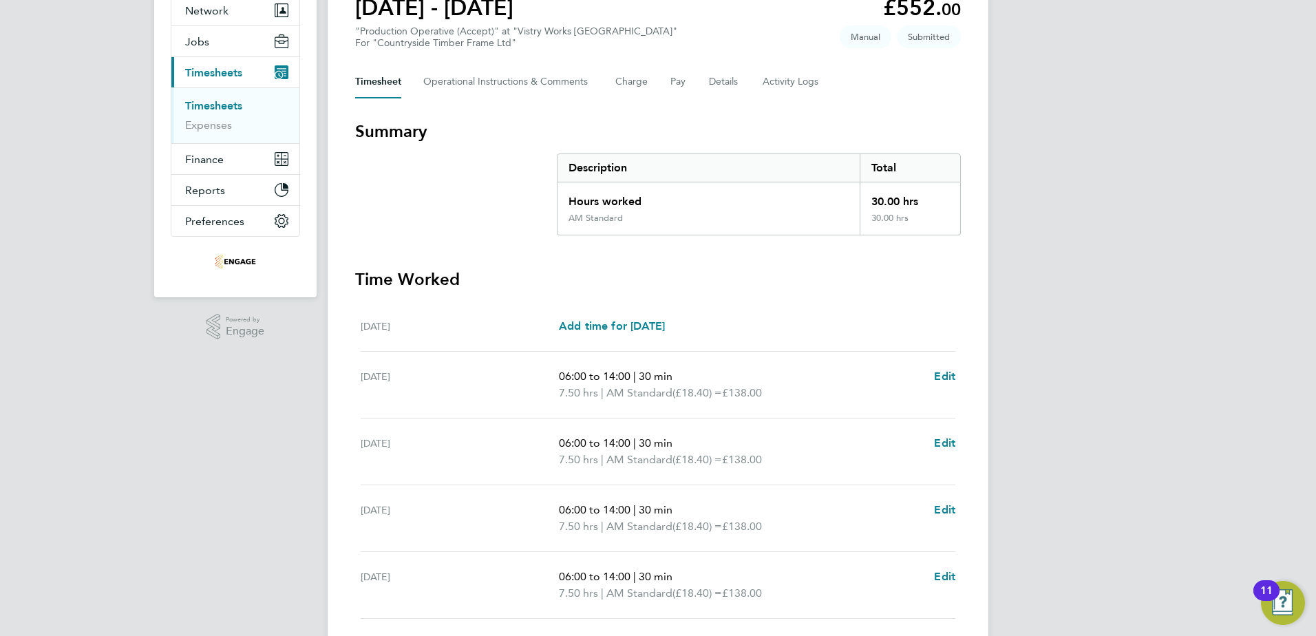
scroll to position [206, 0]
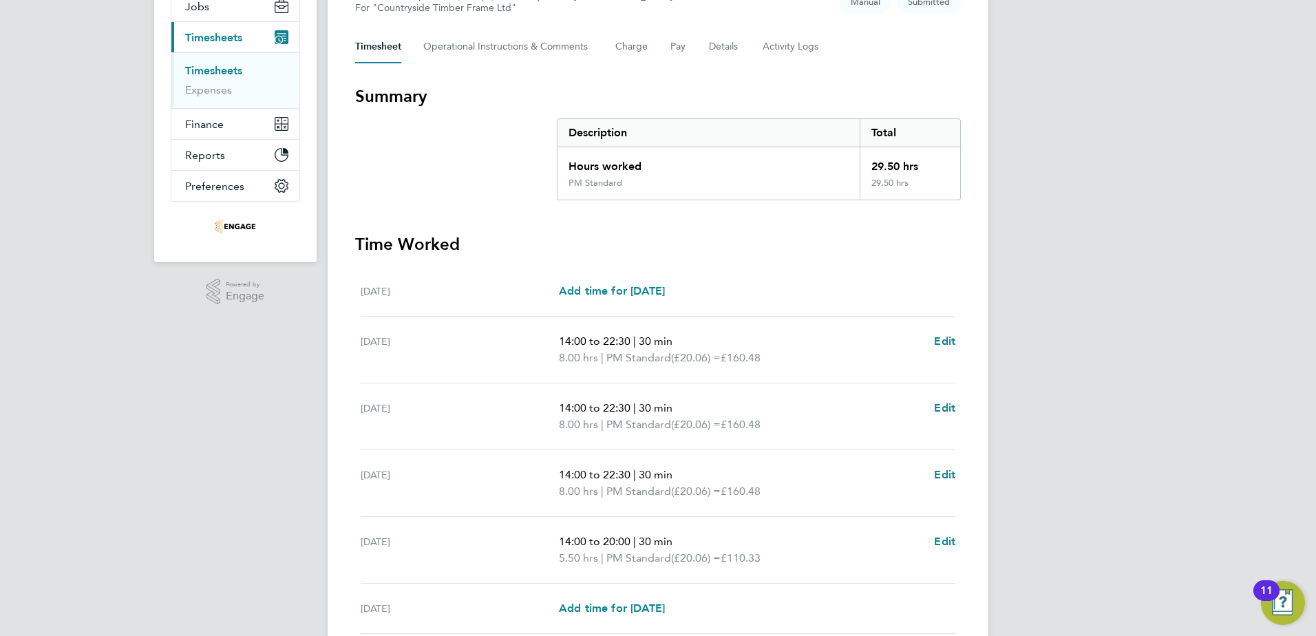
scroll to position [136, 0]
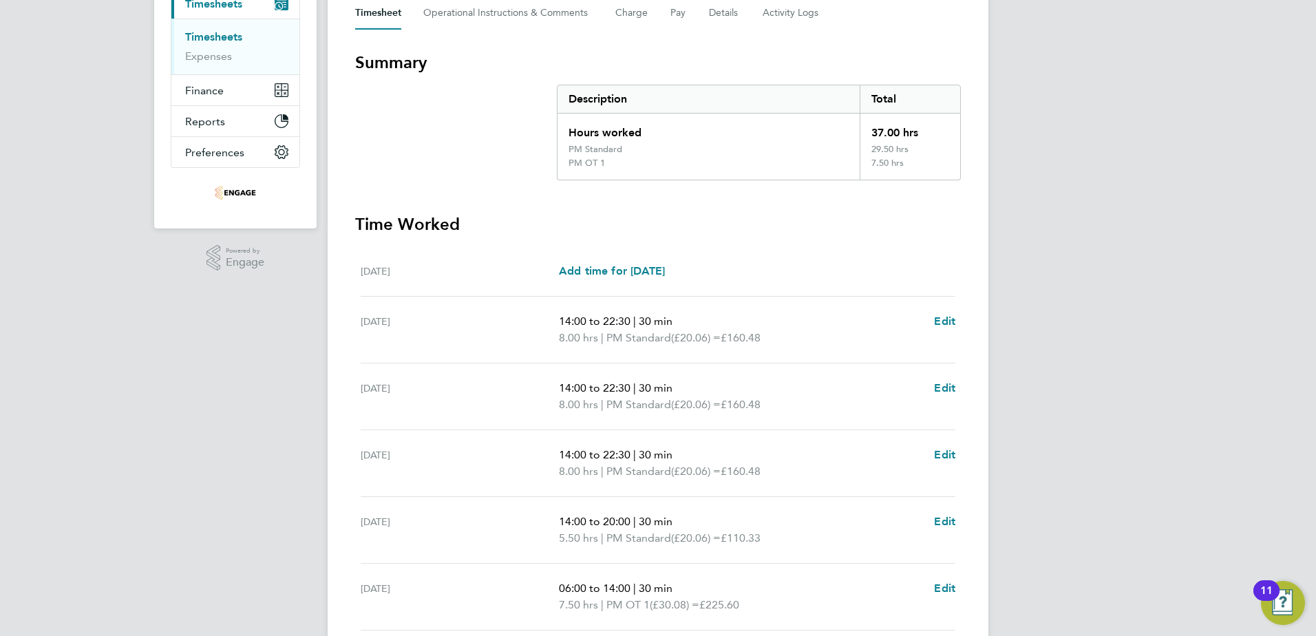
scroll to position [275, 0]
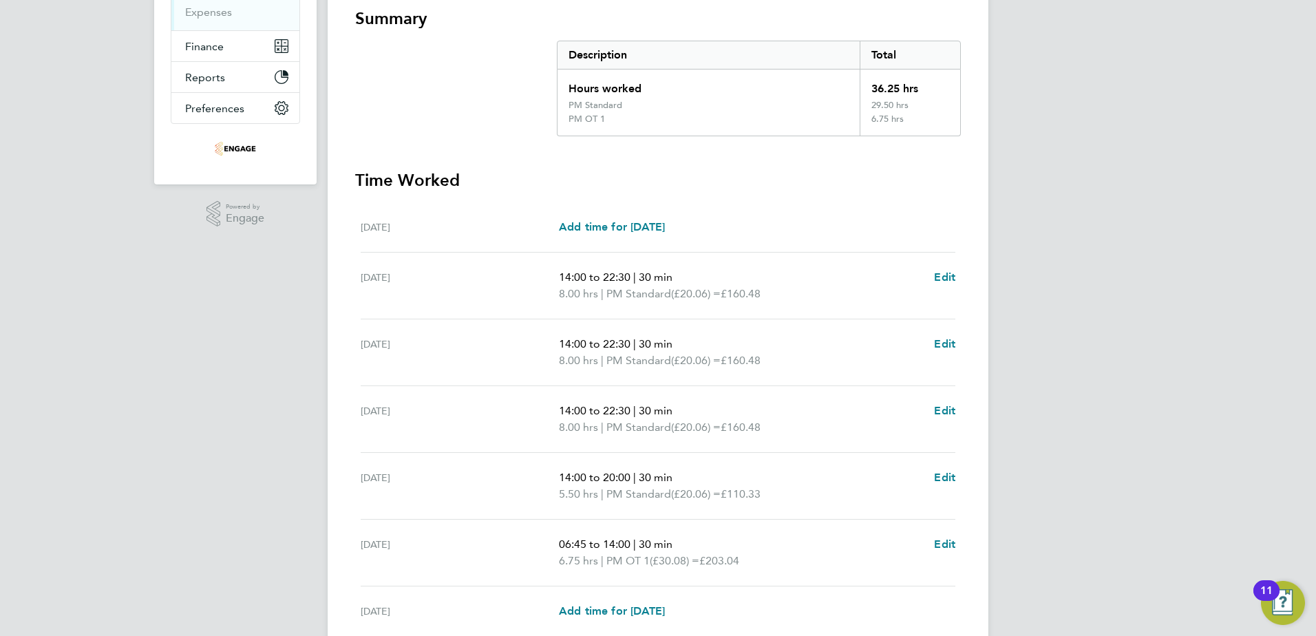
scroll to position [275, 0]
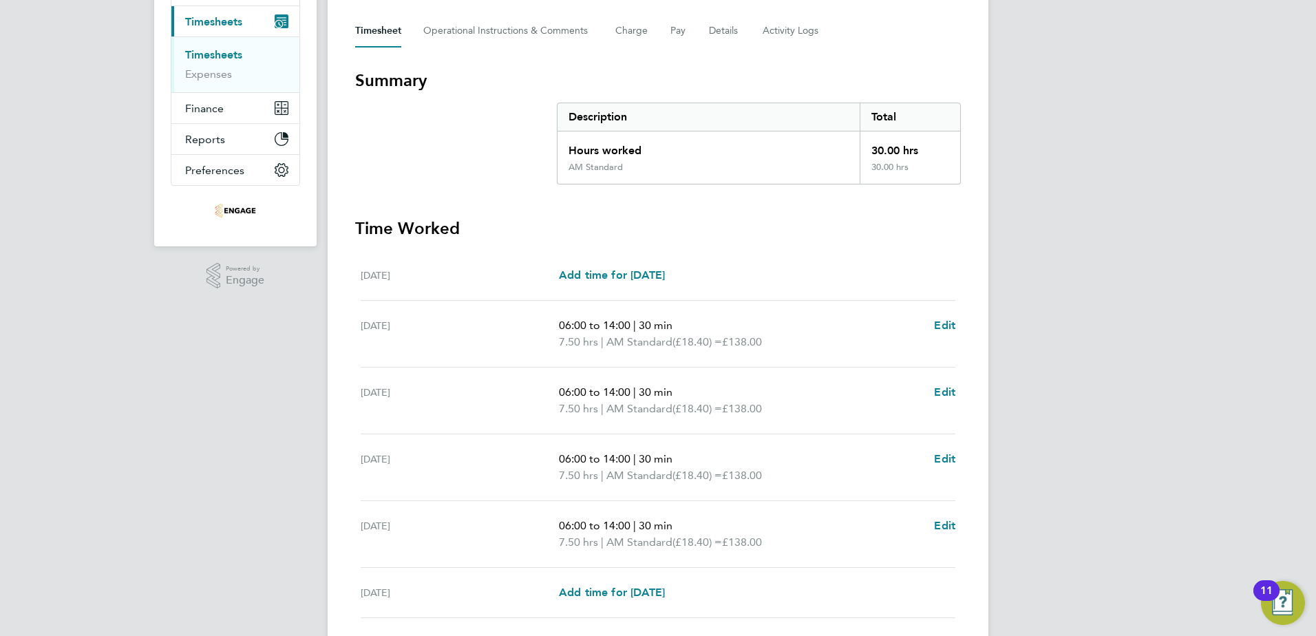
scroll to position [275, 0]
